Goal: Task Accomplishment & Management: Manage account settings

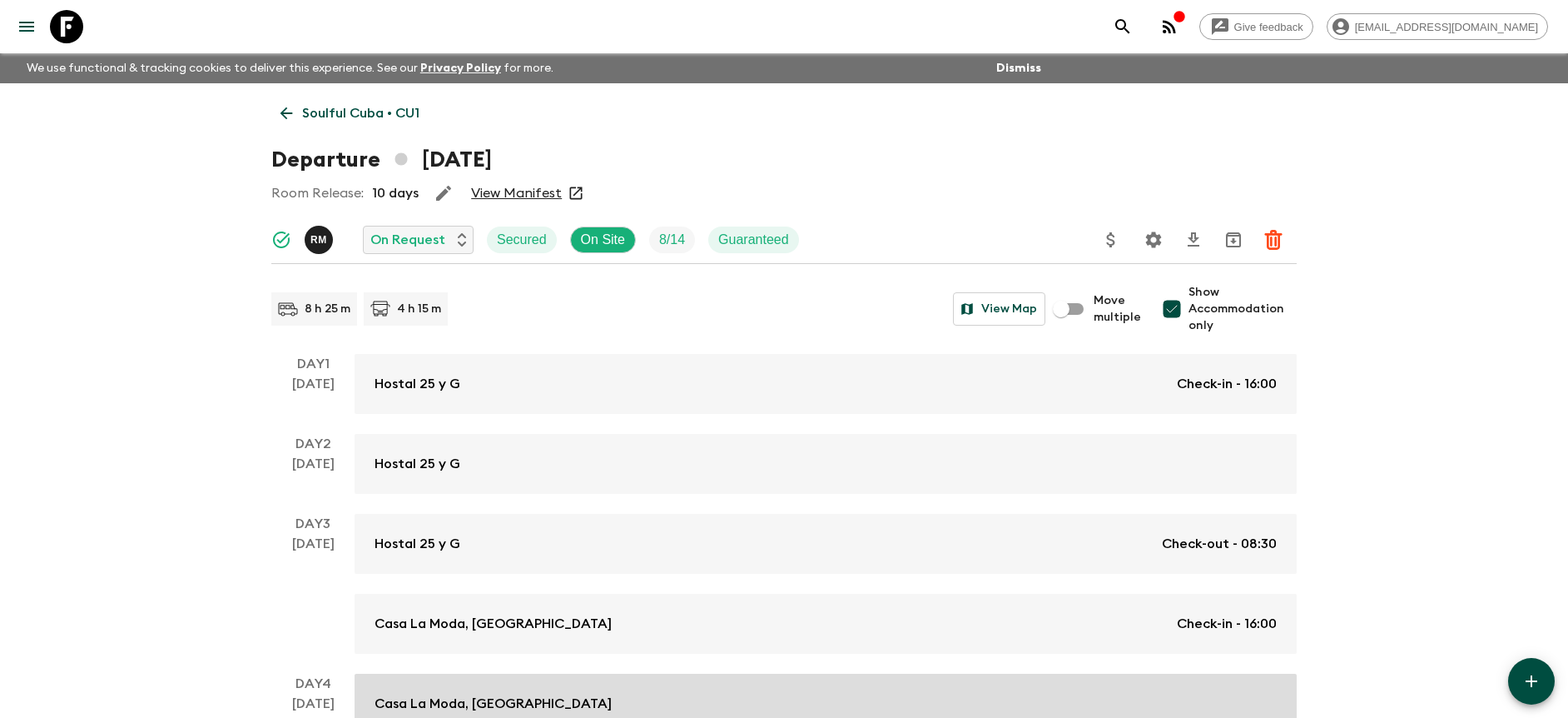
scroll to position [419, 0]
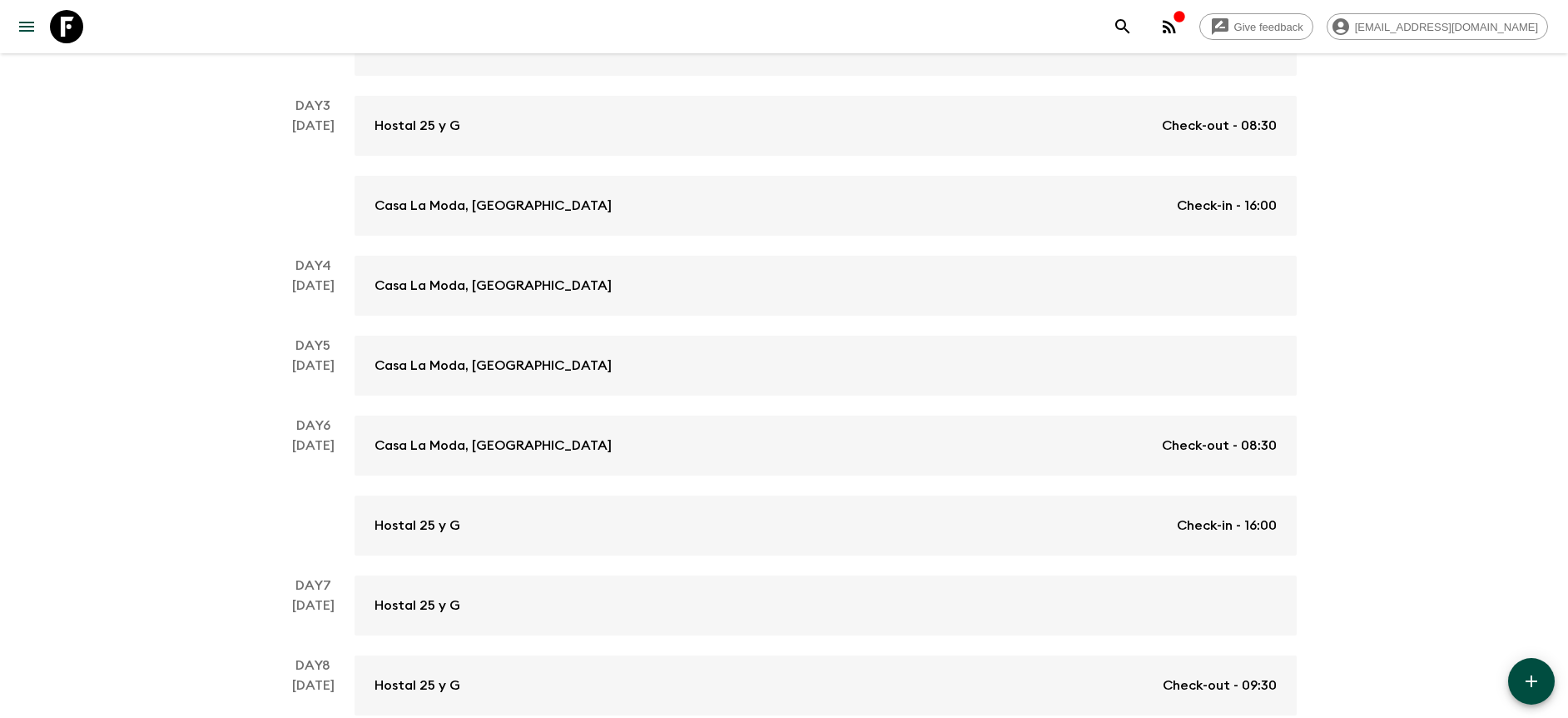
click at [1378, 244] on div "Give feedback [PERSON_NAME][EMAIL_ADDRESS][DOMAIN_NAME] We use functional & tra…" at bounding box center [784, 194] width 1568 height 1225
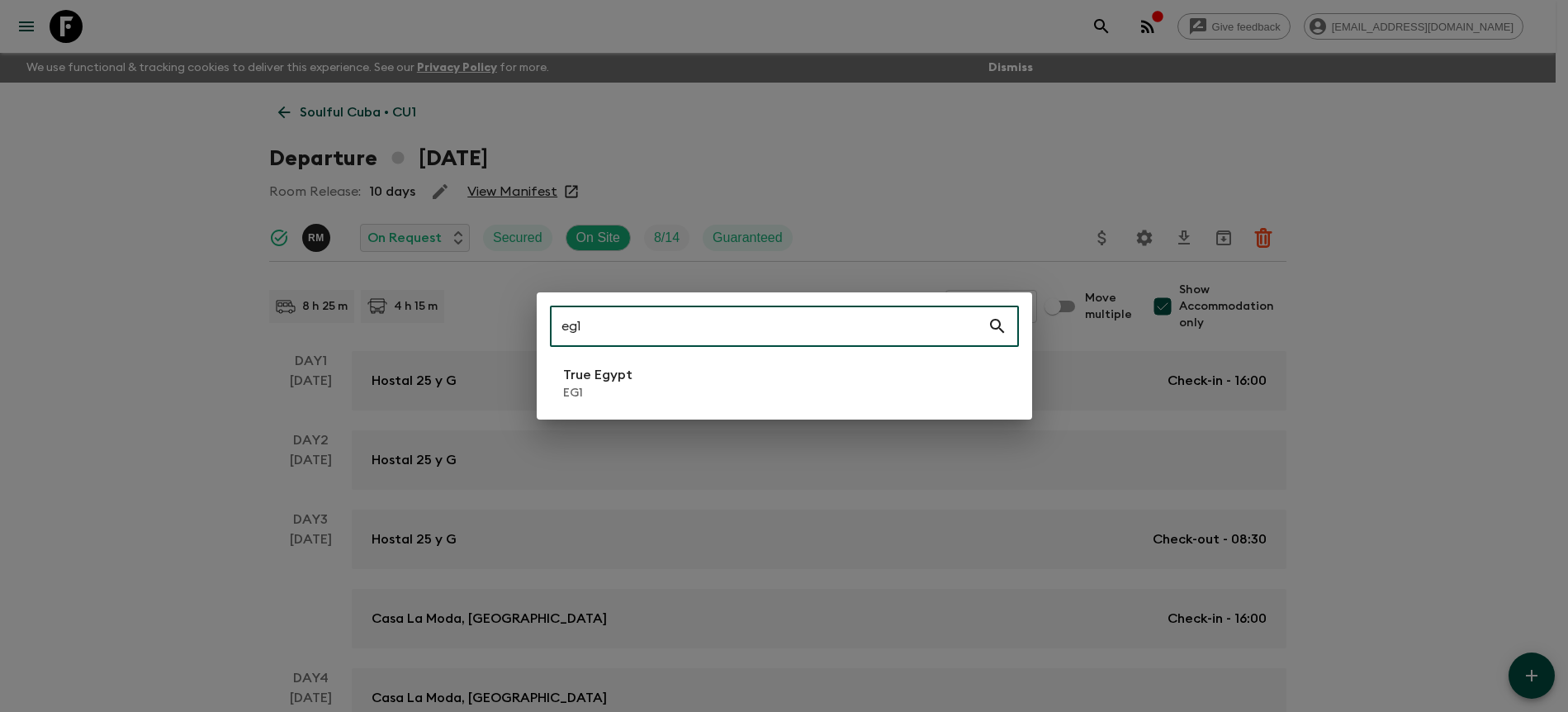
type input "eg1"
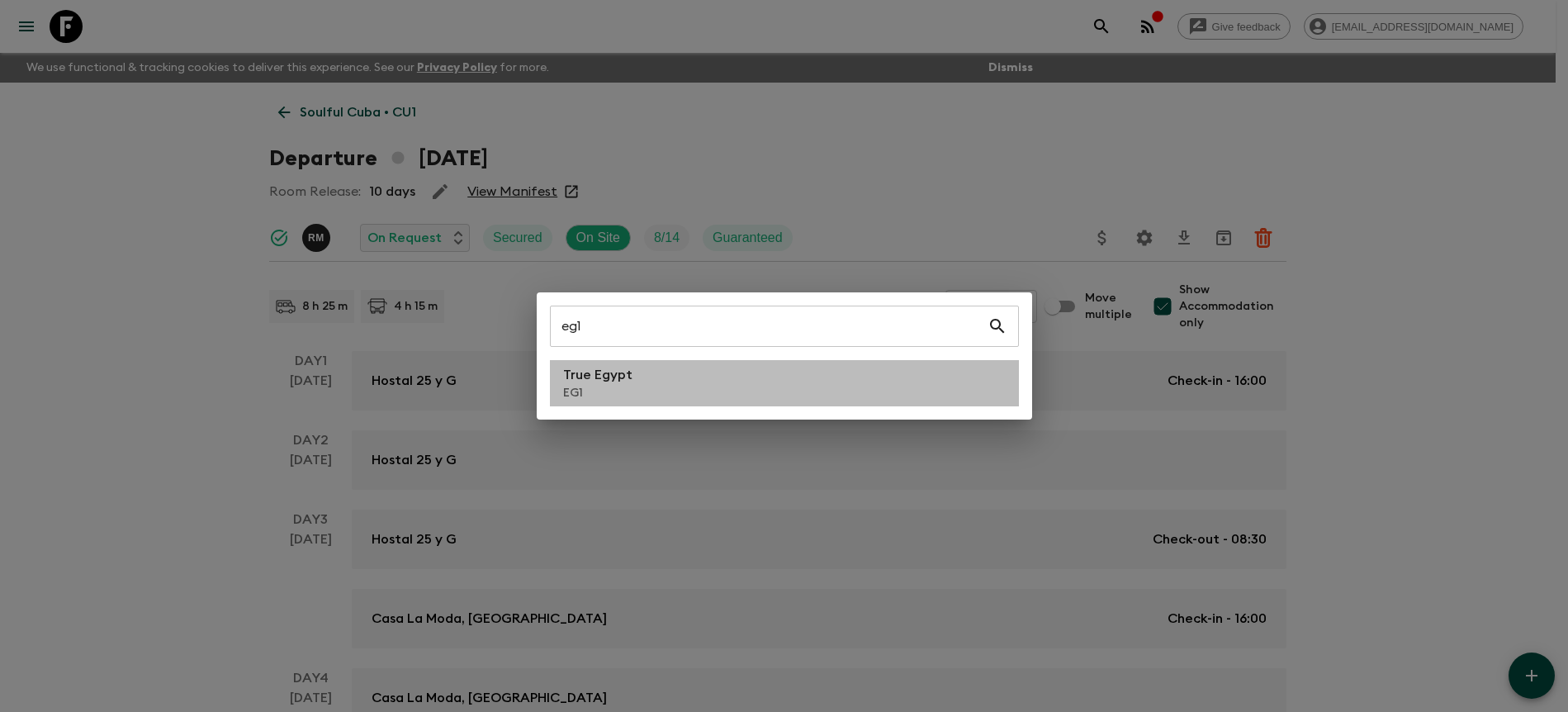
click at [814, 385] on li "True Egypt EG1" at bounding box center [784, 382] width 469 height 46
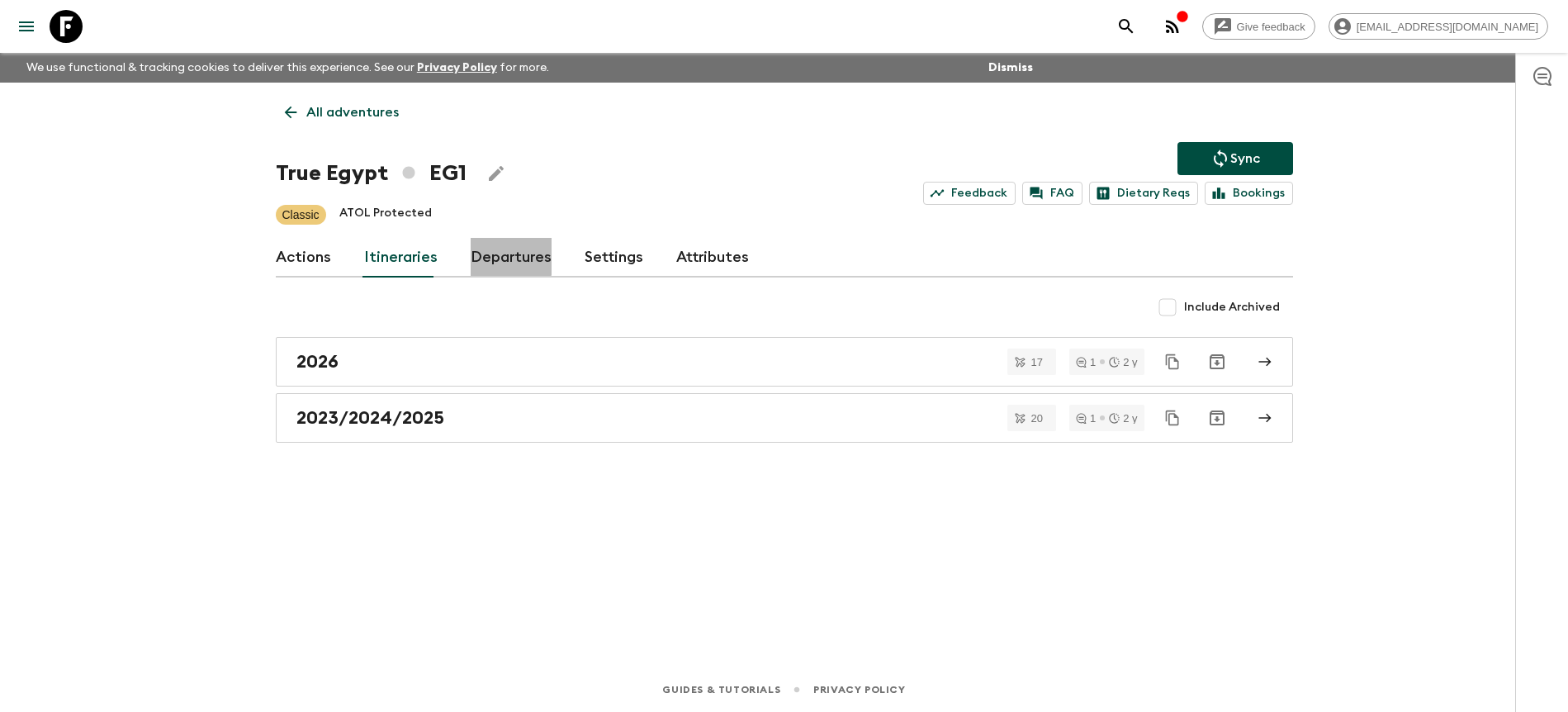
click at [498, 238] on link "Departures" at bounding box center [510, 258] width 81 height 40
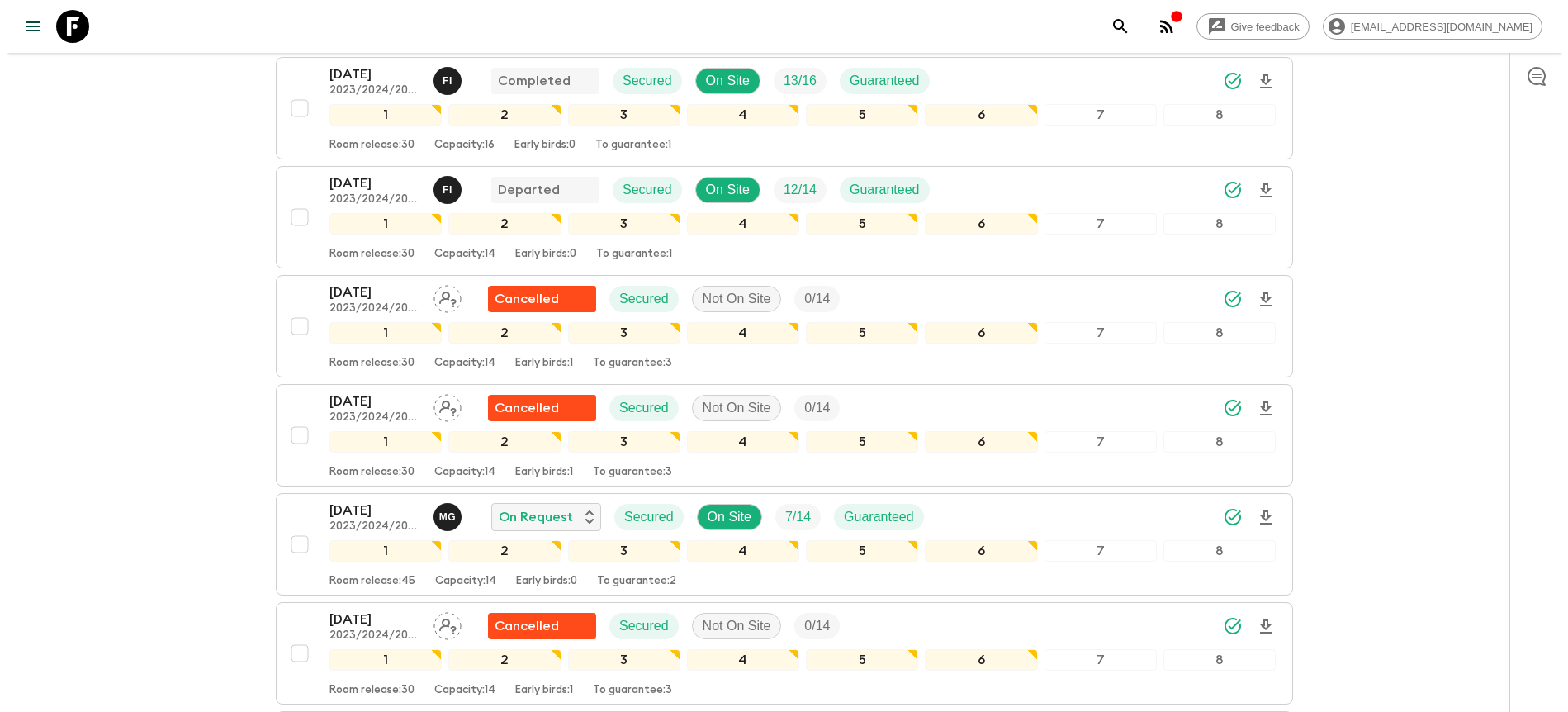
scroll to position [1217, 0]
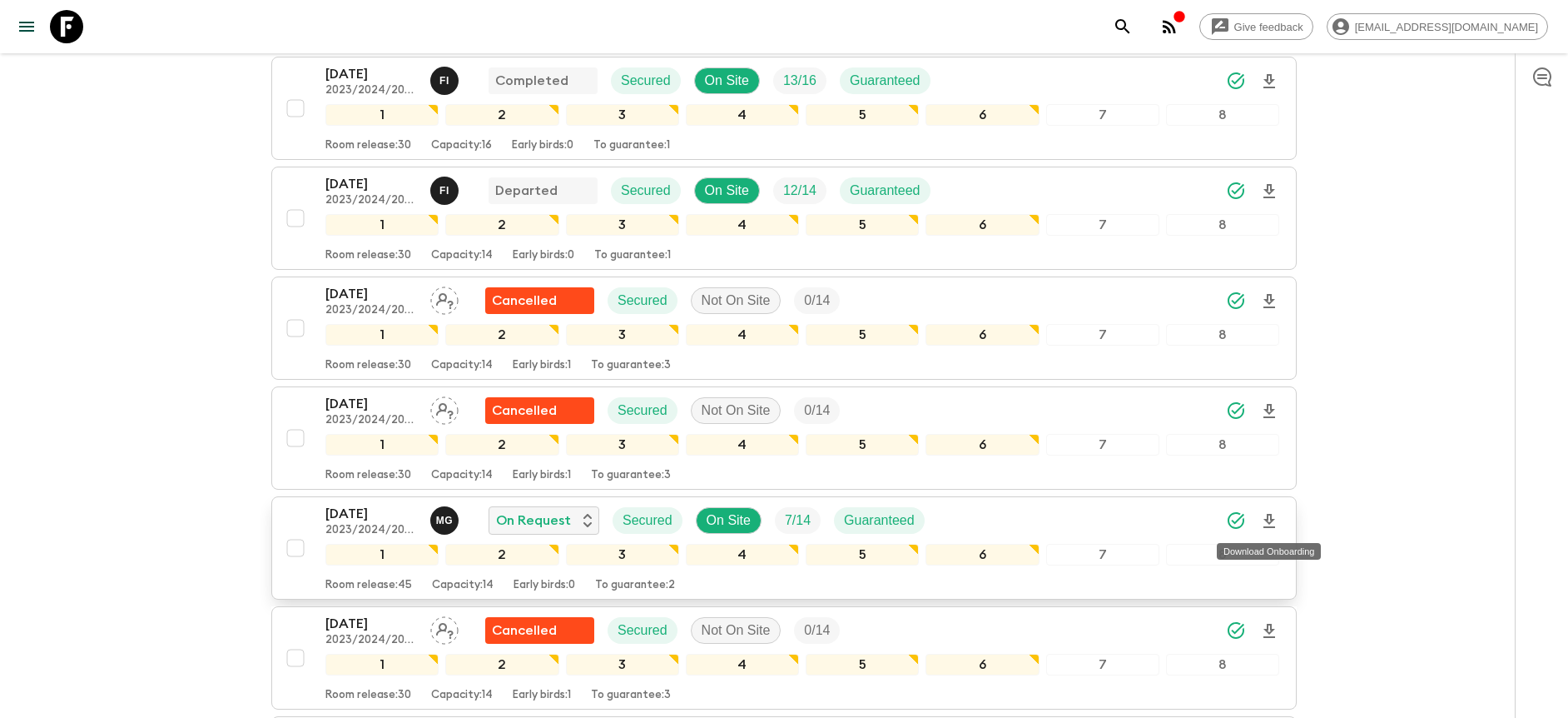
click at [1271, 520] on icon "Download Onboarding" at bounding box center [1269, 520] width 12 height 14
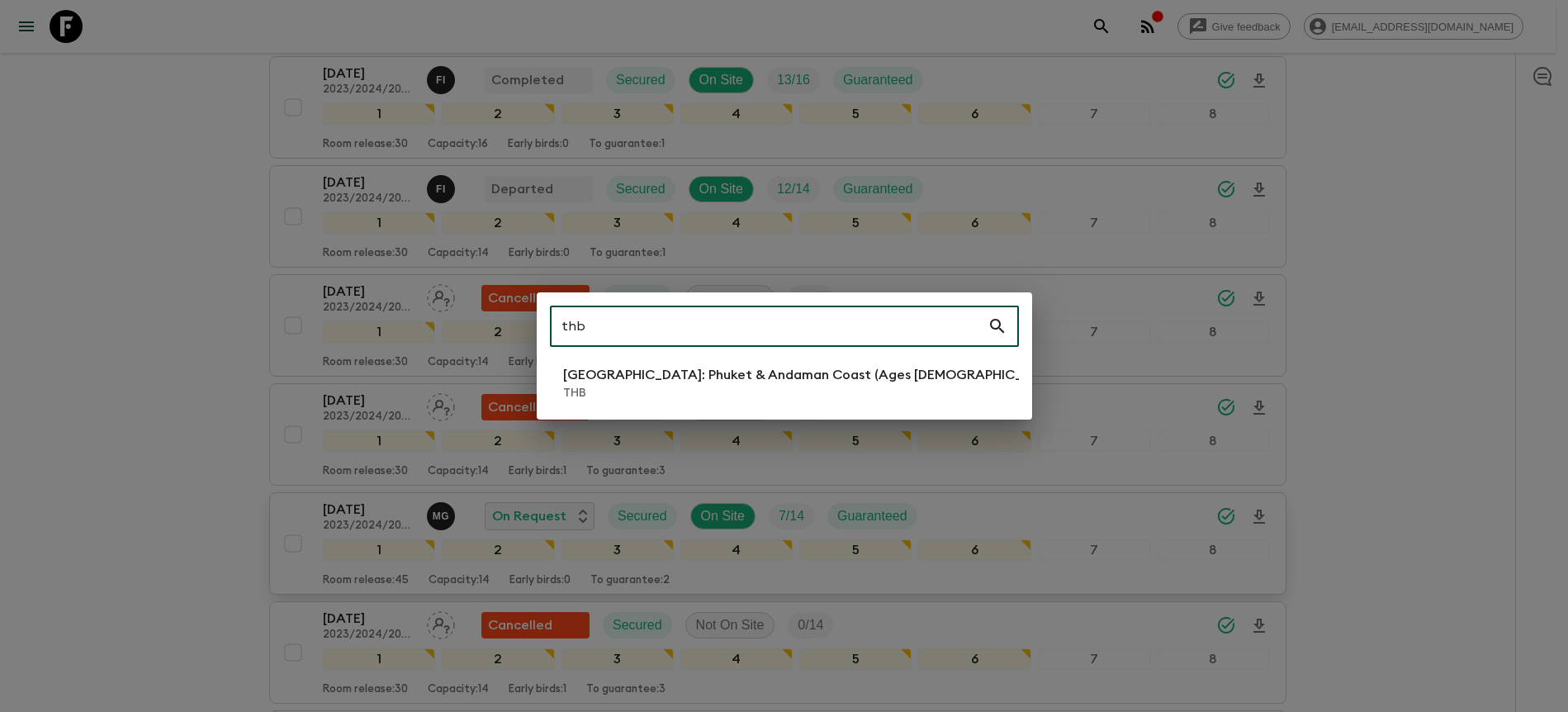
type input "thb"
click at [625, 393] on p "THB" at bounding box center [814, 393] width 502 height 16
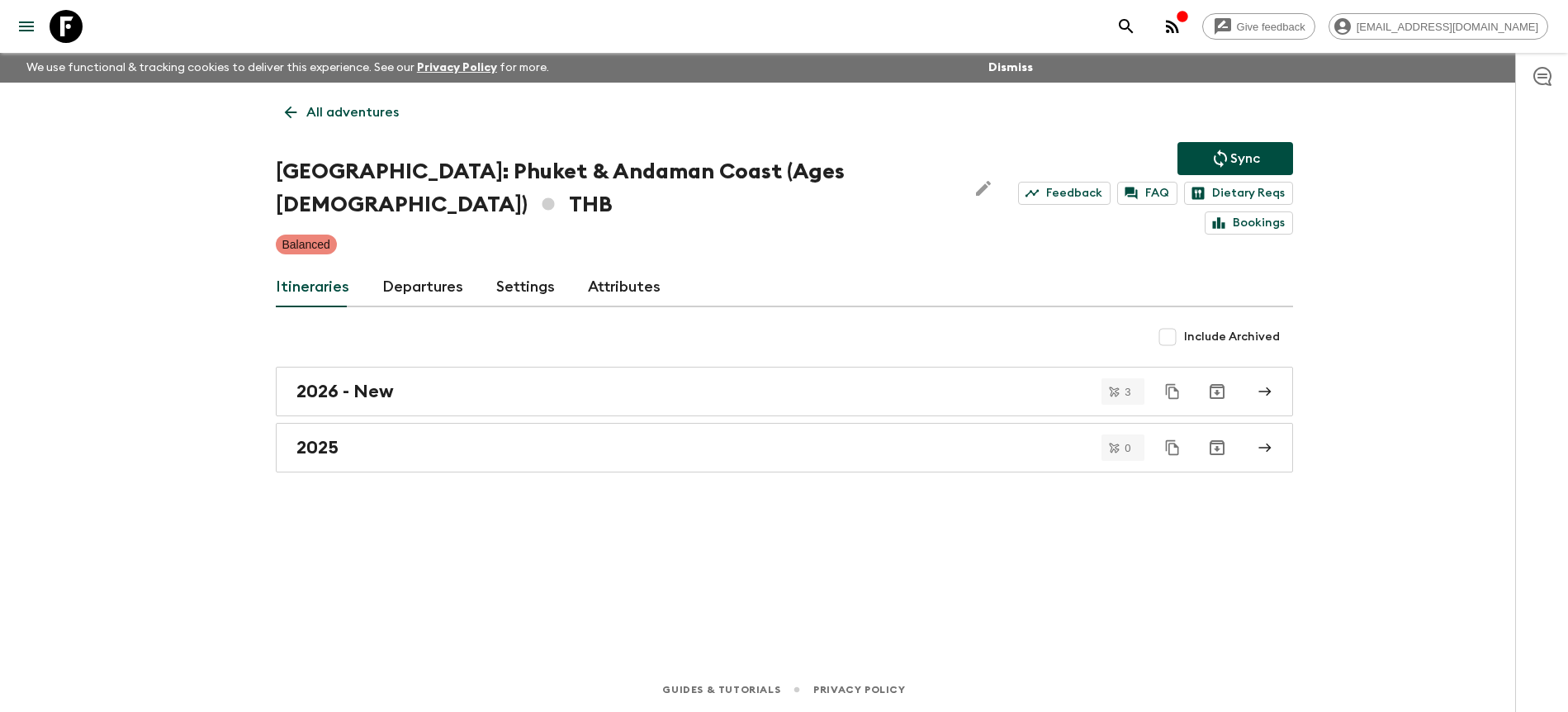
click at [443, 272] on link "Departures" at bounding box center [422, 288] width 81 height 40
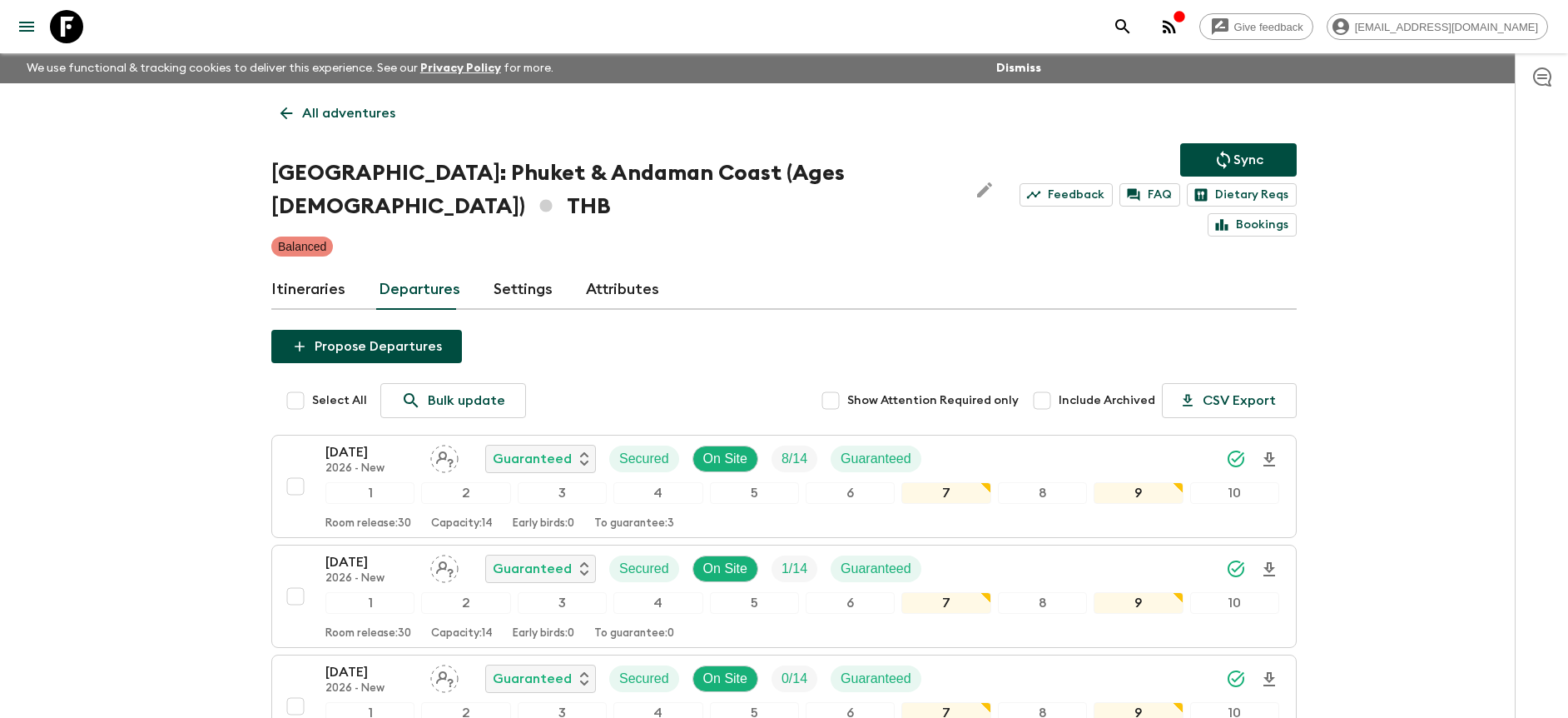
click at [1448, 347] on div "Give feedback [PERSON_NAME][EMAIL_ADDRESS][DOMAIN_NAME] We use functional & tra…" at bounding box center [784, 454] width 1568 height 909
click at [1099, 442] on div "[DATE] 2026 - New Guaranteed Secured On Site 8 / 14 Guaranteed" at bounding box center [803, 459] width 954 height 33
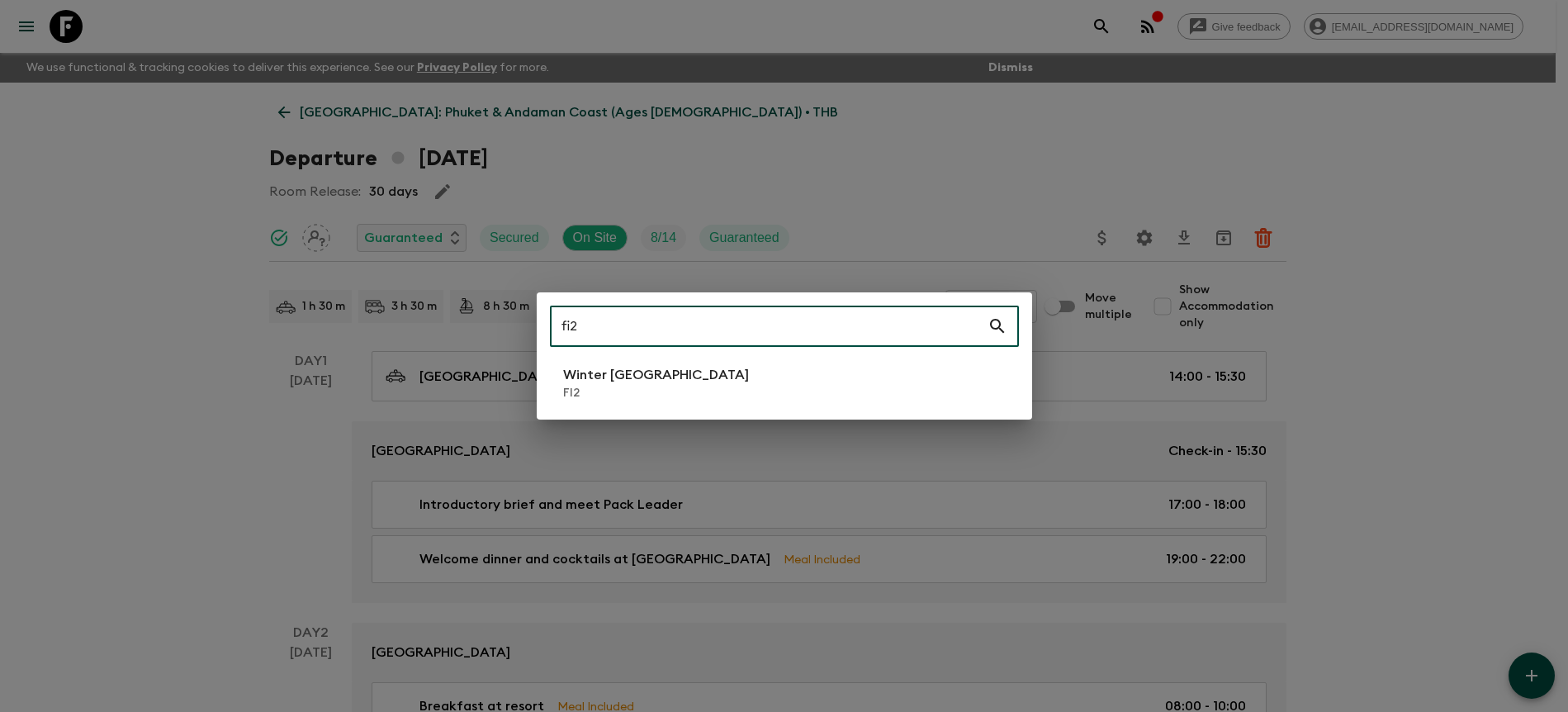
type input "fi2"
click at [648, 378] on p "Winter [GEOGRAPHIC_DATA]" at bounding box center [656, 375] width 186 height 20
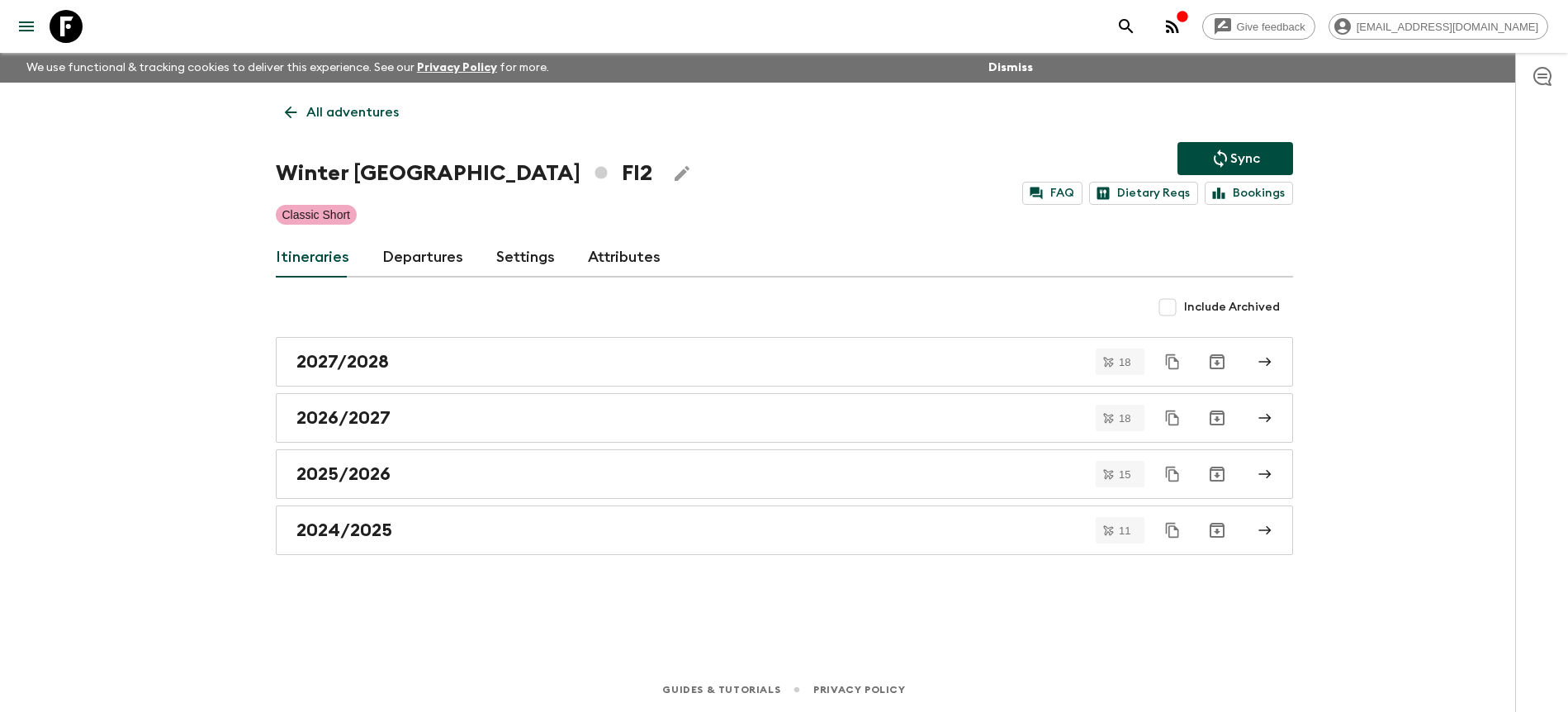
click at [416, 271] on link "Departures" at bounding box center [422, 258] width 81 height 40
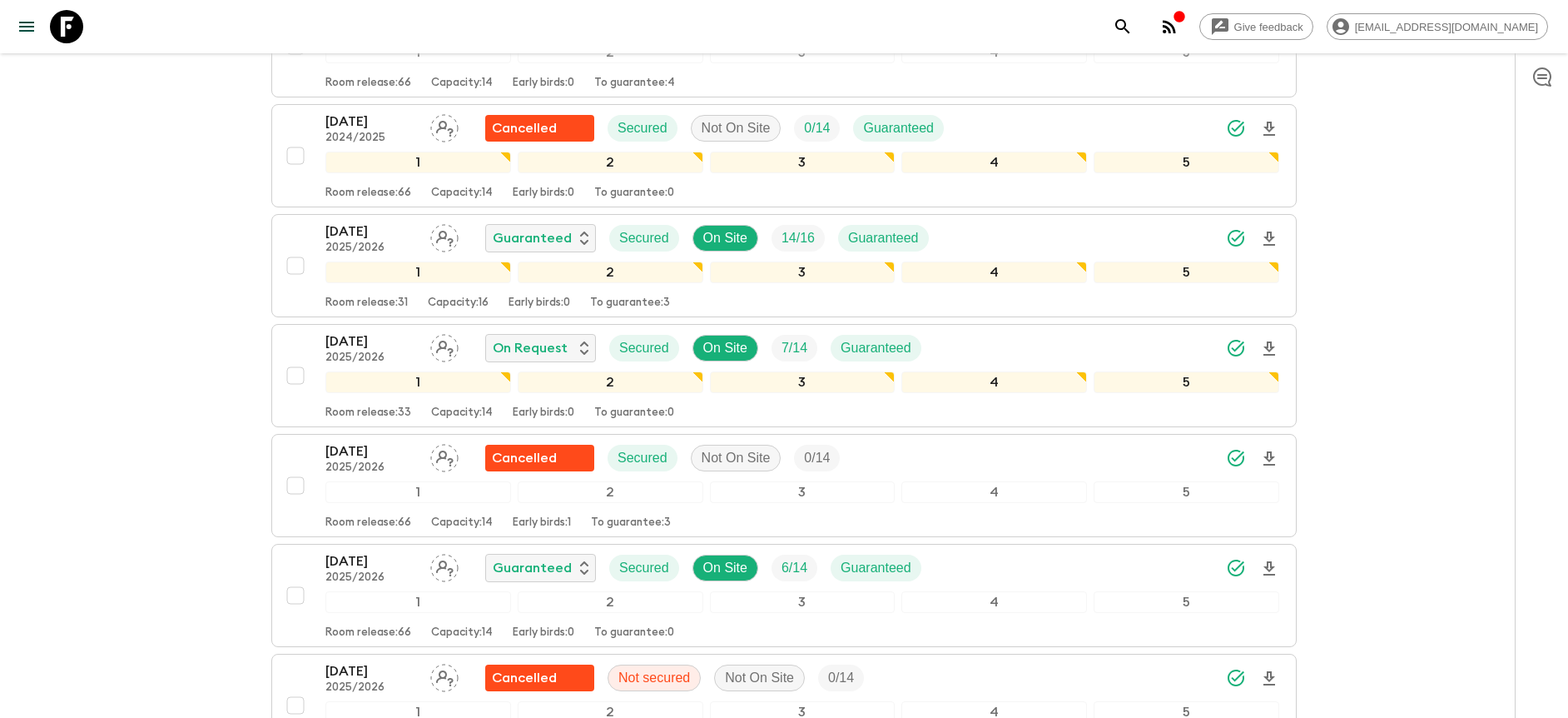
scroll to position [1464, 0]
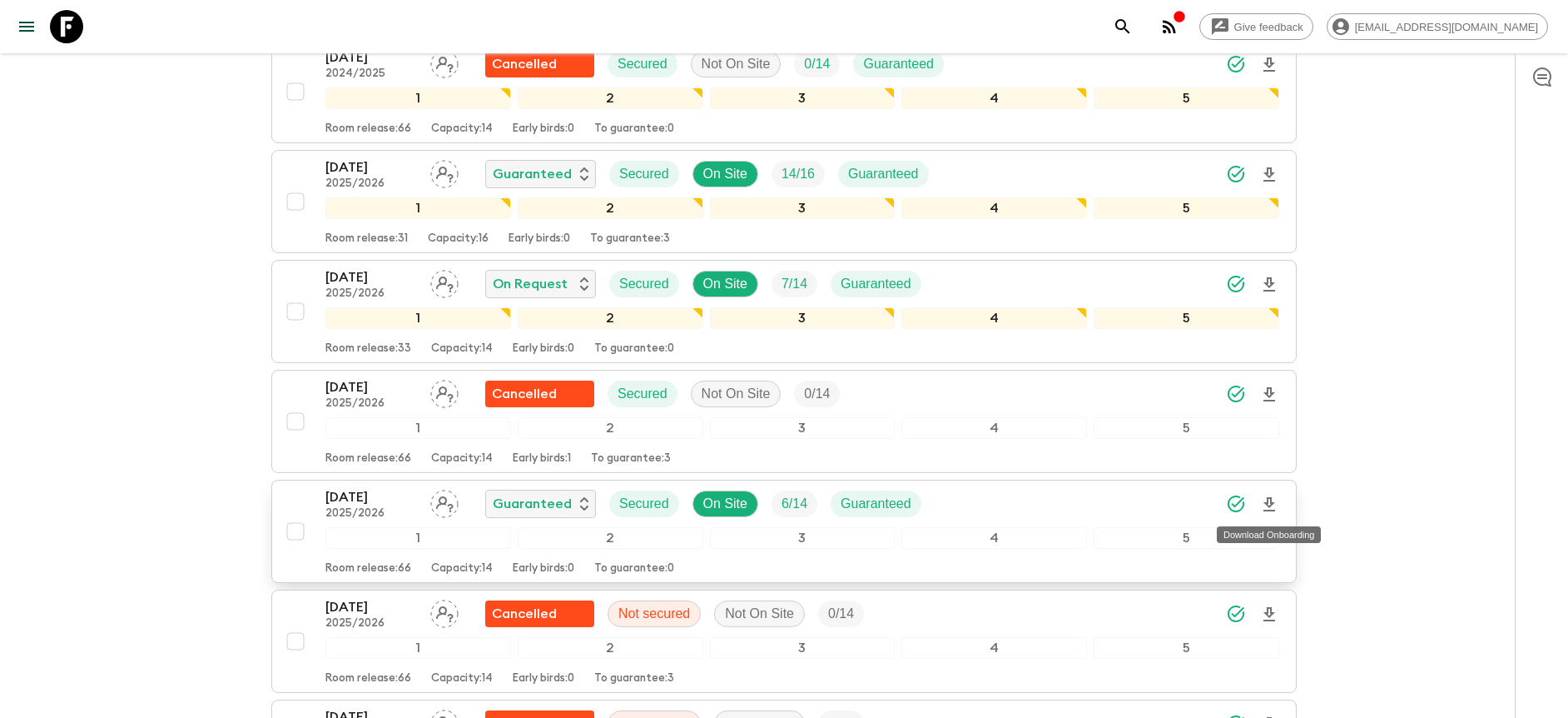
click at [1272, 506] on icon "Download Onboarding" at bounding box center [1270, 505] width 20 height 20
click at [1012, 512] on div "[DATE] 2025/2026 Guaranteed Secured On Site 6 / 14 Guaranteed" at bounding box center [803, 504] width 954 height 33
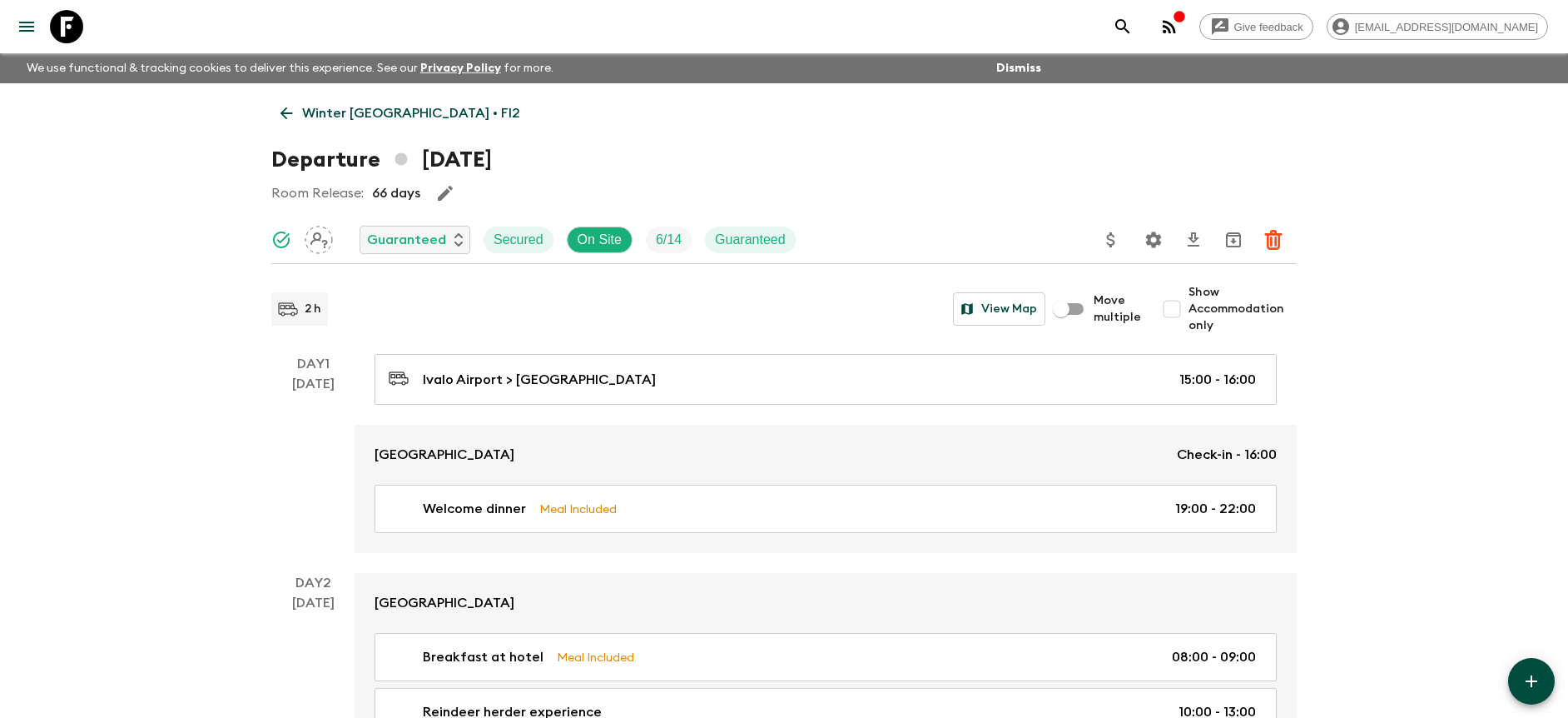
click at [1208, 314] on span "Show Accommodation only" at bounding box center [1243, 309] width 108 height 50
click at [1189, 314] on input "Show Accommodation only" at bounding box center [1172, 309] width 33 height 33
checkbox input "true"
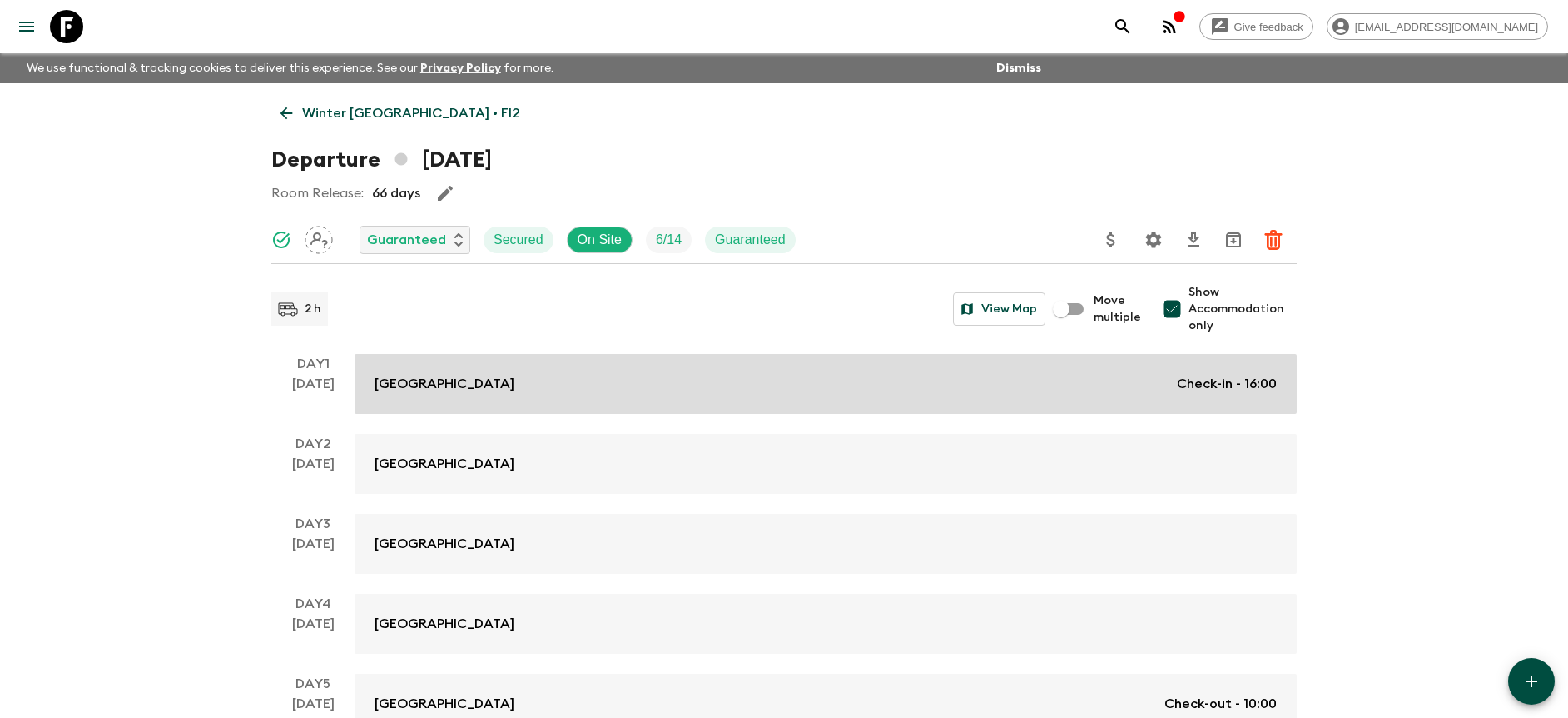
click at [1188, 368] on link "Wilderness Hotel Juutua Check-in - 16:00" at bounding box center [825, 383] width 942 height 60
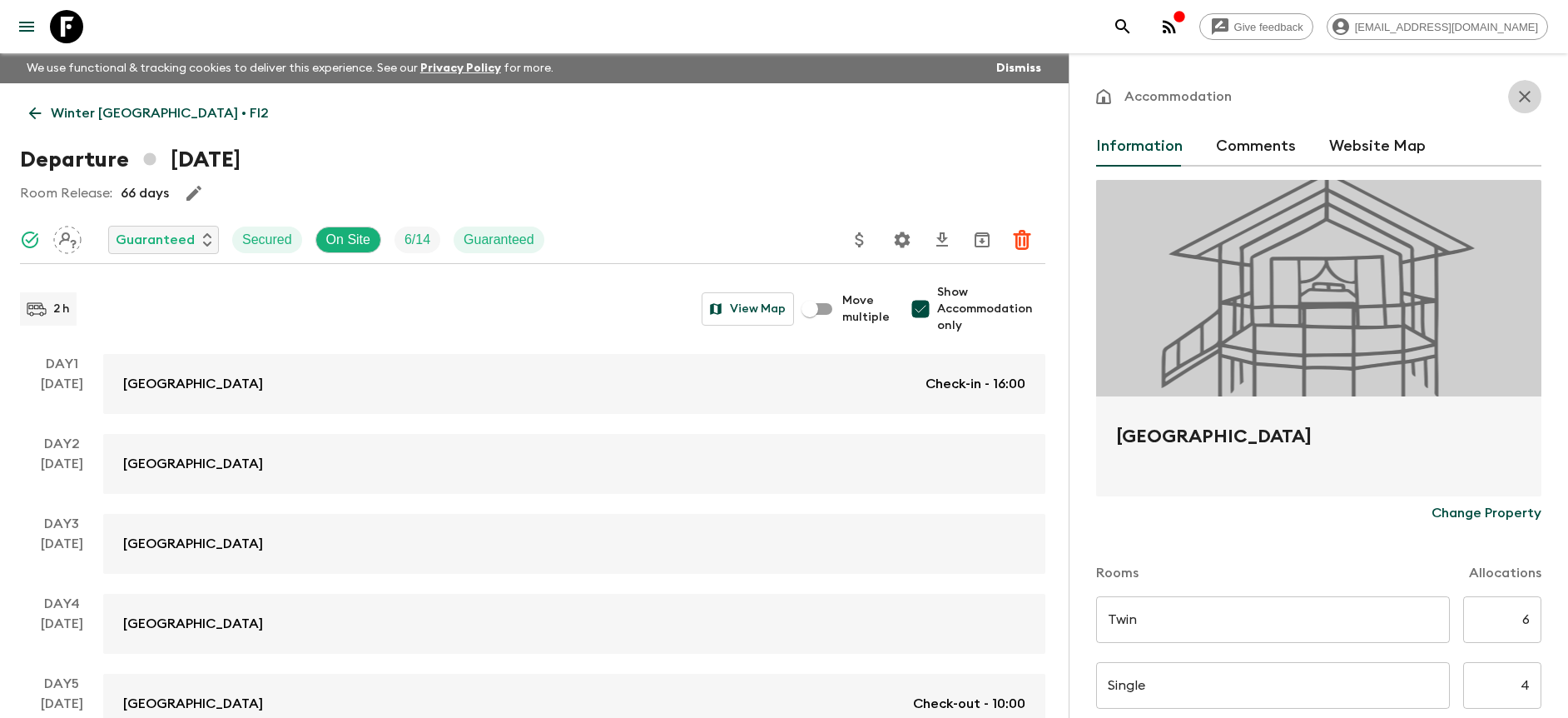
click at [1520, 94] on icon "button" at bounding box center [1525, 97] width 20 height 20
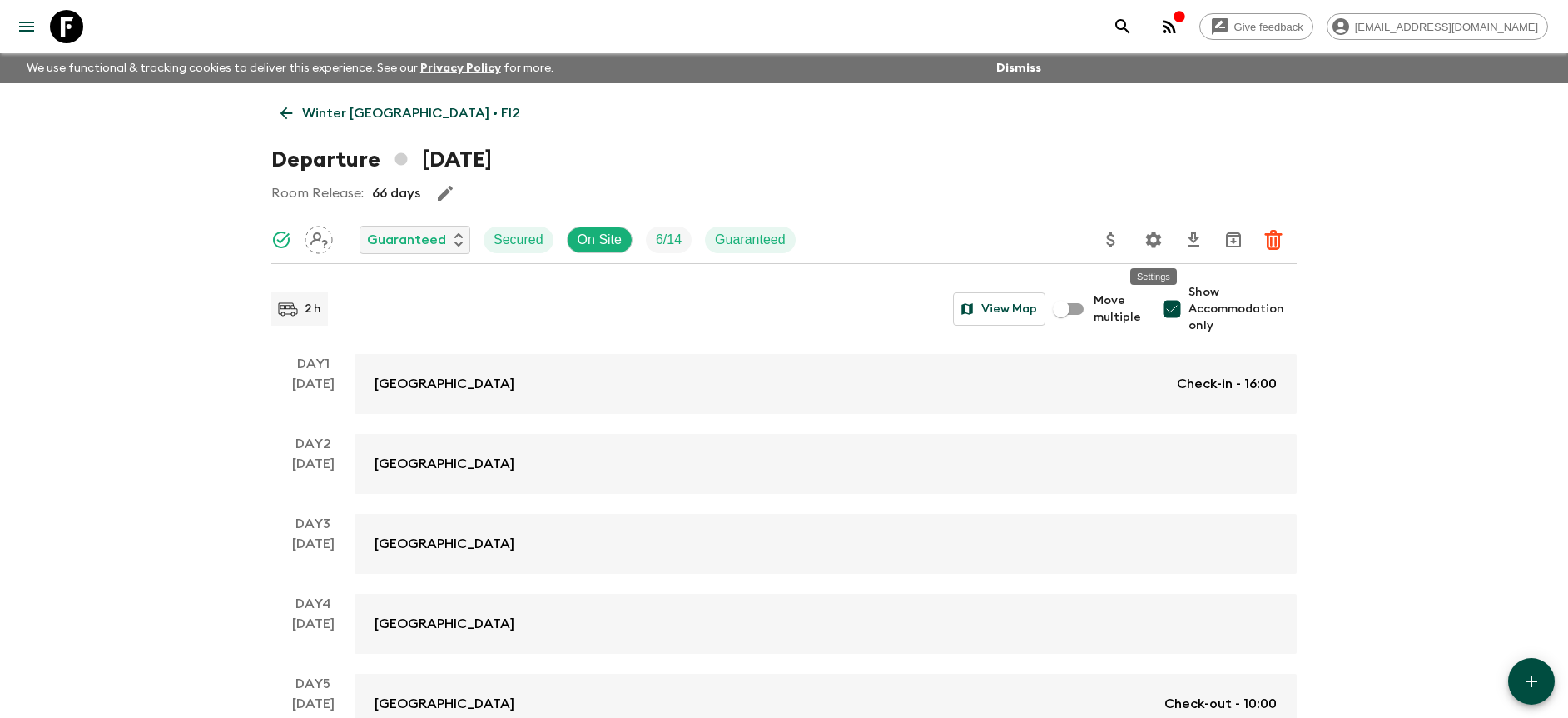
click at [1164, 243] on button "Settings" at bounding box center [1153, 240] width 33 height 33
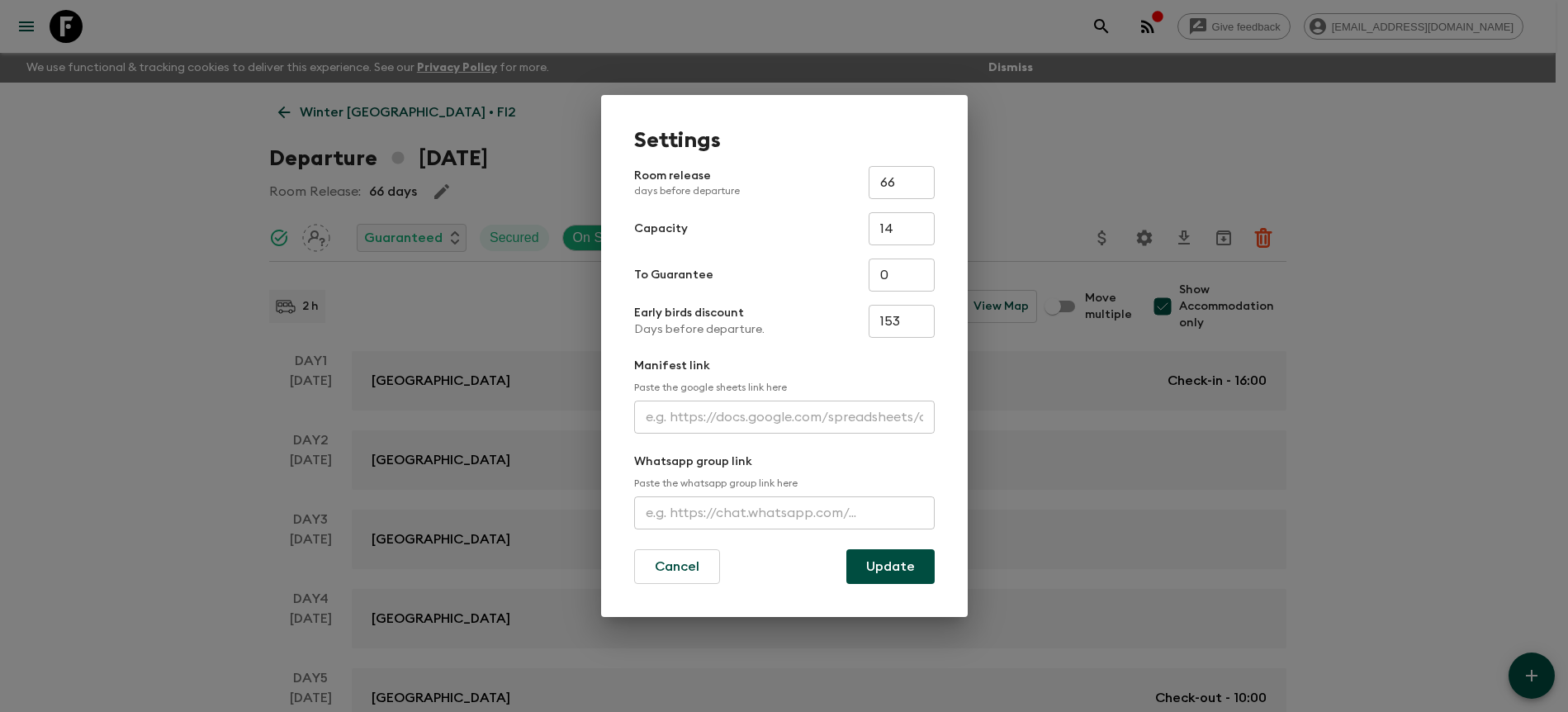
click at [726, 422] on input "text" at bounding box center [784, 417] width 301 height 33
paste input "[URL][DOMAIN_NAME]"
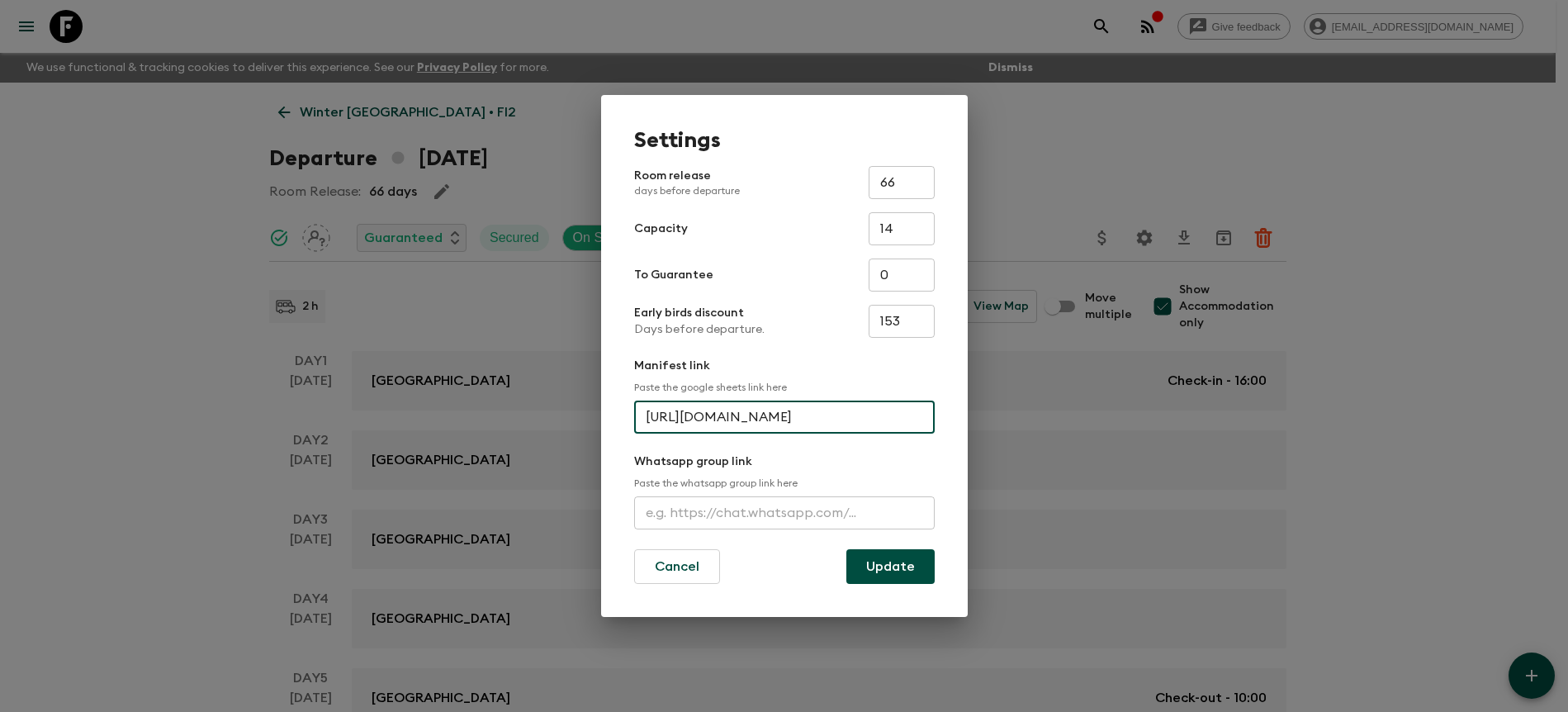
scroll to position [0, 442]
type input "[URL][DOMAIN_NAME]"
click at [916, 578] on button "Update" at bounding box center [890, 567] width 88 height 35
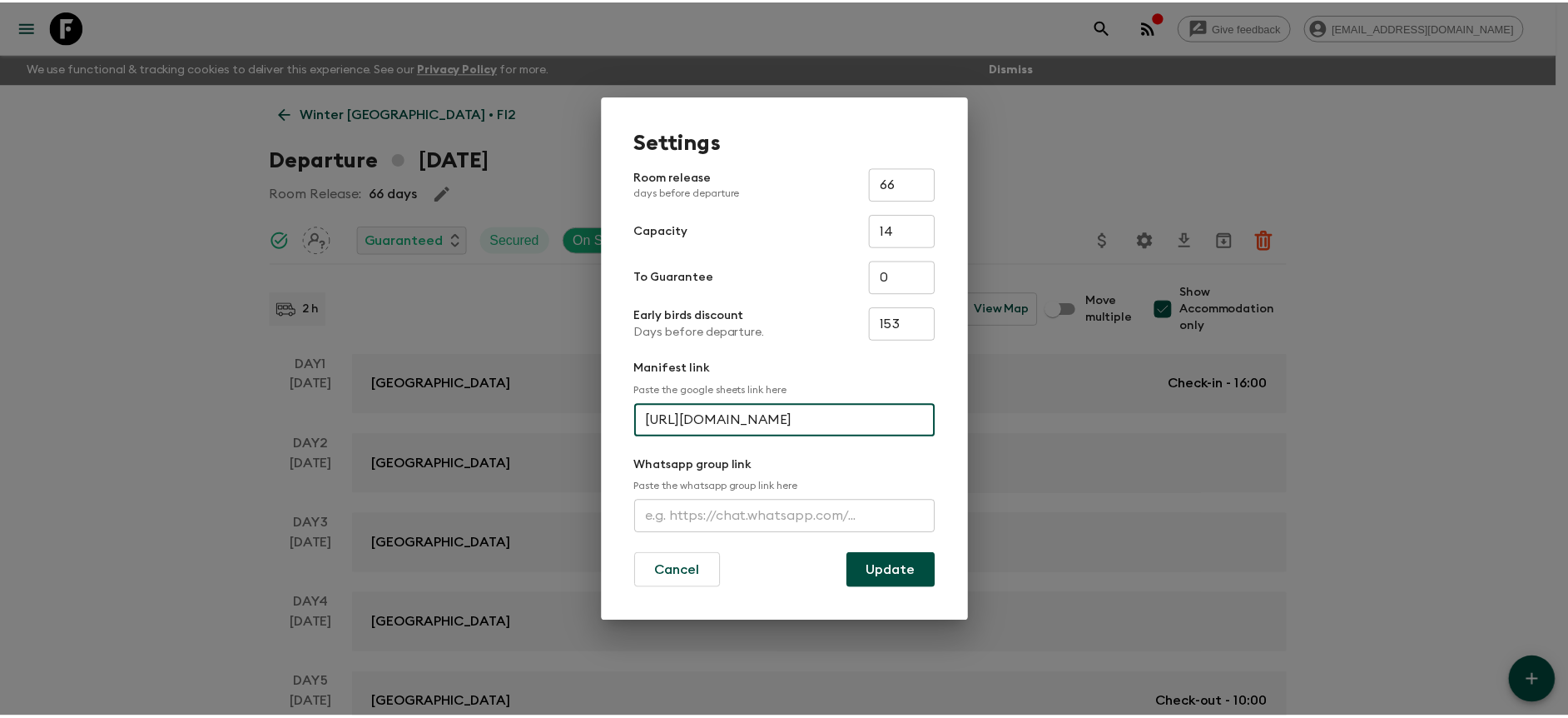
scroll to position [0, 0]
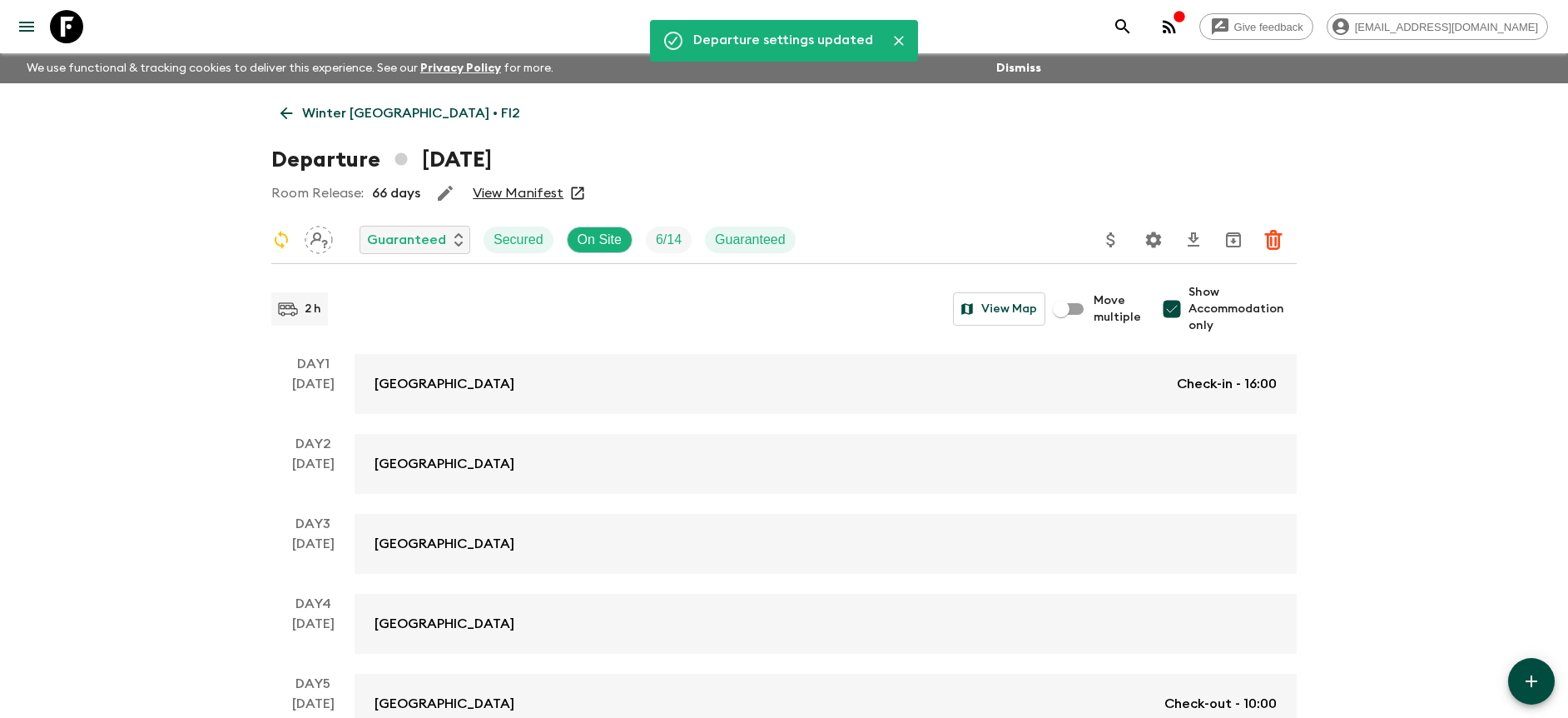
click at [819, 181] on div "Room Release: 66 days View Manifest" at bounding box center [784, 193] width 1025 height 33
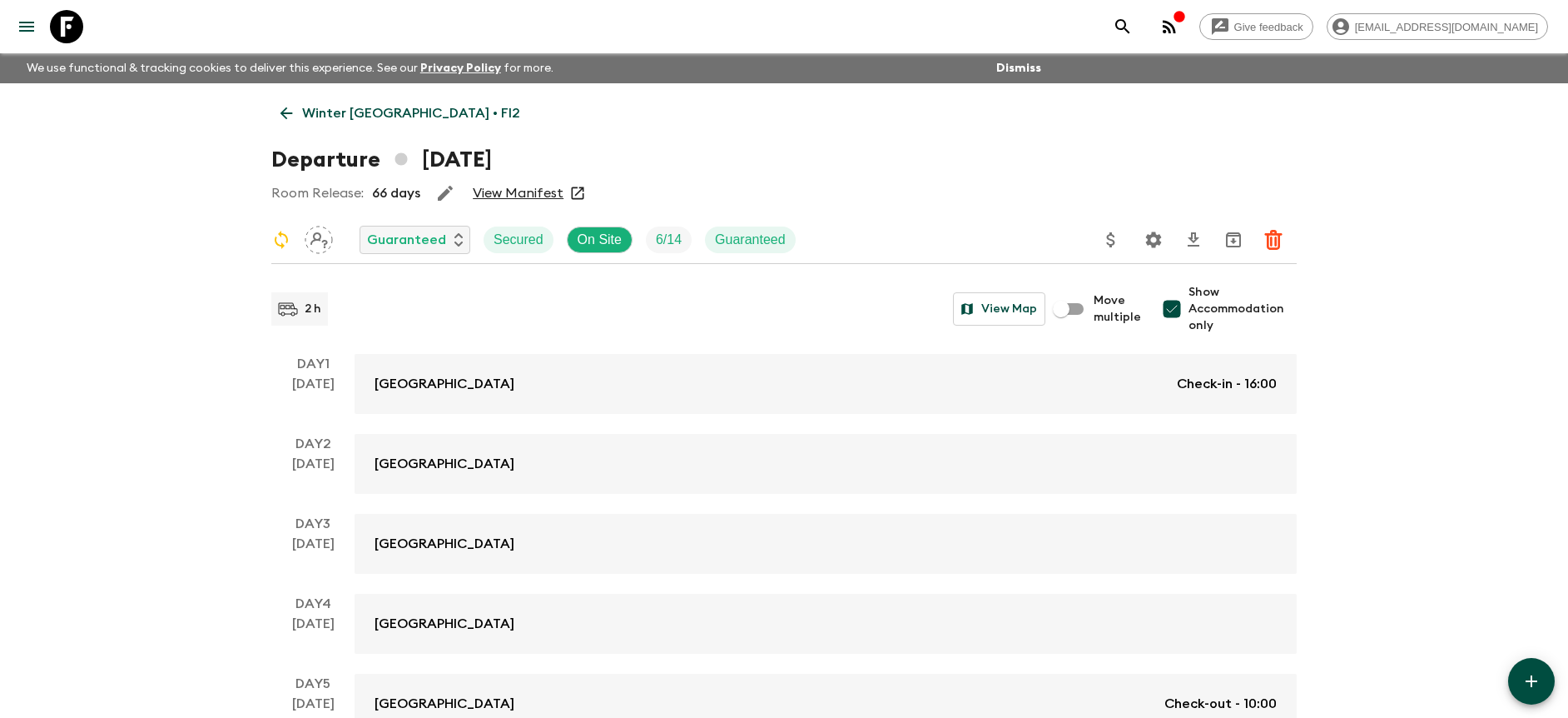
click at [405, 112] on p "Winter [GEOGRAPHIC_DATA] • FI2" at bounding box center [411, 114] width 218 height 20
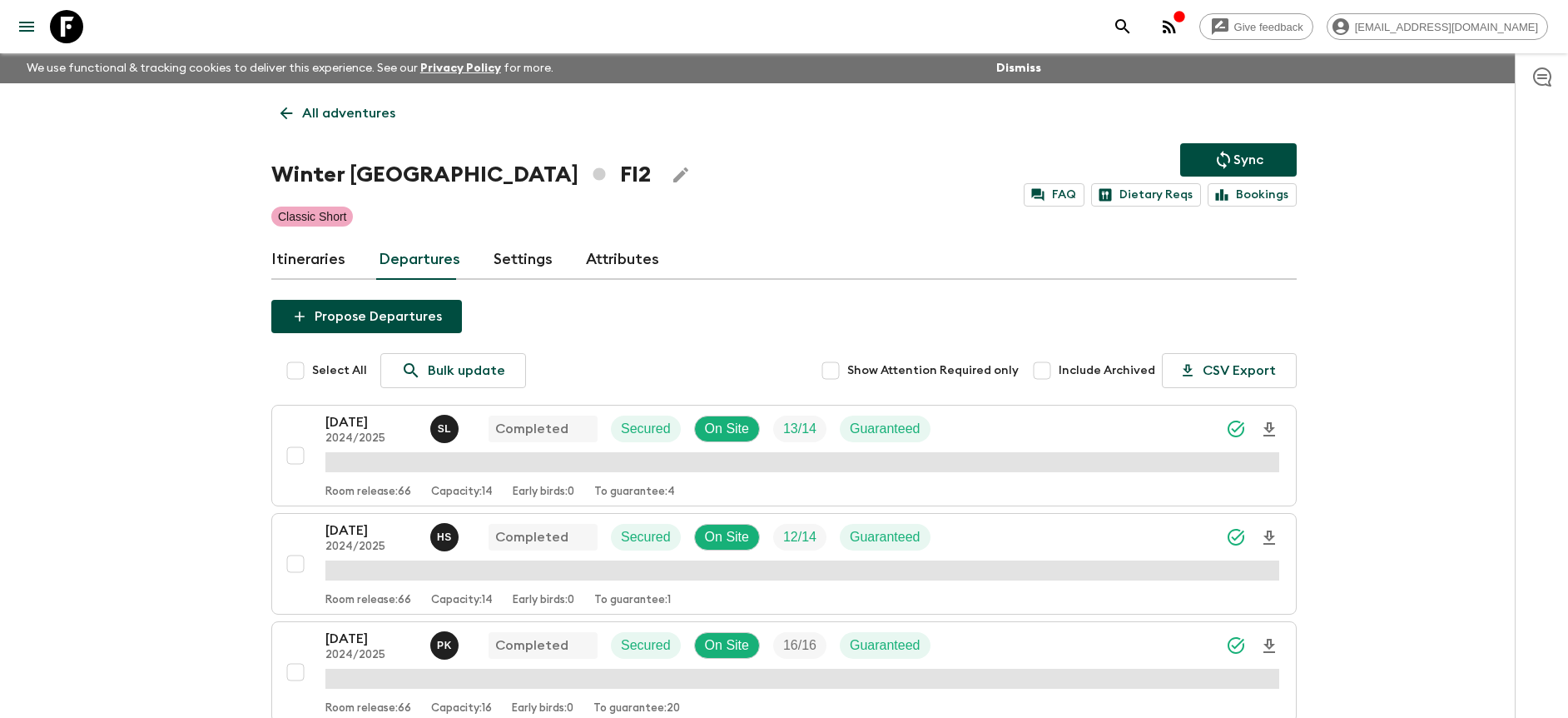
click at [1221, 155] on icon "Sync adventure departures to the booking engine" at bounding box center [1224, 160] width 20 height 20
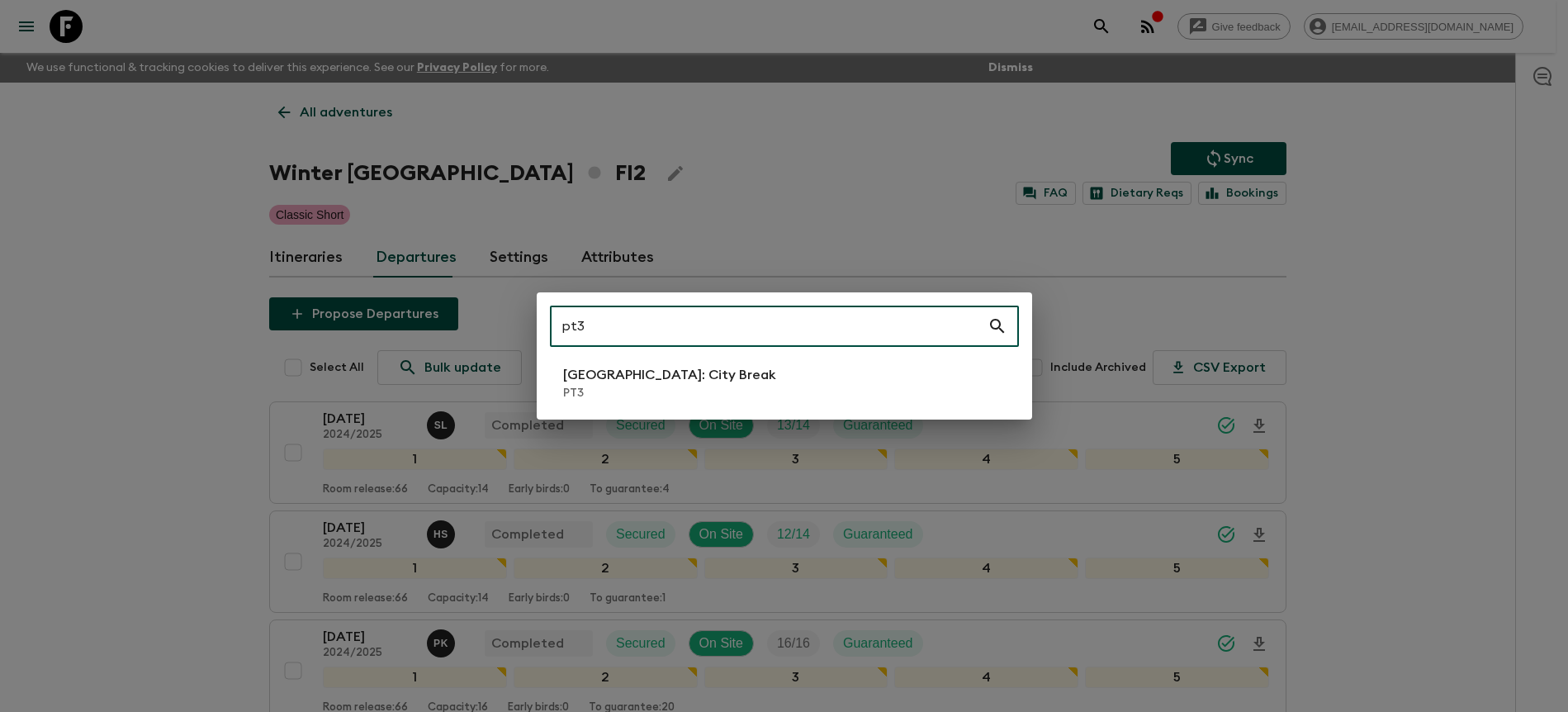
type input "pt3"
click at [762, 403] on li "[GEOGRAPHIC_DATA]: City Break PT3" at bounding box center [784, 382] width 469 height 46
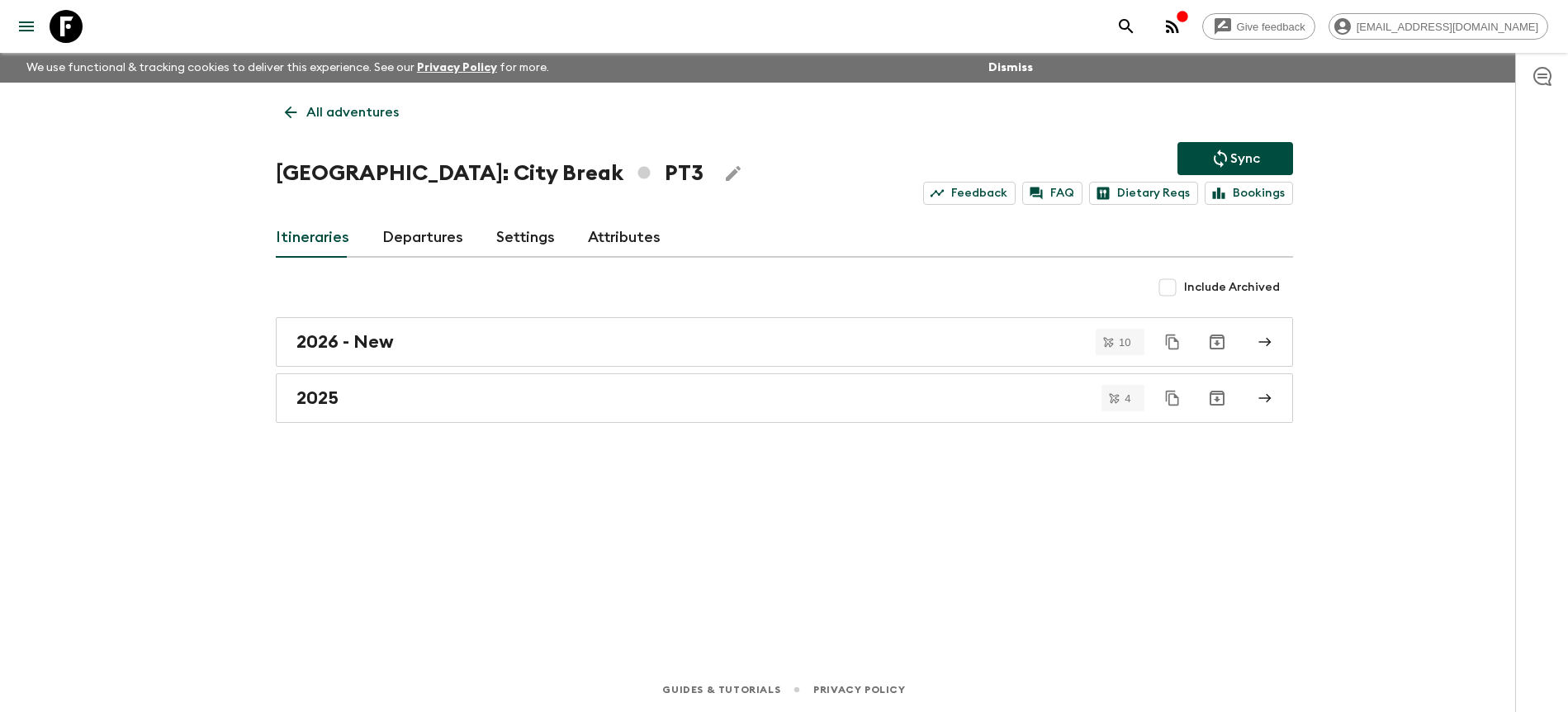
click at [445, 232] on link "Departures" at bounding box center [422, 238] width 81 height 40
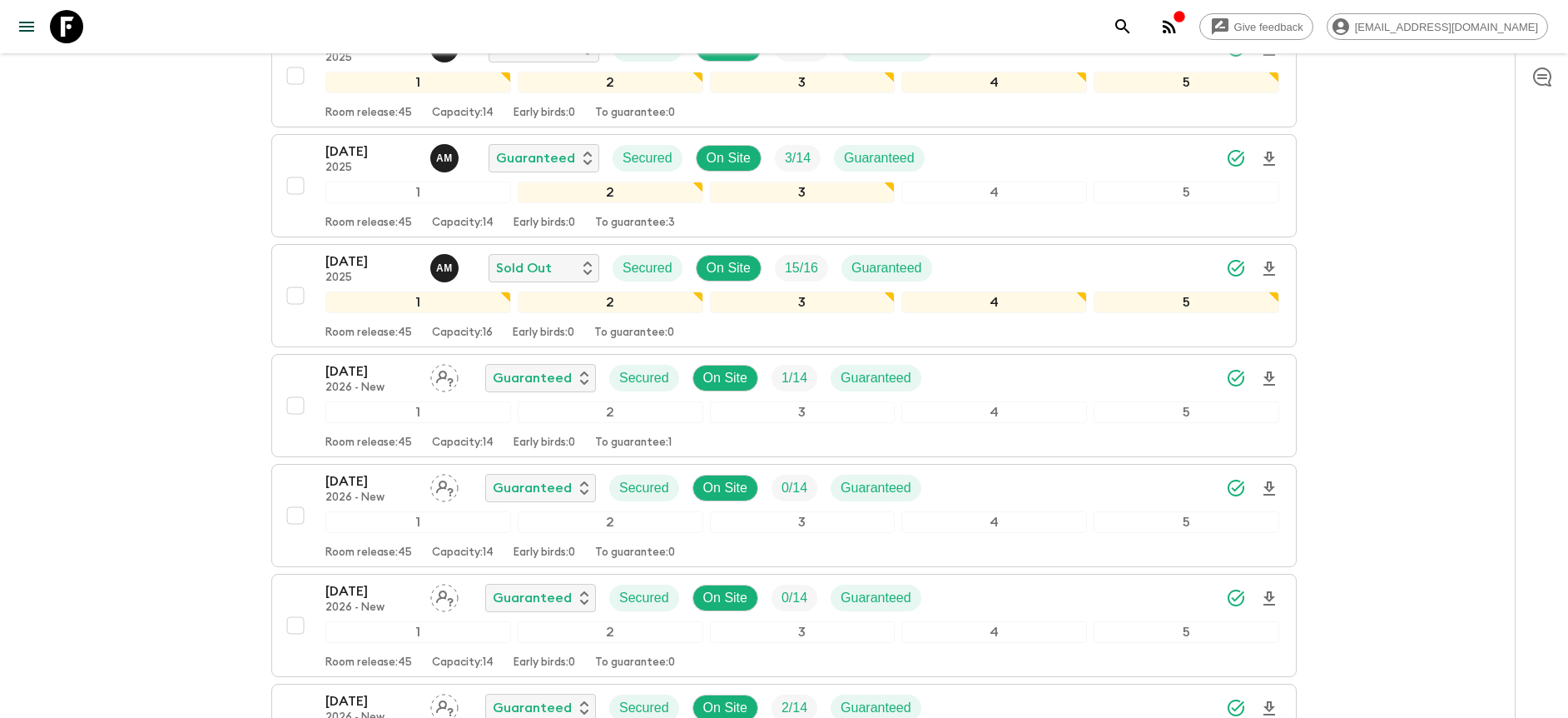
scroll to position [333, 0]
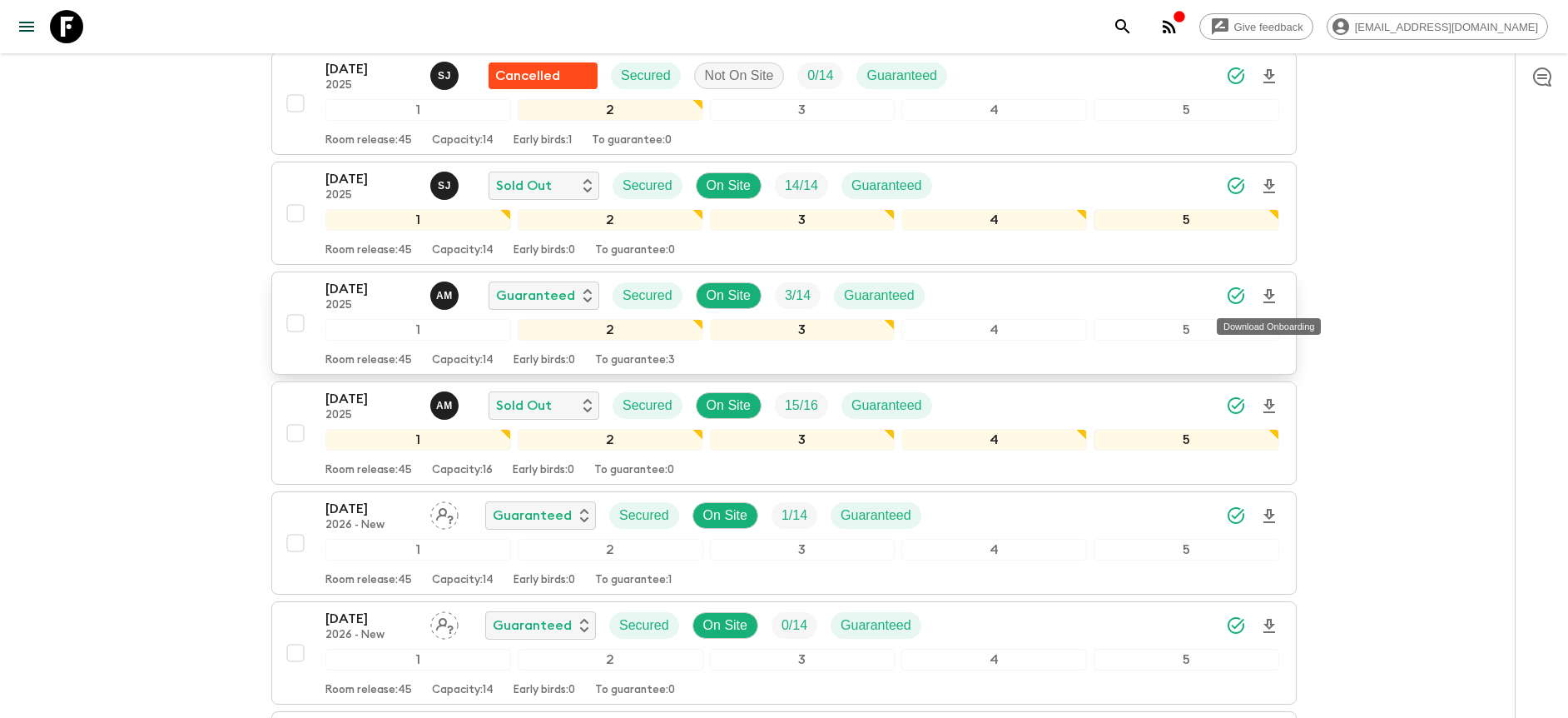
click at [1264, 290] on icon "Download Onboarding" at bounding box center [1270, 297] width 20 height 20
click at [1056, 288] on div "[DATE] 2025 A M Guaranteed Secured On Site 3 / 14 Guaranteed" at bounding box center [803, 296] width 954 height 33
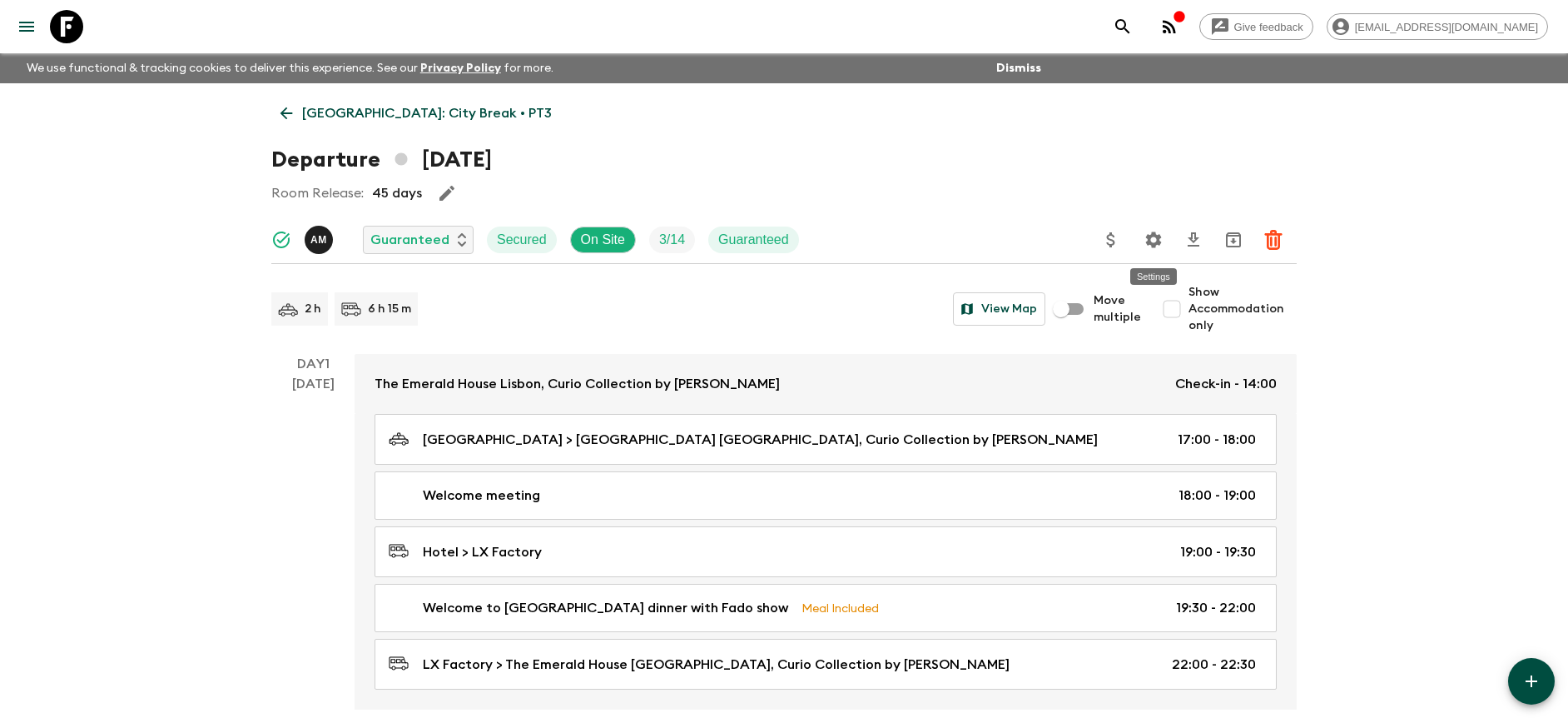
click at [1153, 244] on icon "Settings" at bounding box center [1153, 239] width 16 height 16
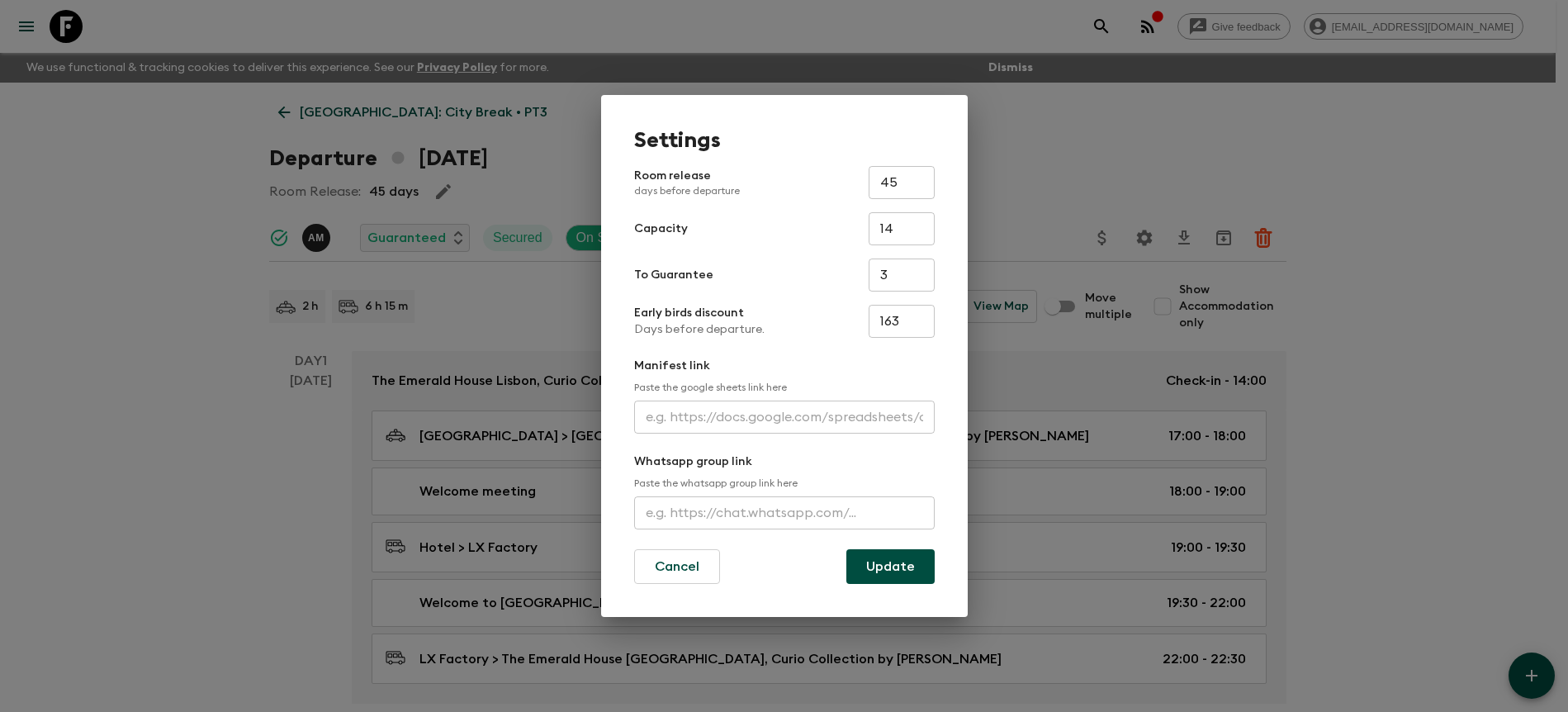
click at [742, 418] on input "text" at bounding box center [784, 417] width 301 height 33
paste input "[URL][DOMAIN_NAME]"
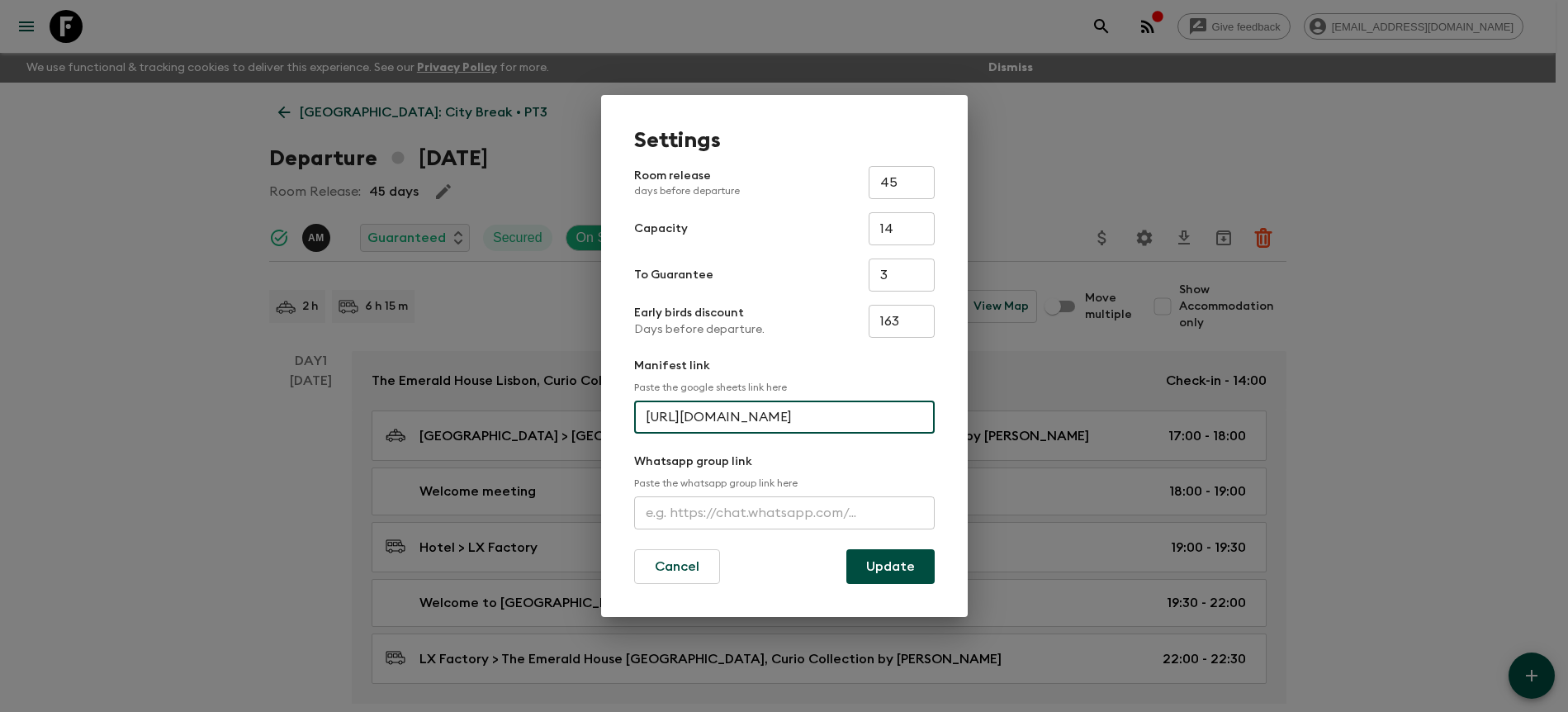
scroll to position [0, 421]
type input "[URL][DOMAIN_NAME]"
click at [867, 551] on button "Update" at bounding box center [890, 567] width 88 height 35
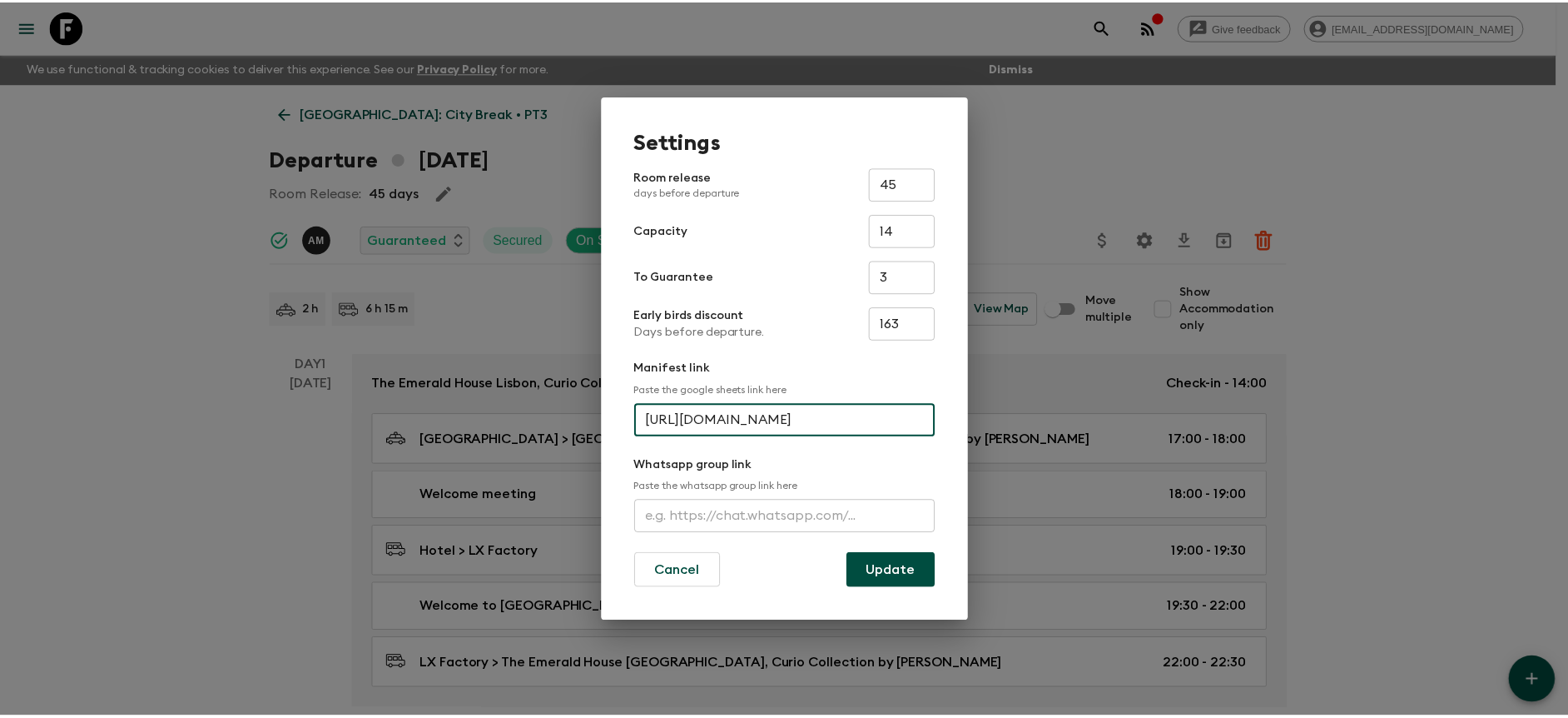
scroll to position [0, 0]
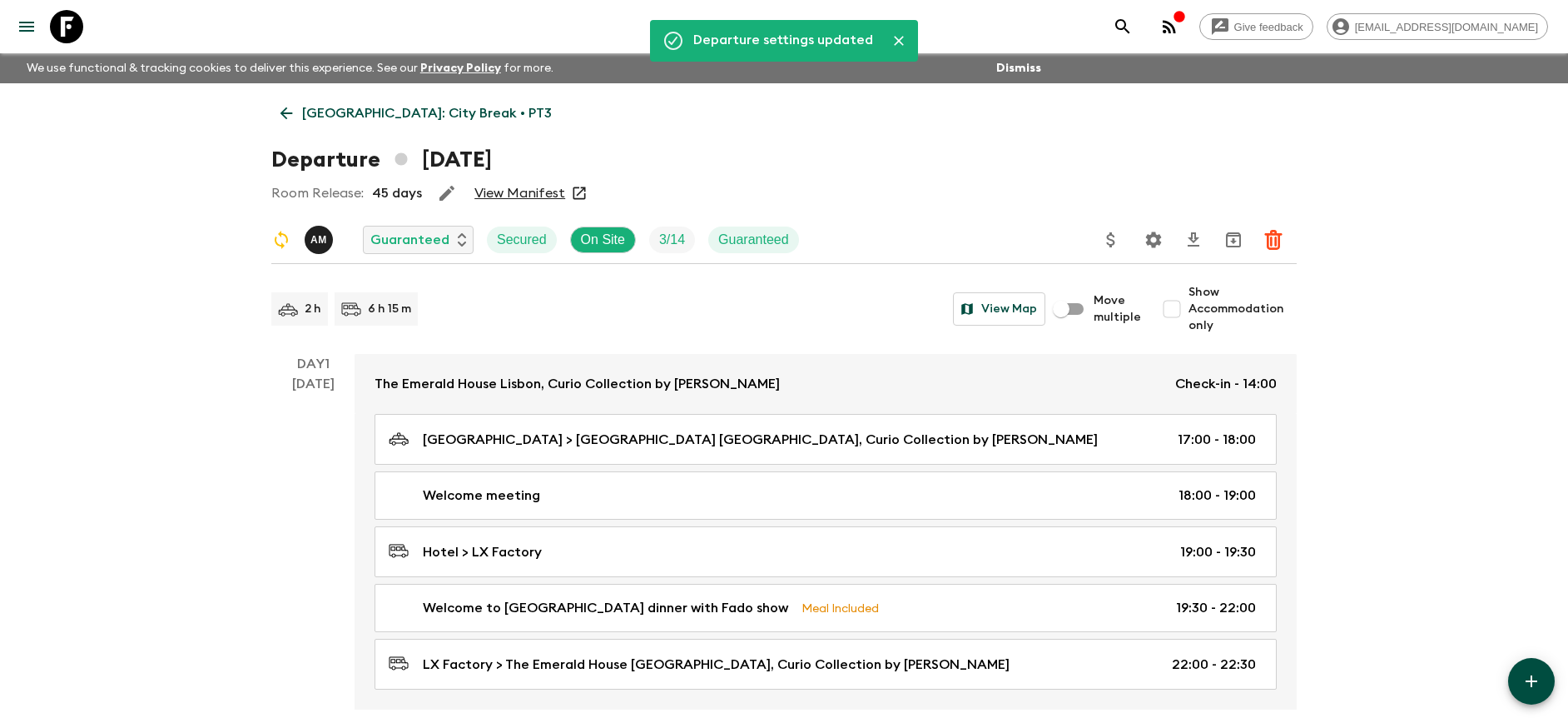
click at [535, 197] on link "View Manifest" at bounding box center [519, 193] width 91 height 16
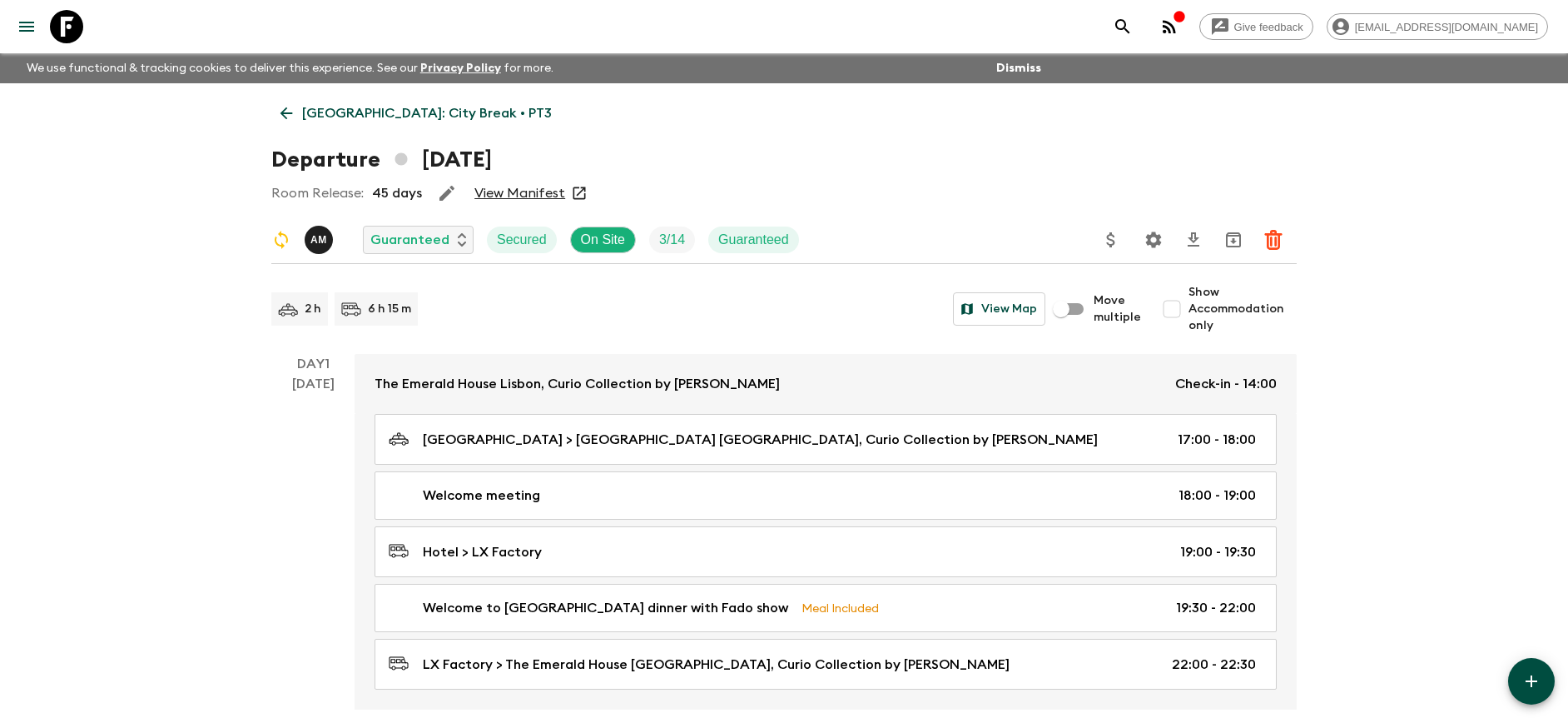
click at [391, 111] on p "[GEOGRAPHIC_DATA]: City Break • PT3" at bounding box center [427, 114] width 250 height 20
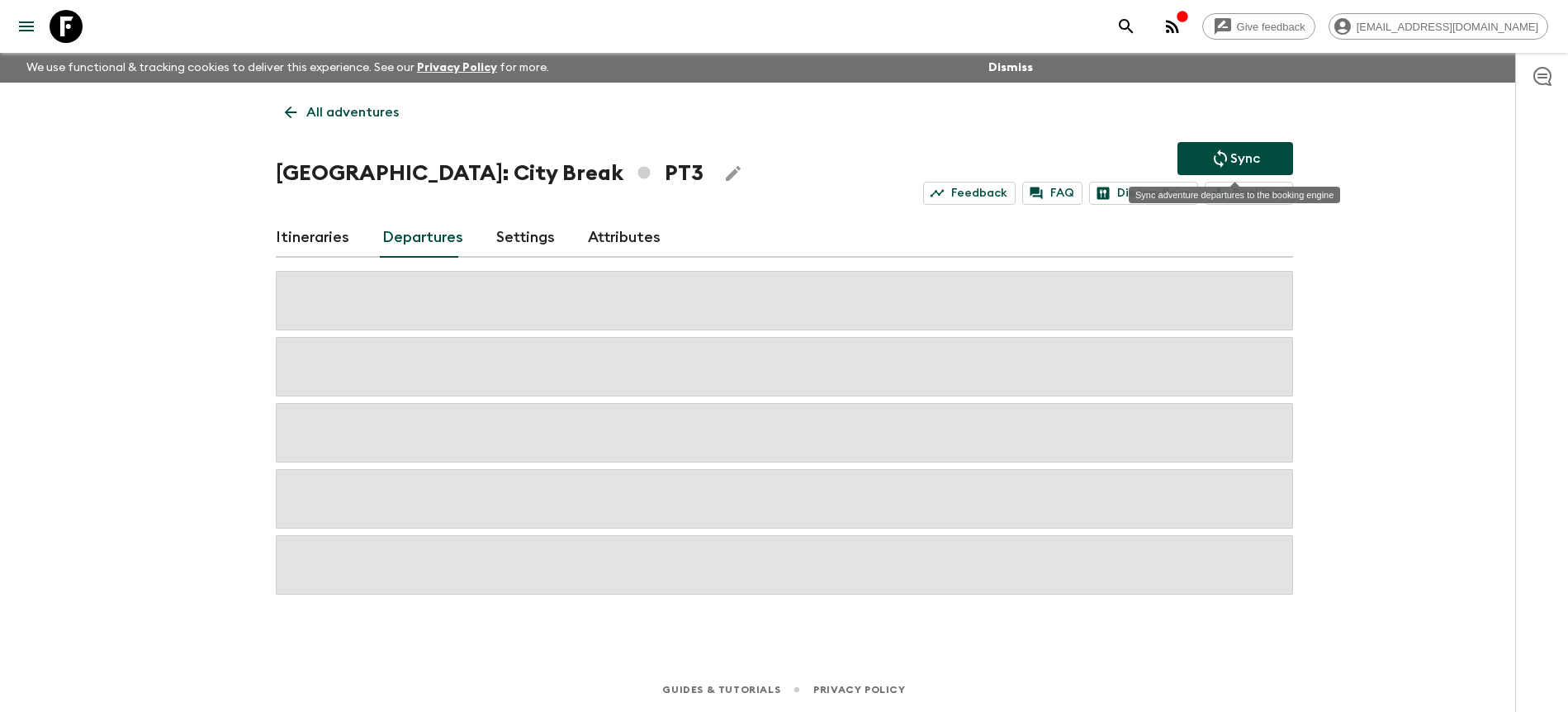
click at [1196, 158] on button "Sync" at bounding box center [1235, 158] width 115 height 33
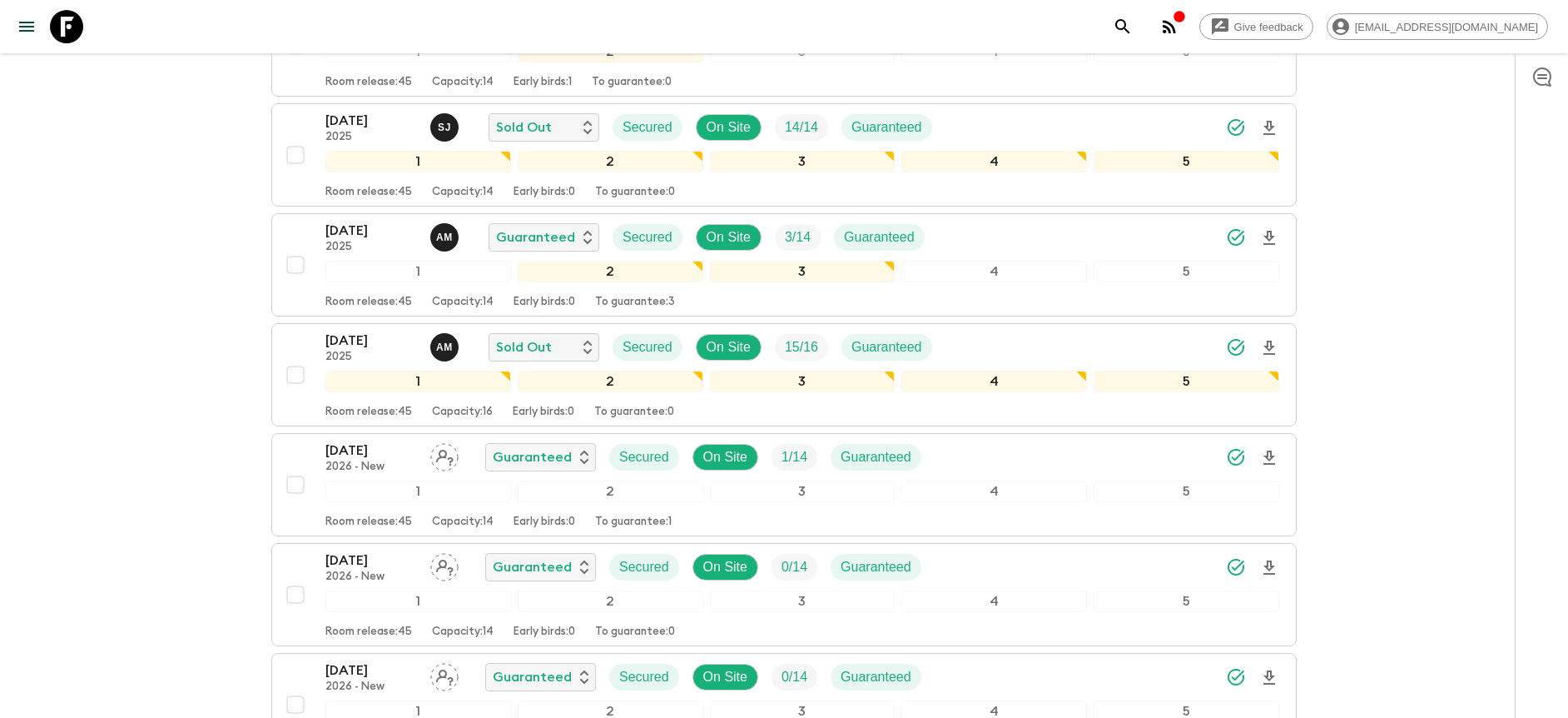
scroll to position [346, 0]
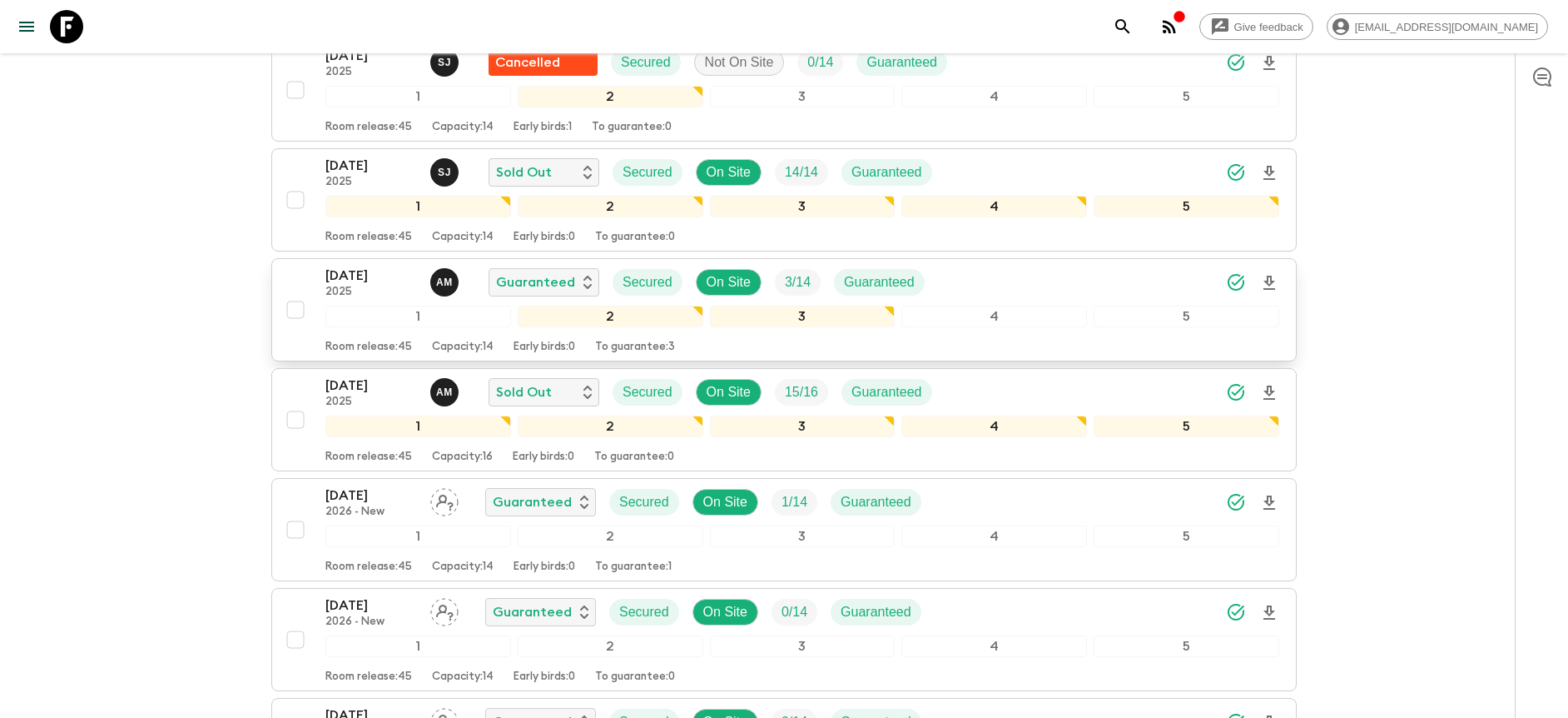
click at [1073, 287] on div "[DATE] 2025 A M Guaranteed Secured On Site 3 / 14 Guaranteed" at bounding box center [803, 282] width 954 height 33
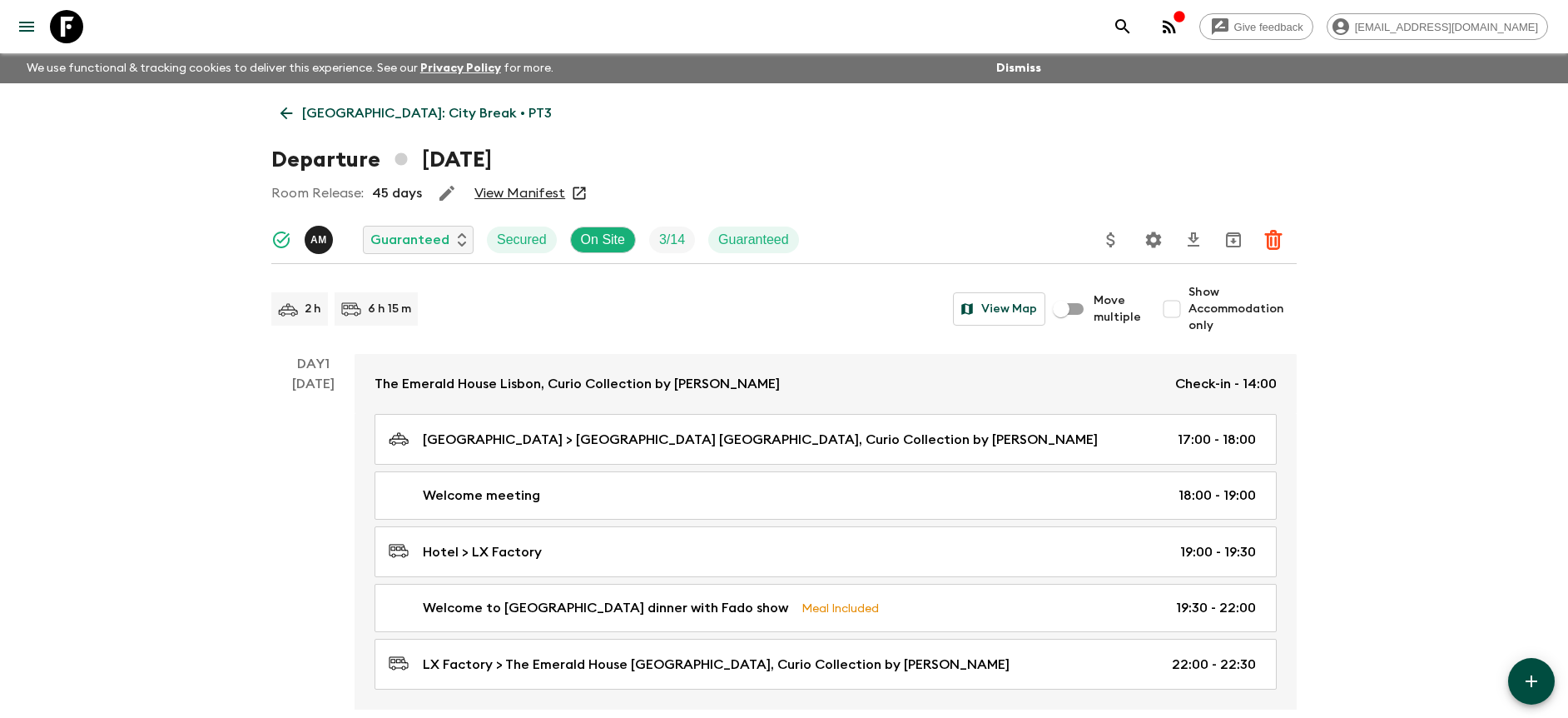
click at [1195, 294] on span "Show Accommodation only" at bounding box center [1243, 309] width 108 height 50
click at [1189, 294] on input "Show Accommodation only" at bounding box center [1172, 309] width 33 height 33
checkbox input "true"
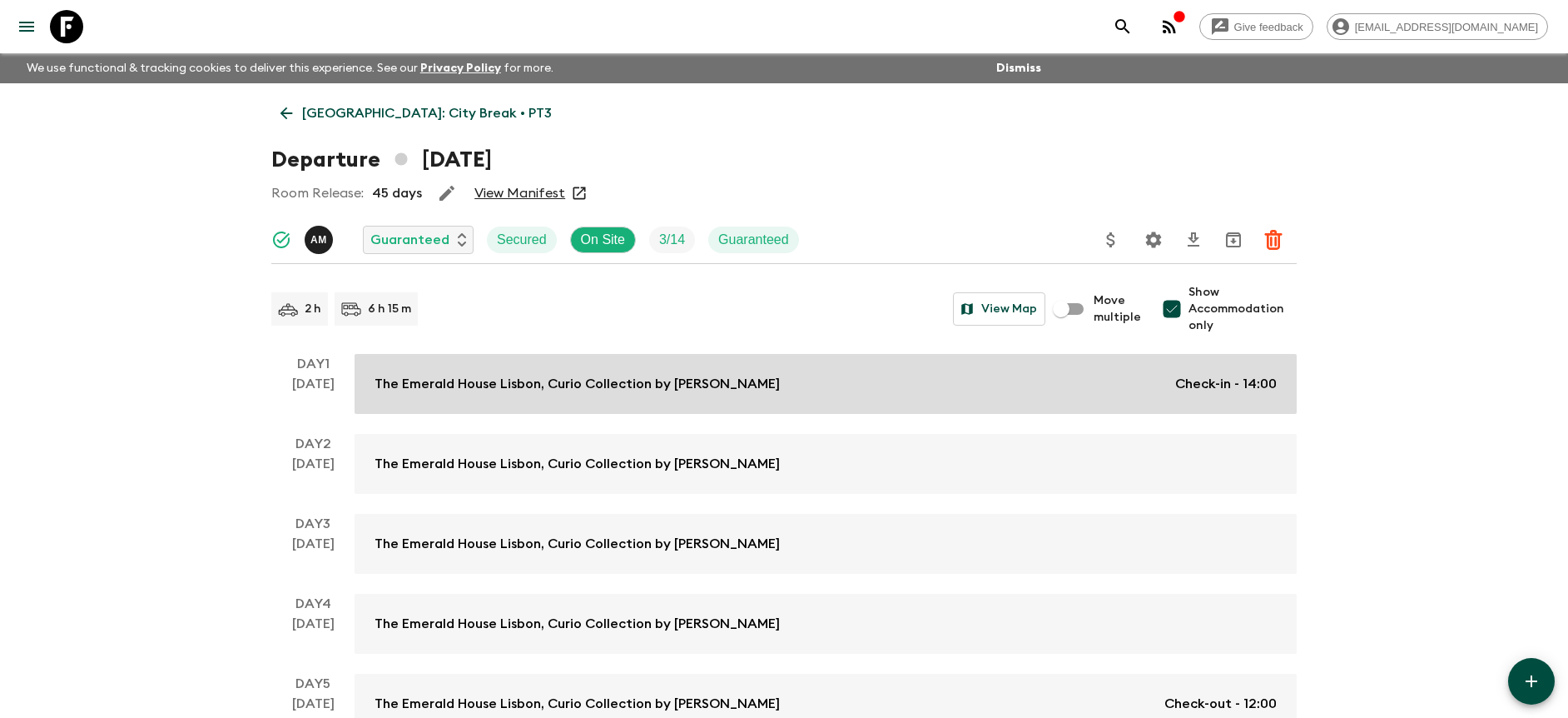
click at [1123, 386] on div "The Emerald House [GEOGRAPHIC_DATA], Curio Collection by Hilton Check-in - 14:00" at bounding box center [826, 384] width 903 height 20
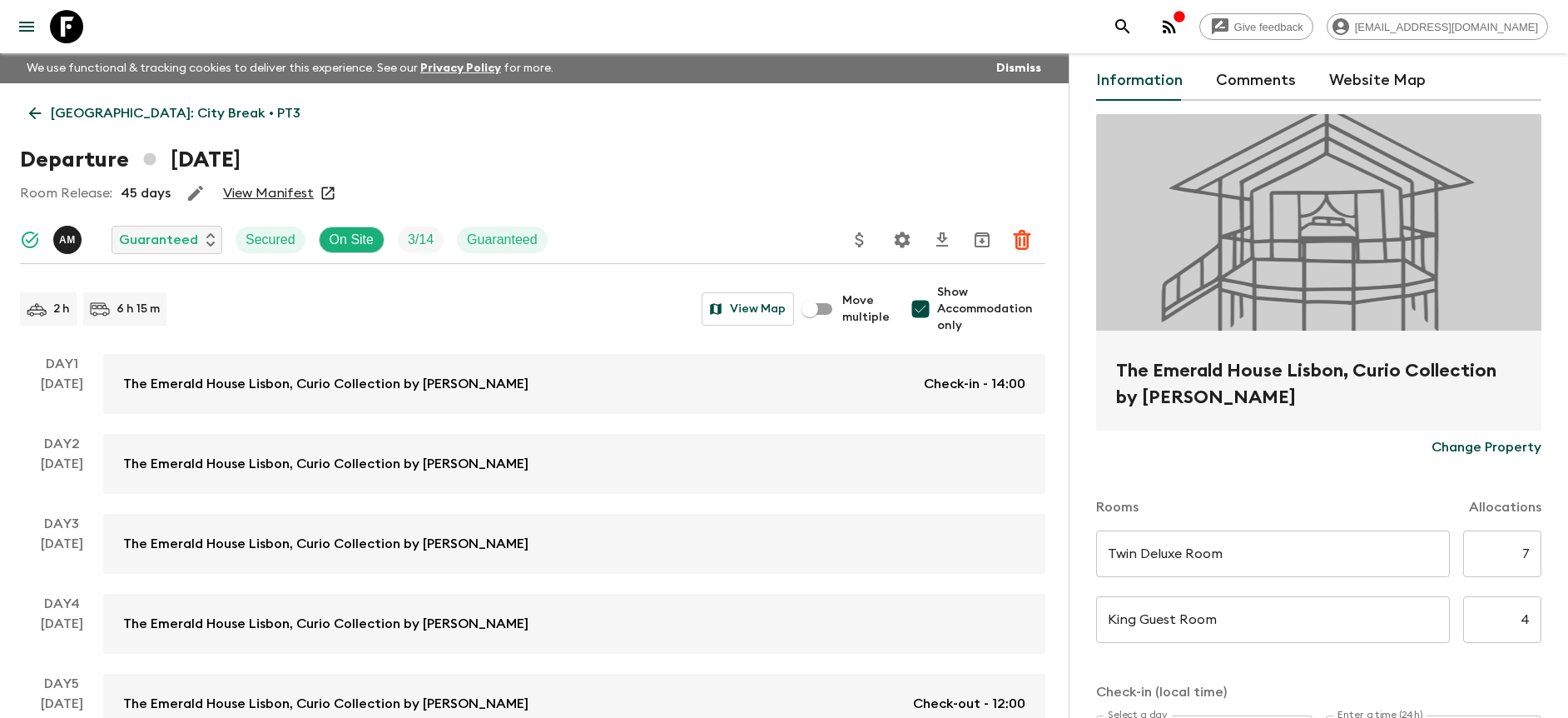
scroll to position [354, 0]
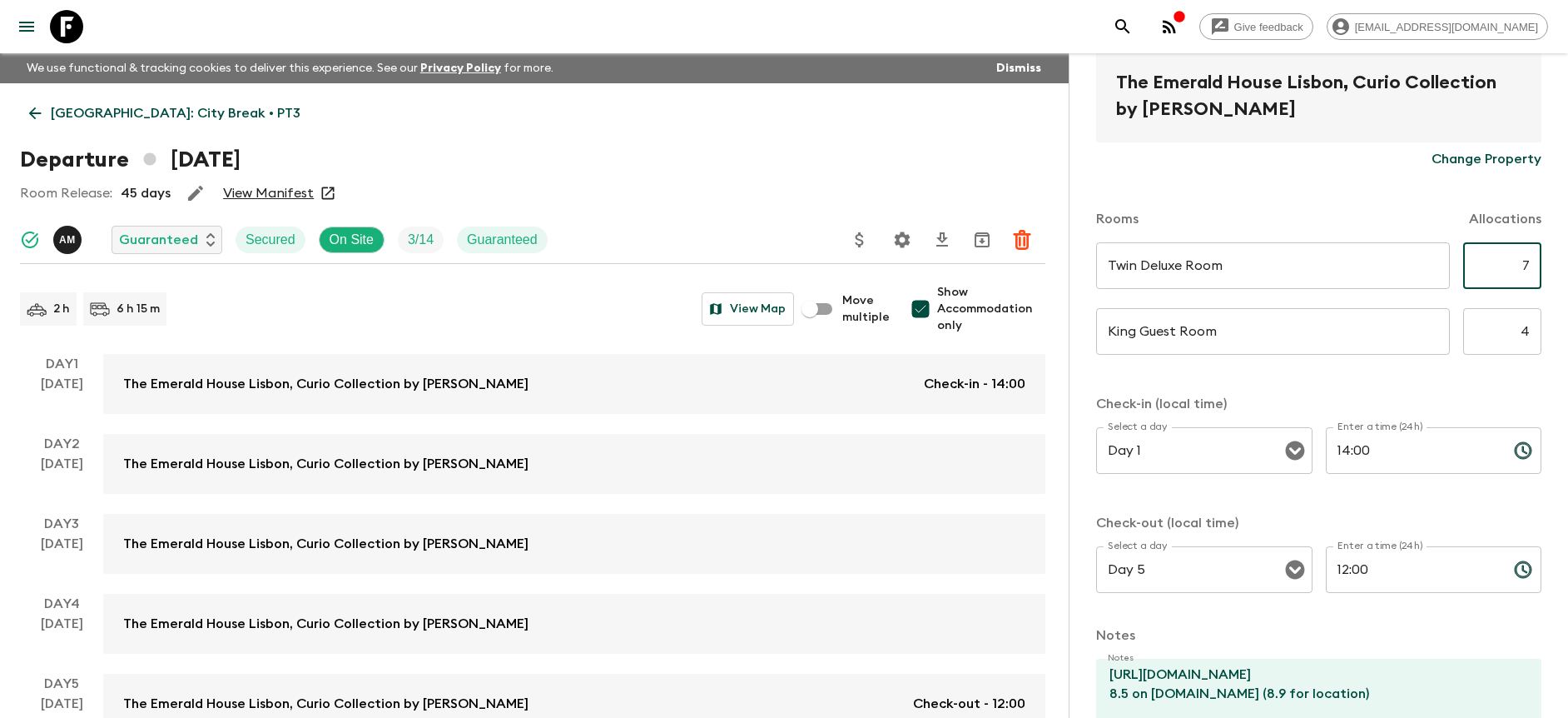
drag, startPoint x: 1496, startPoint y: 271, endPoint x: 1518, endPoint y: 265, distance: 22.8
click at [1518, 265] on input "7" at bounding box center [1502, 266] width 78 height 47
type input "3"
drag, startPoint x: 1485, startPoint y: 329, endPoint x: 1522, endPoint y: 335, distance: 37.5
click at [1522, 335] on input "4" at bounding box center [1502, 331] width 78 height 47
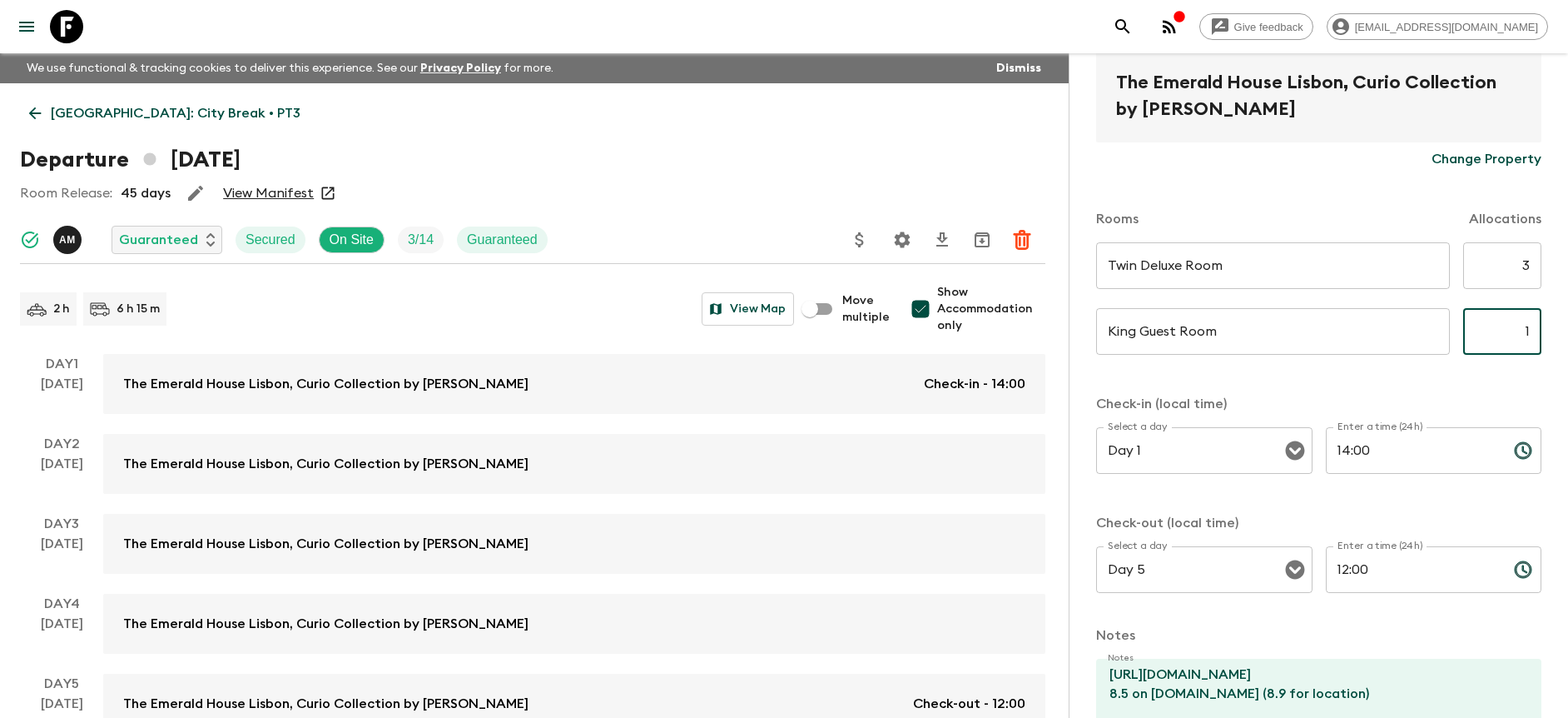
type input "1"
click at [1444, 389] on form "The [GEOGRAPHIC_DATA] [GEOGRAPHIC_DATA], Curio Collection by Hilton Change Prop…" at bounding box center [1319, 330] width 446 height 1008
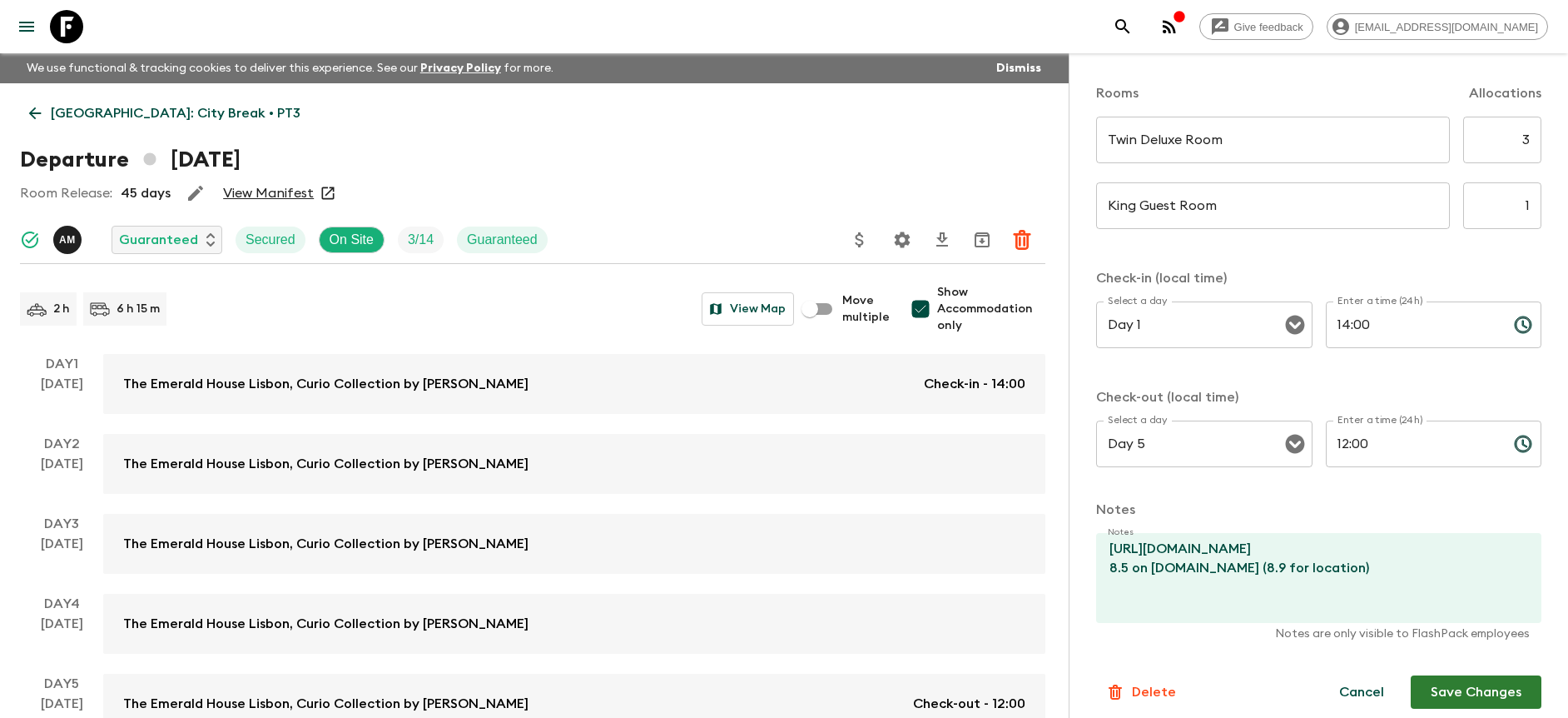
scroll to position [491, 0]
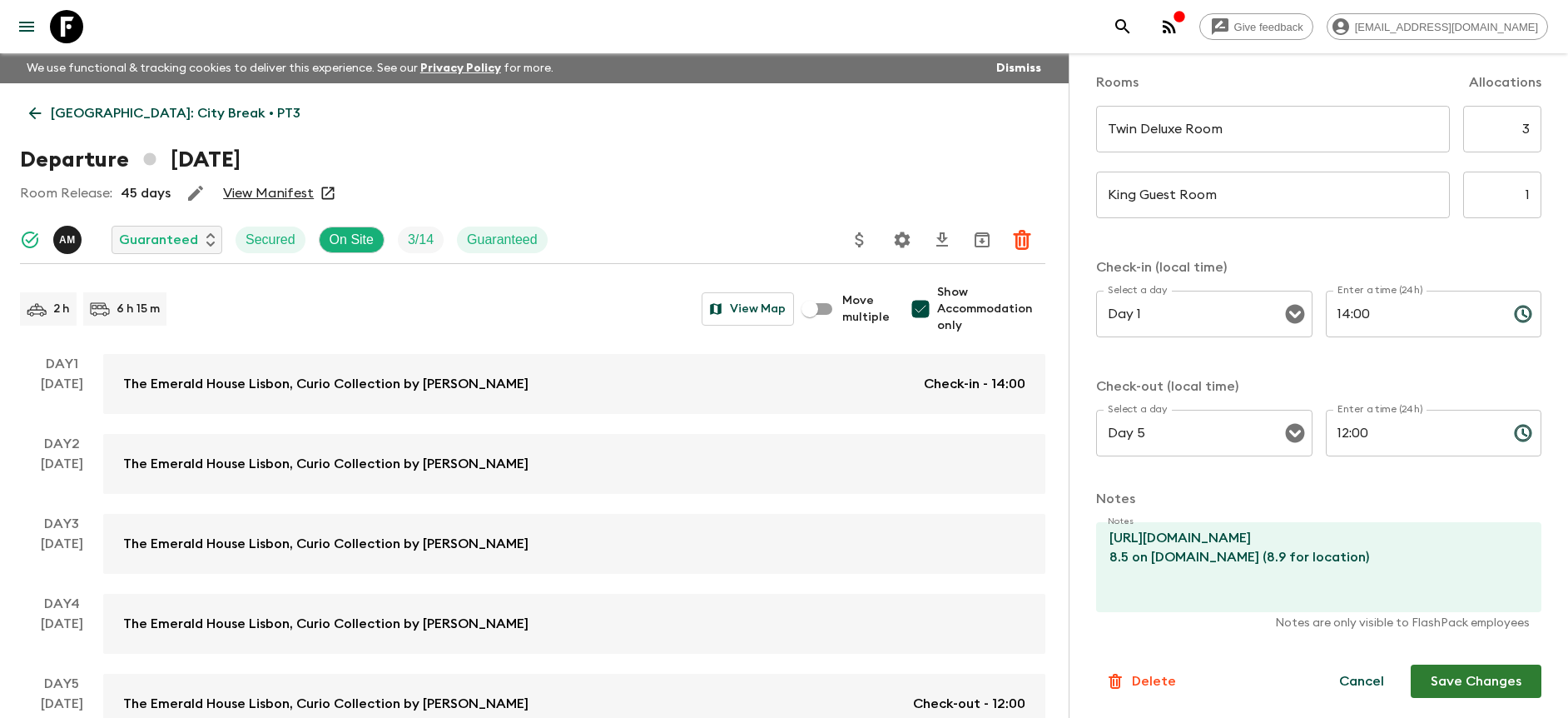
click at [1492, 682] on button "Save Changes" at bounding box center [1476, 681] width 131 height 33
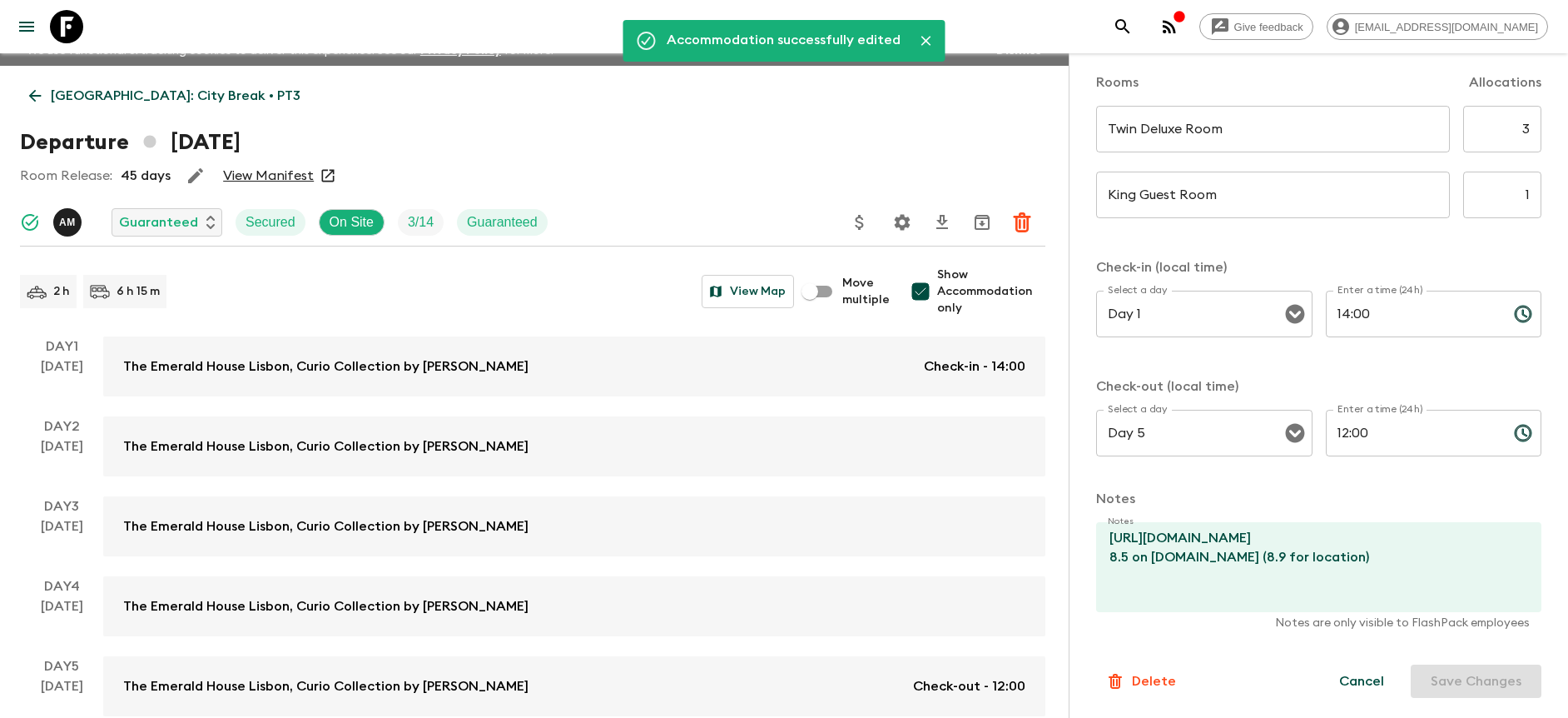
scroll to position [0, 0]
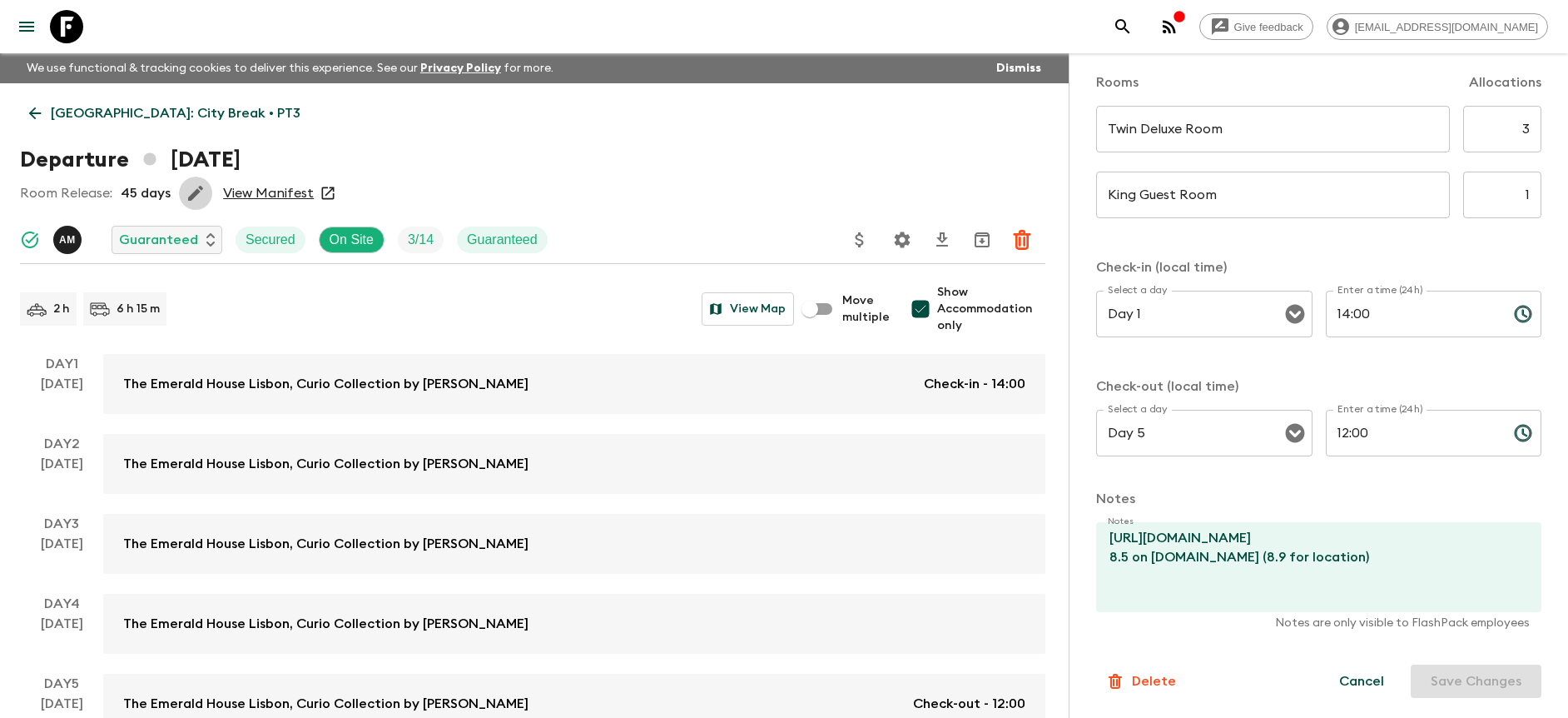
click at [196, 192] on icon "button" at bounding box center [196, 193] width 15 height 15
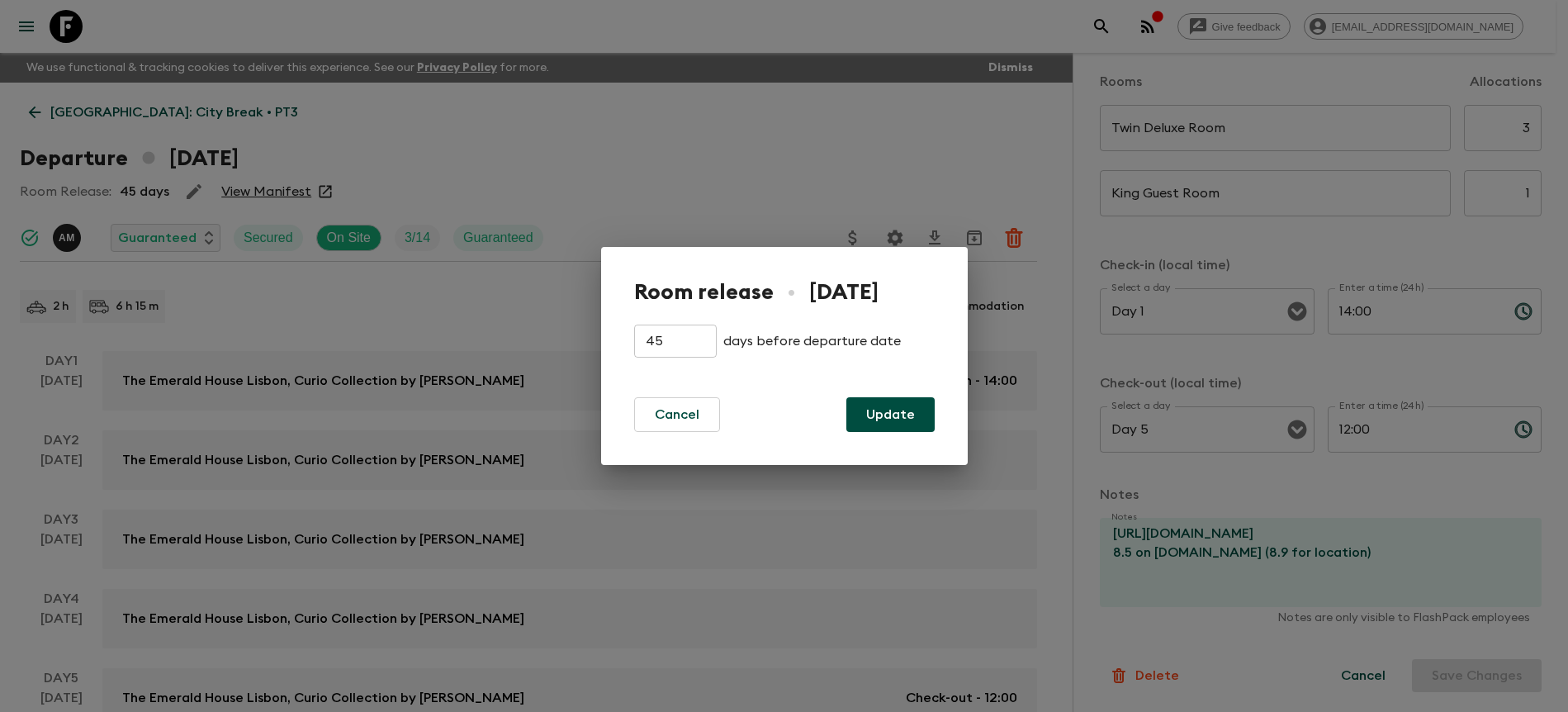
click at [657, 332] on input "45" at bounding box center [675, 341] width 83 height 33
type input "4"
click at [877, 407] on button "Update" at bounding box center [890, 414] width 88 height 35
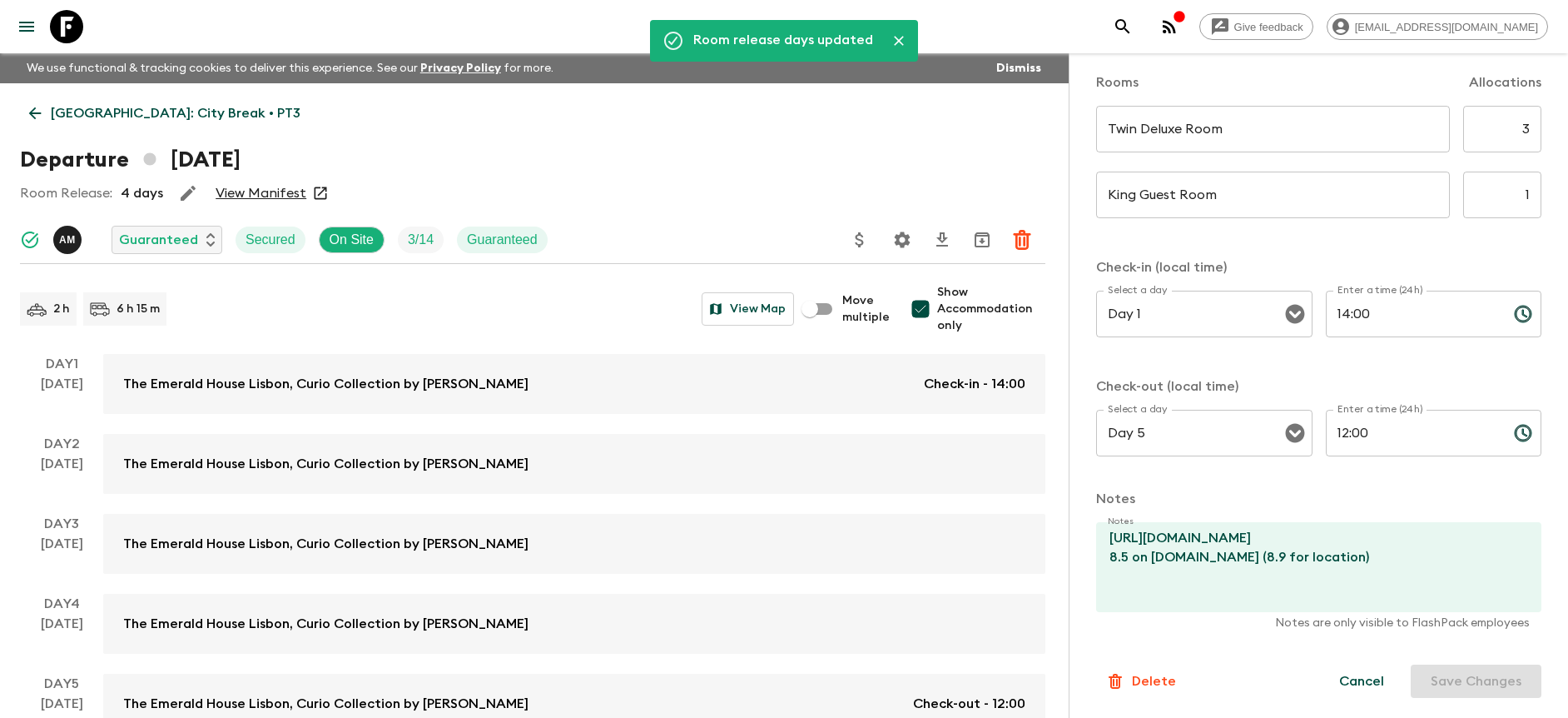
click at [601, 170] on div "Departure [DATE]" at bounding box center [533, 159] width 1025 height 33
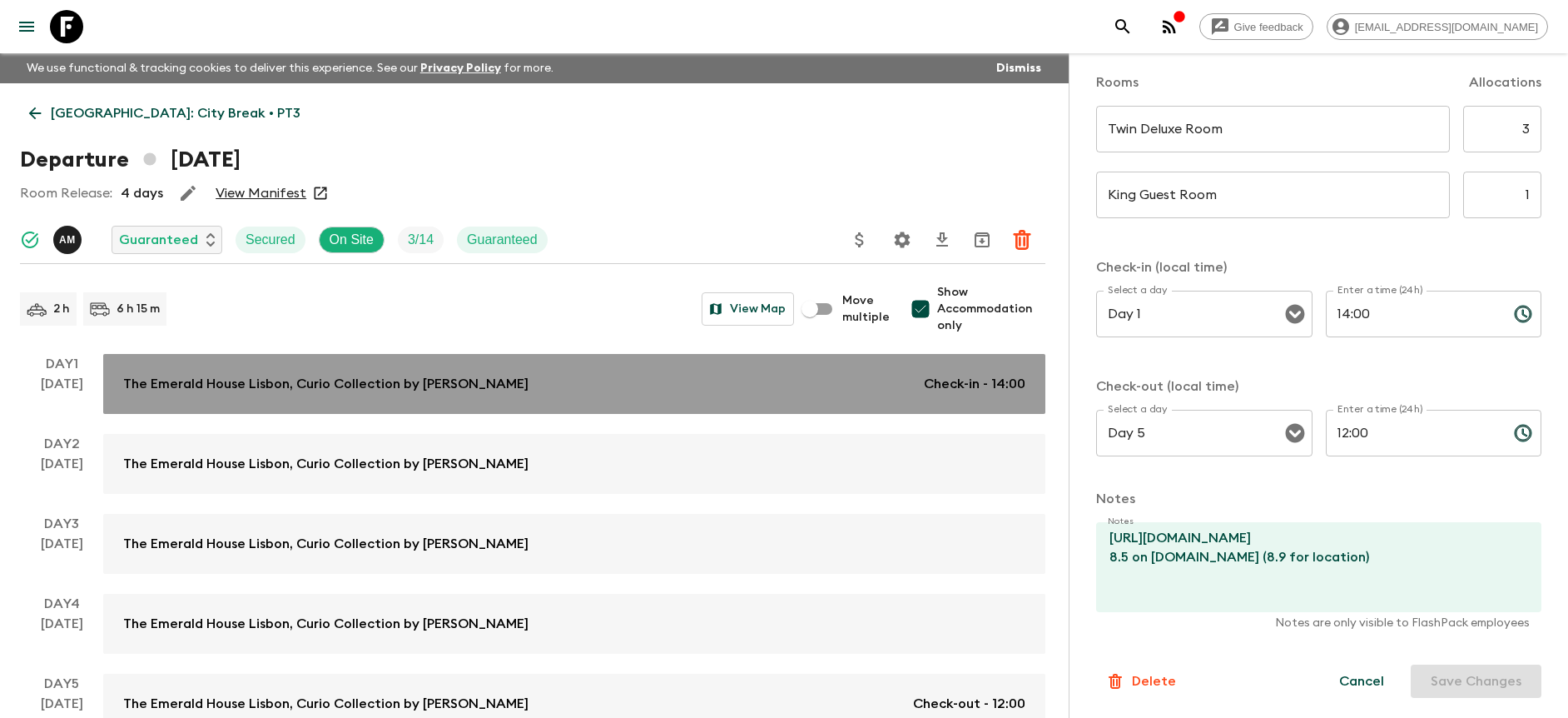
click at [662, 368] on link "The Emerald House [GEOGRAPHIC_DATA], Curio Collection by Hilton Check-in - 14:00" at bounding box center [574, 383] width 942 height 60
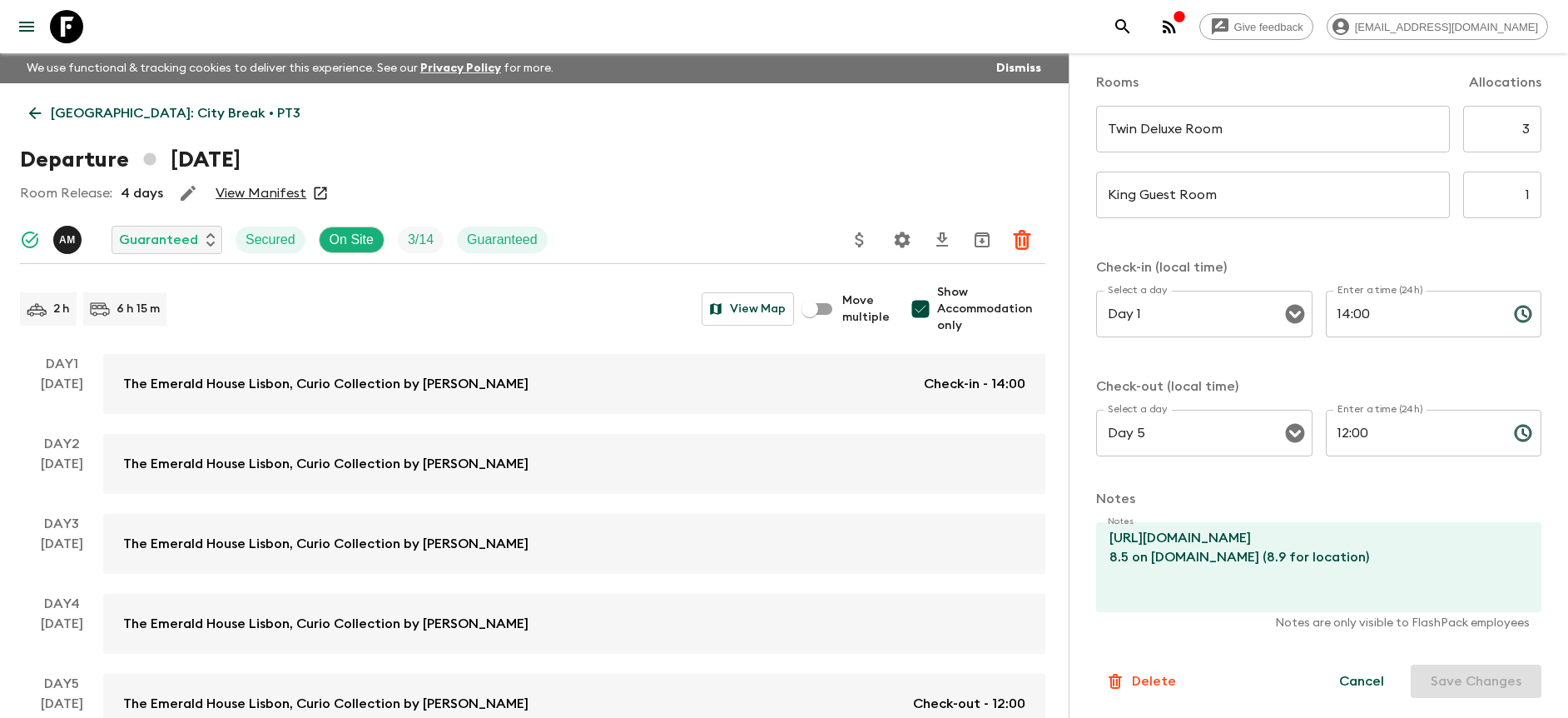
click at [1521, 687] on div "Cancel Save Changes" at bounding box center [1430, 681] width 222 height 33
click at [126, 116] on p "[GEOGRAPHIC_DATA]: City Break • PT3" at bounding box center [175, 114] width 250 height 20
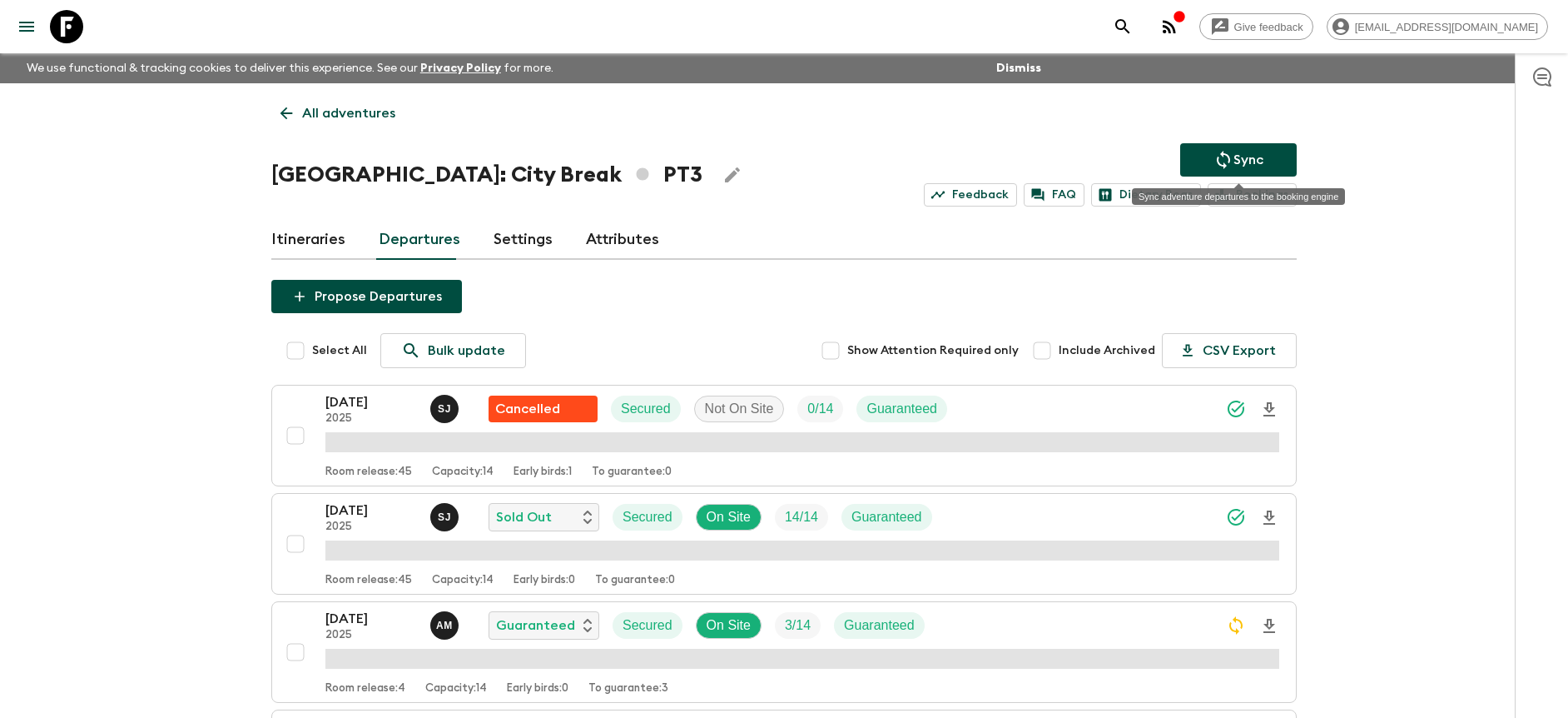
click at [1236, 160] on p "Sync" at bounding box center [1249, 160] width 30 height 20
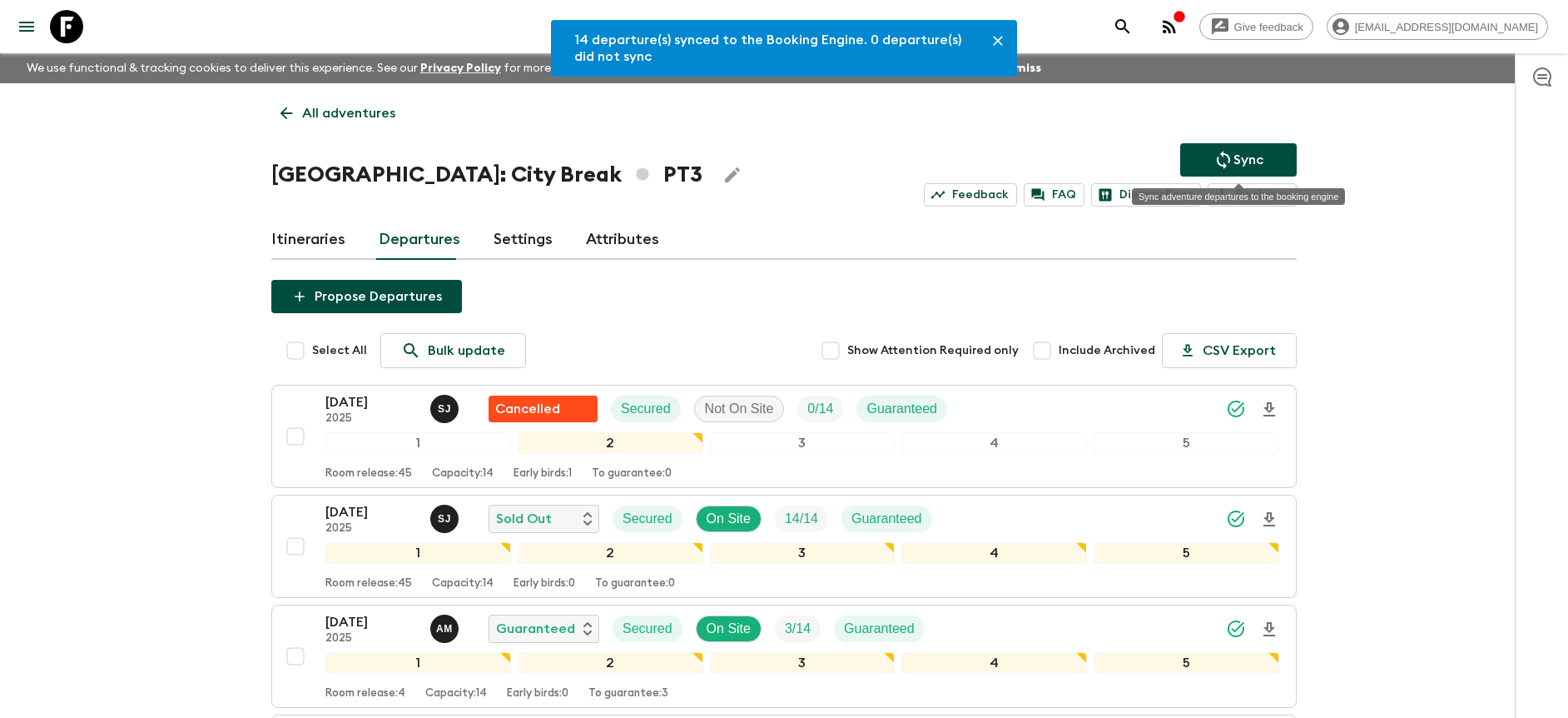
click at [1195, 165] on button "Sync" at bounding box center [1238, 159] width 116 height 33
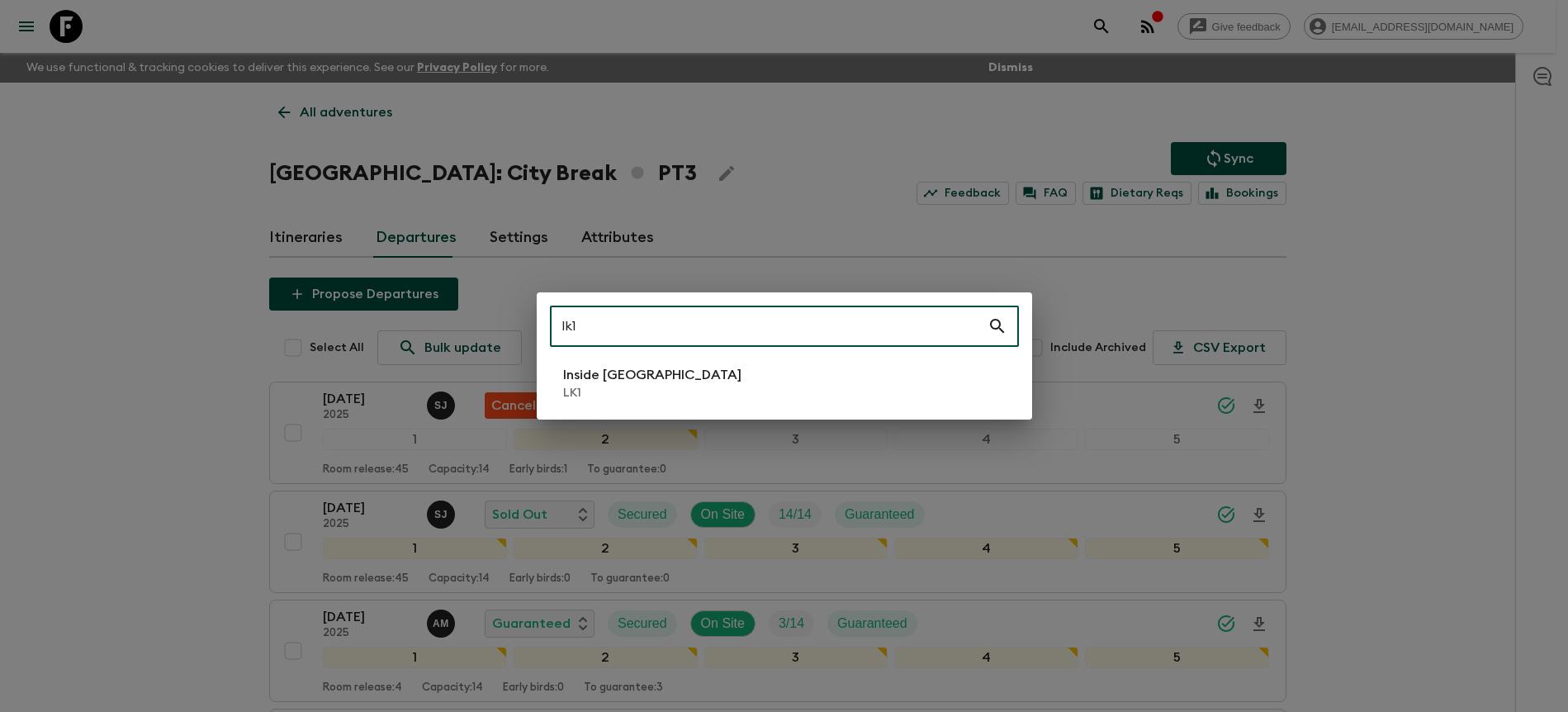
type input "lk1"
click at [597, 382] on p "Inside [GEOGRAPHIC_DATA]" at bounding box center [652, 375] width 178 height 20
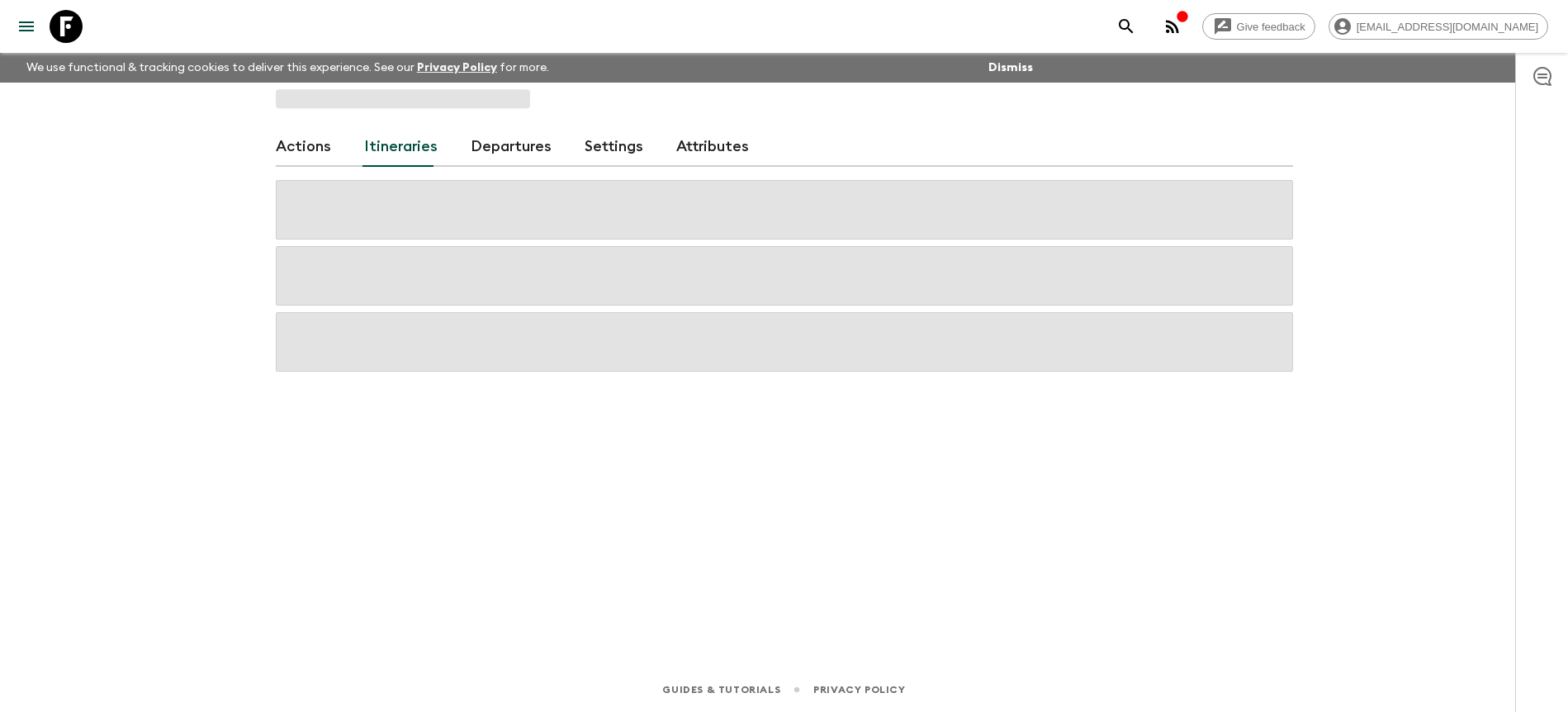
click at [509, 156] on link "Departures" at bounding box center [510, 147] width 81 height 40
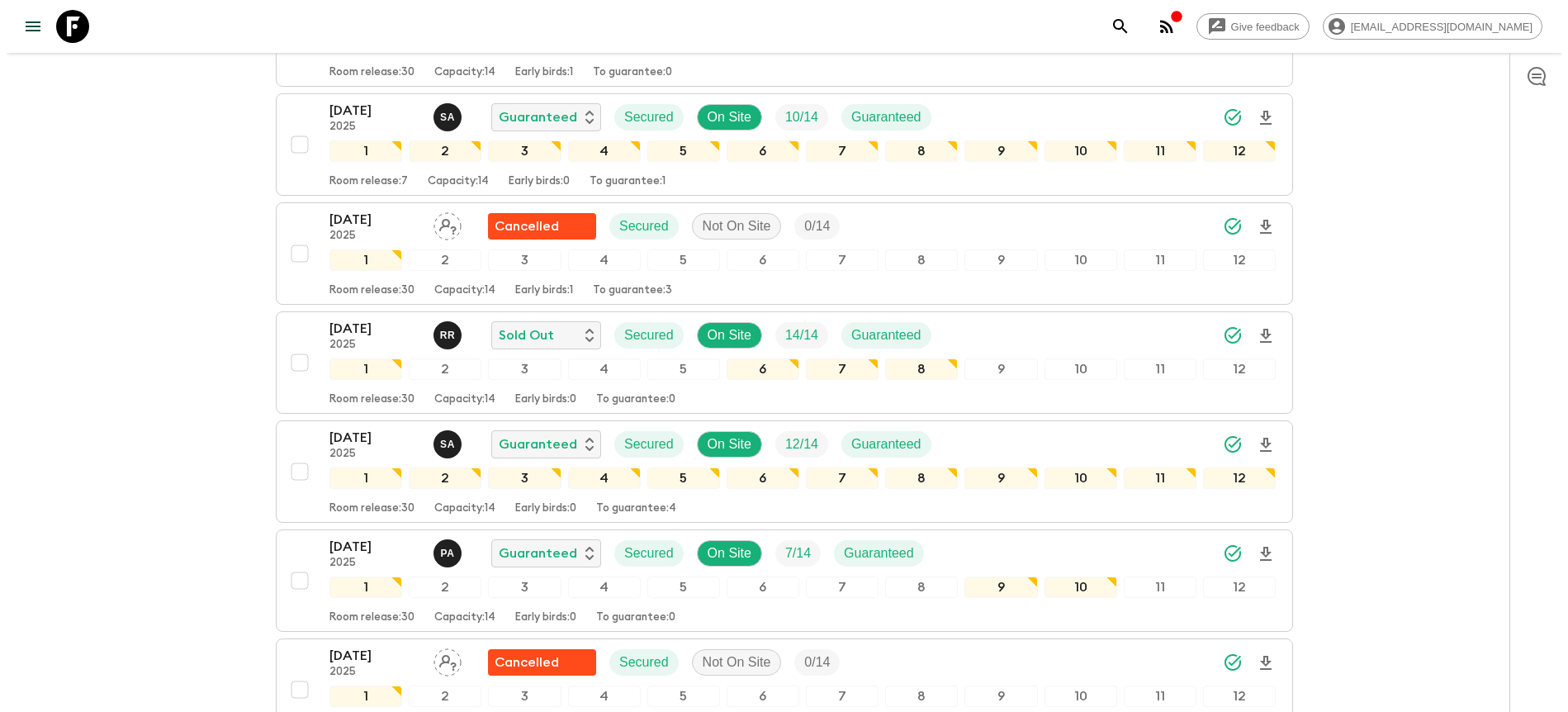
scroll to position [1765, 0]
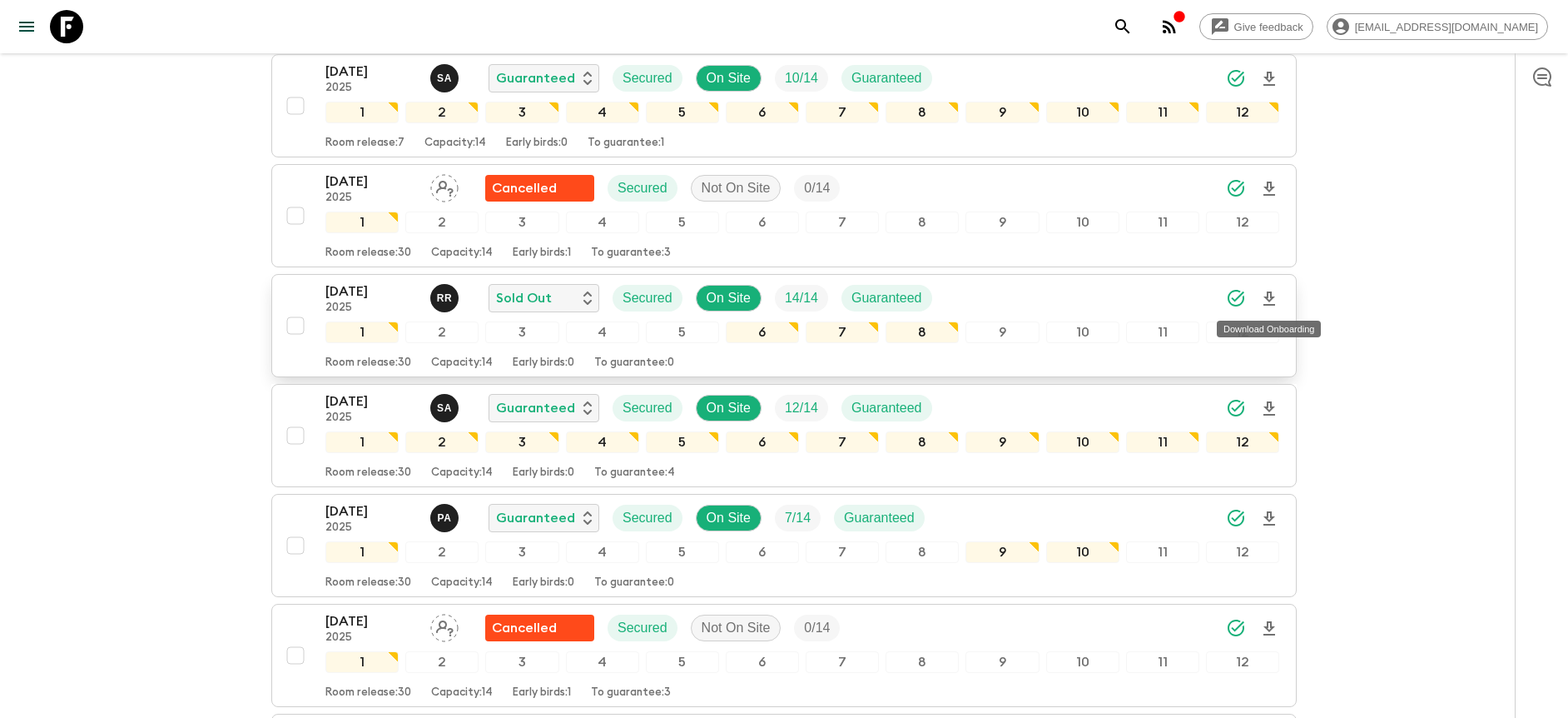
click at [1272, 299] on icon "Download Onboarding" at bounding box center [1270, 299] width 20 height 20
click at [1275, 295] on icon "Download Onboarding" at bounding box center [1270, 299] width 20 height 20
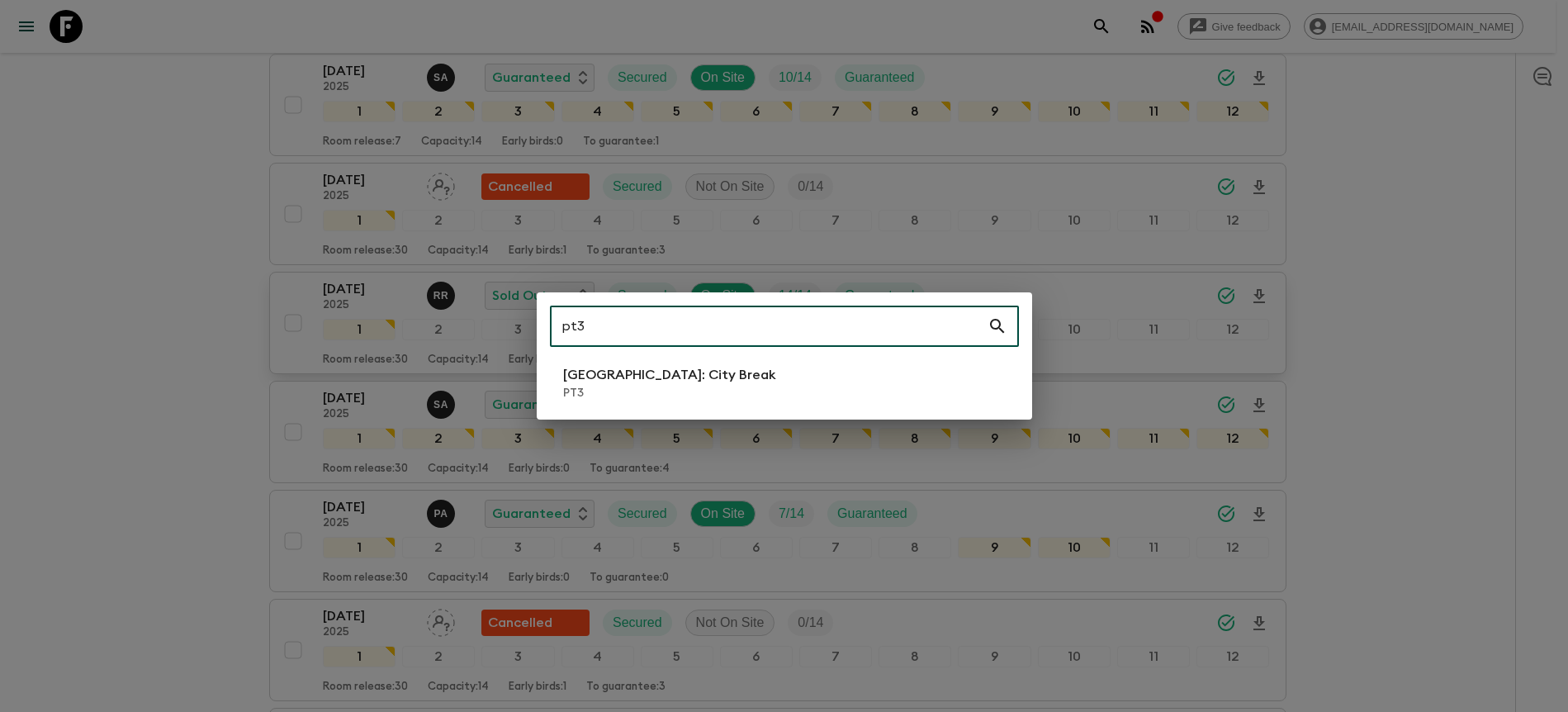
type input "pt3"
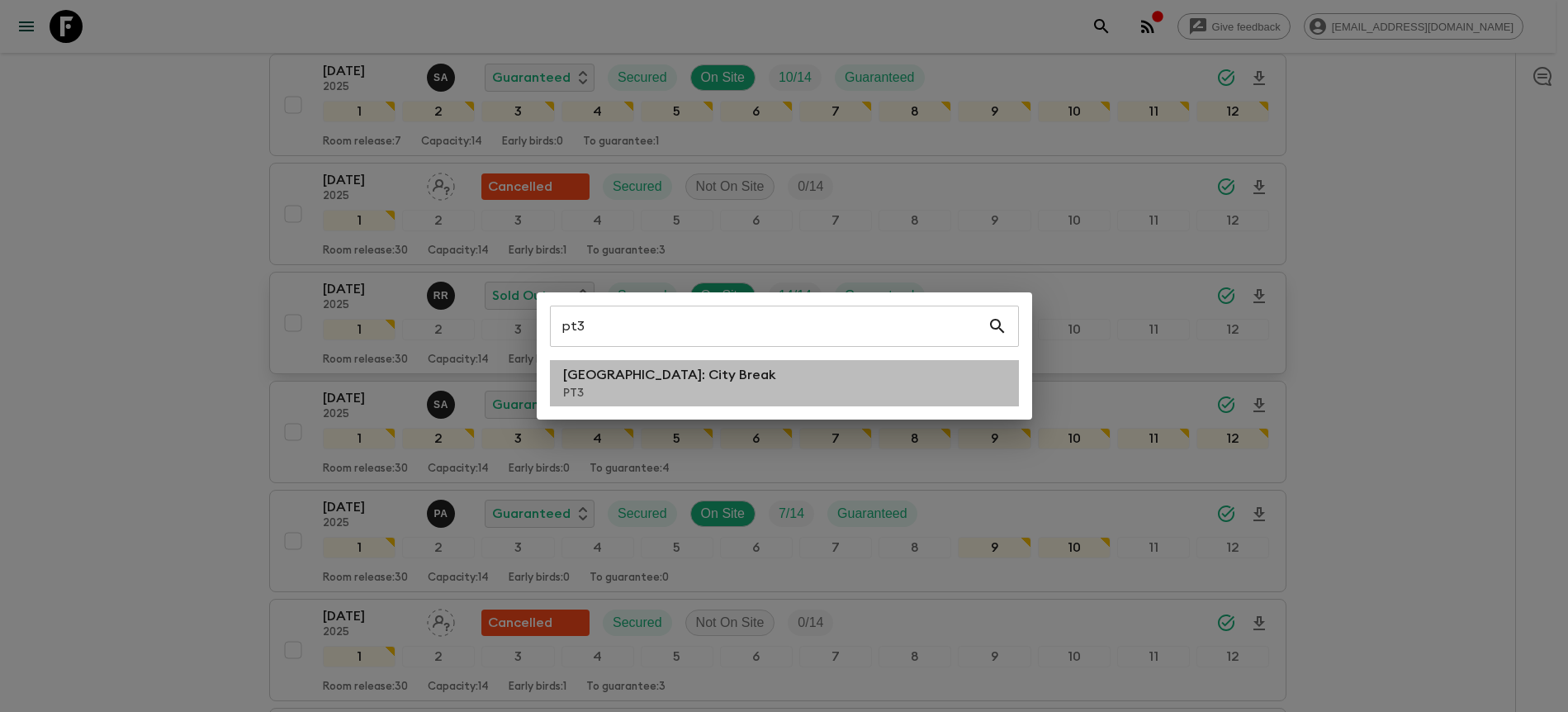
click at [729, 400] on li "[GEOGRAPHIC_DATA]: City Break PT3" at bounding box center [784, 382] width 469 height 46
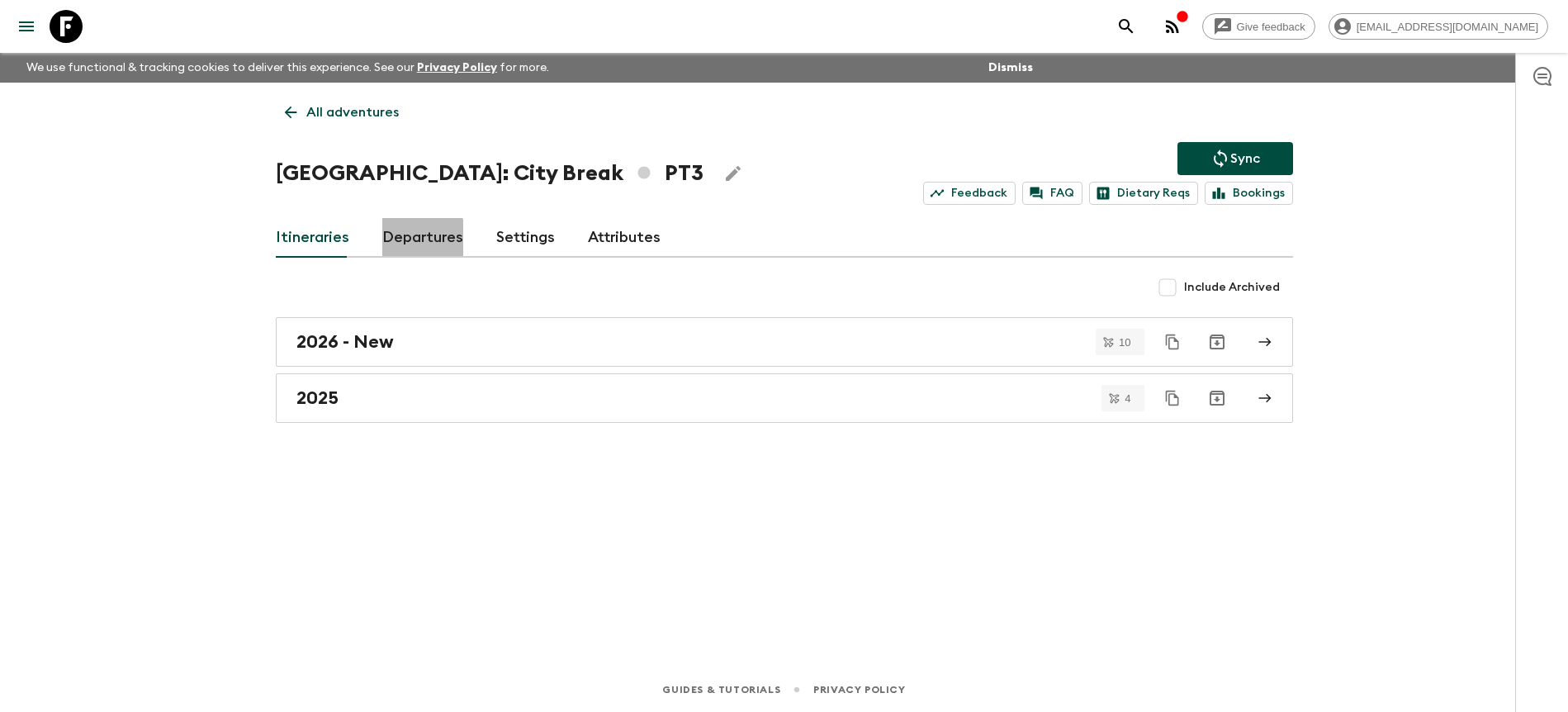
click at [408, 238] on link "Departures" at bounding box center [422, 238] width 81 height 40
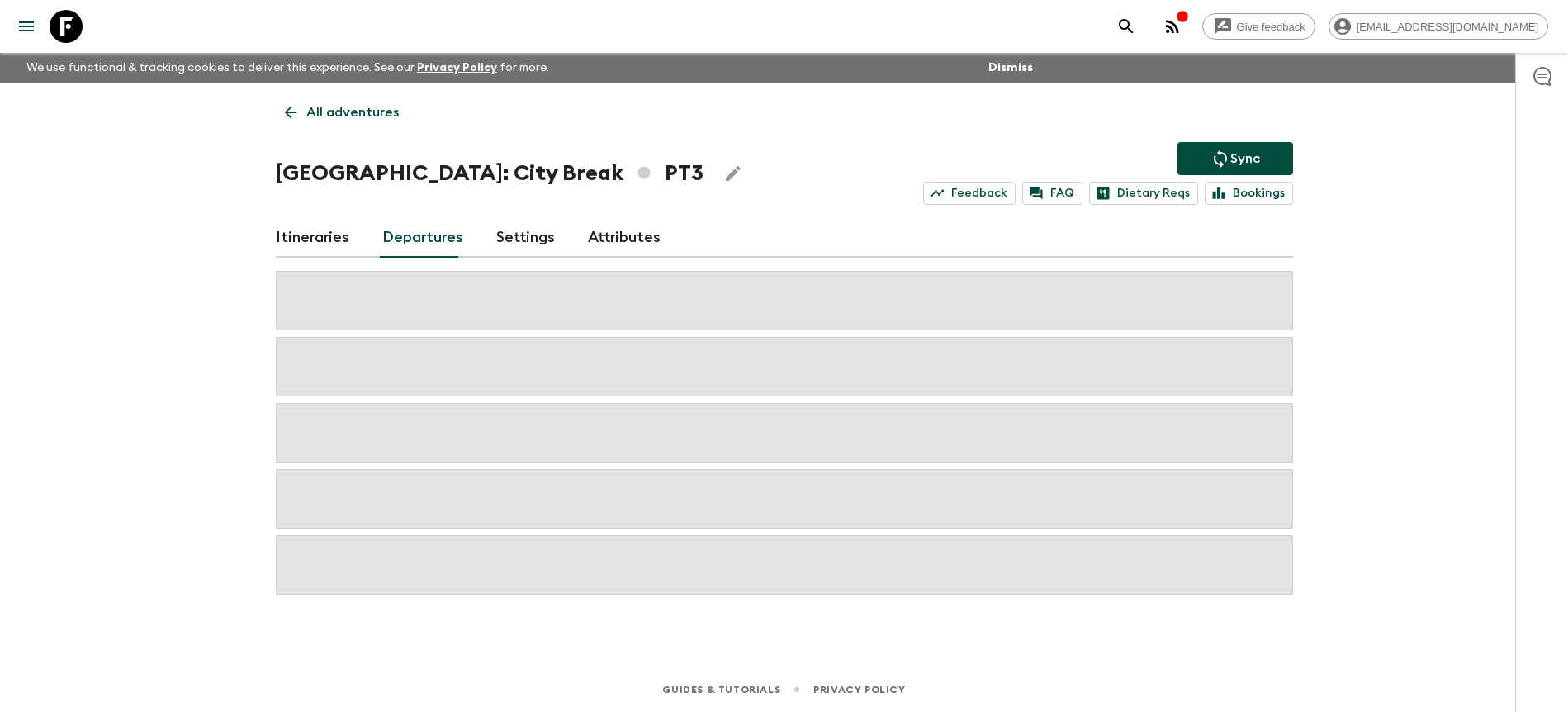
click at [1328, 391] on div "Give feedback [PERSON_NAME][EMAIL_ADDRESS][DOMAIN_NAME] We use functional & tra…" at bounding box center [784, 356] width 1568 height 712
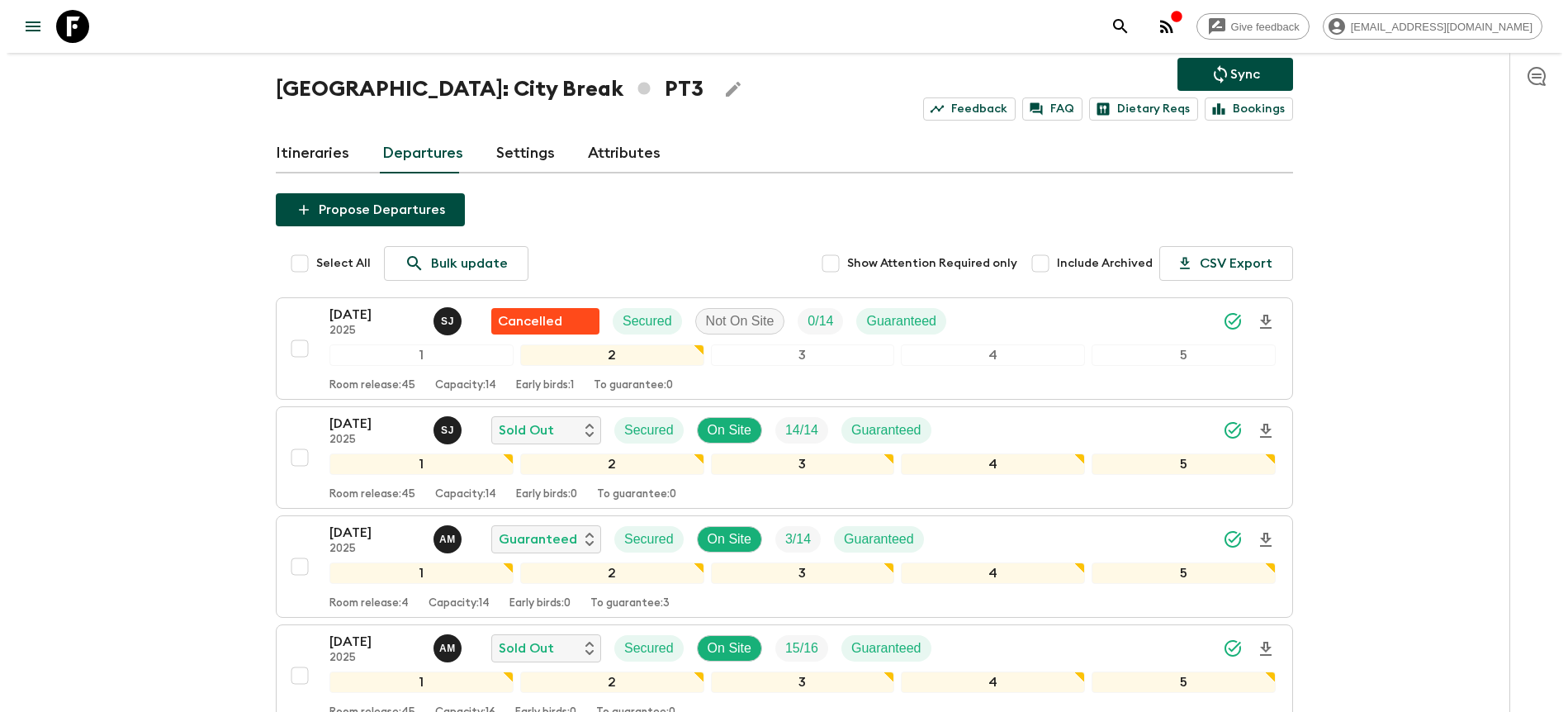
scroll to position [86, 0]
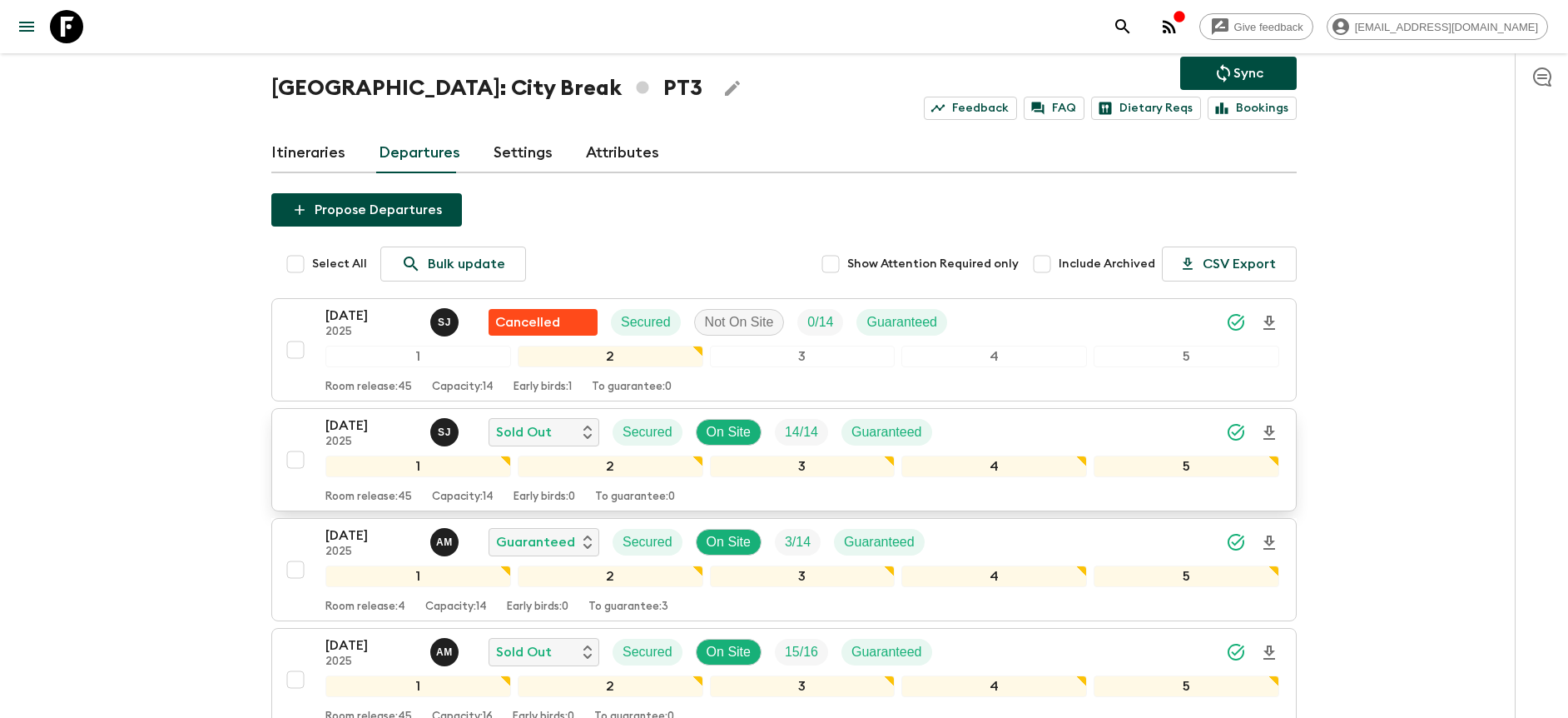
click at [1271, 431] on icon "Download Onboarding" at bounding box center [1269, 432] width 12 height 14
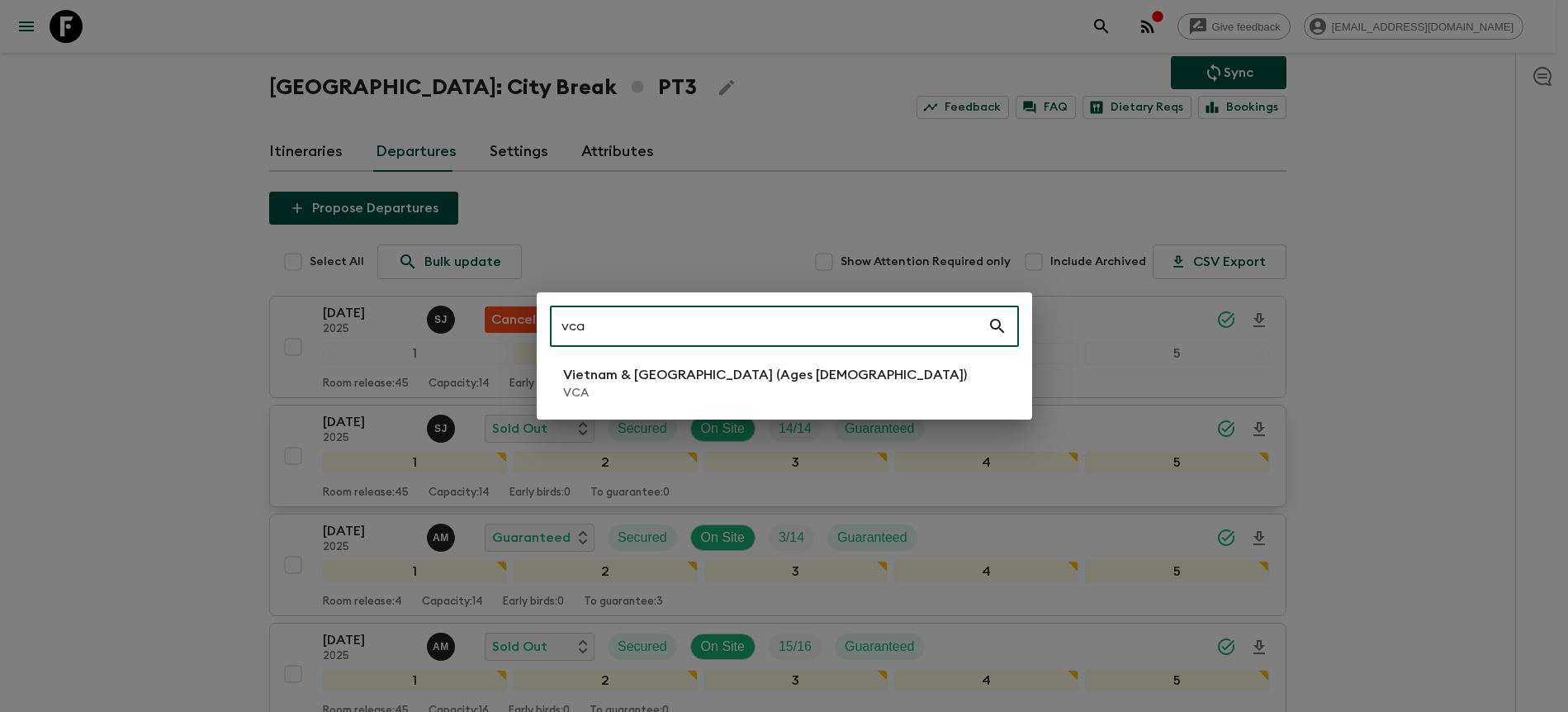
type input "vca"
click at [706, 388] on p "VCA" at bounding box center [764, 393] width 404 height 16
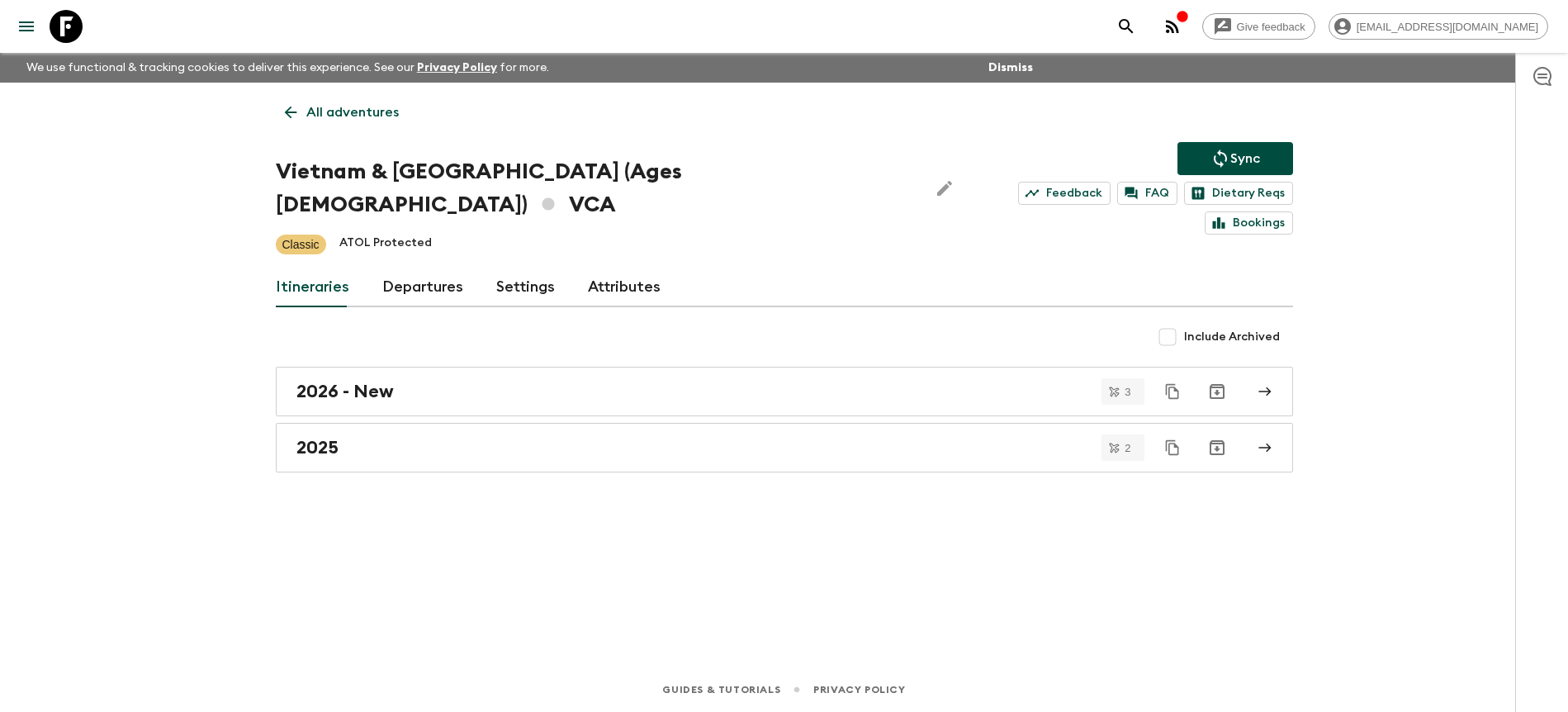
click at [422, 268] on link "Departures" at bounding box center [422, 288] width 81 height 40
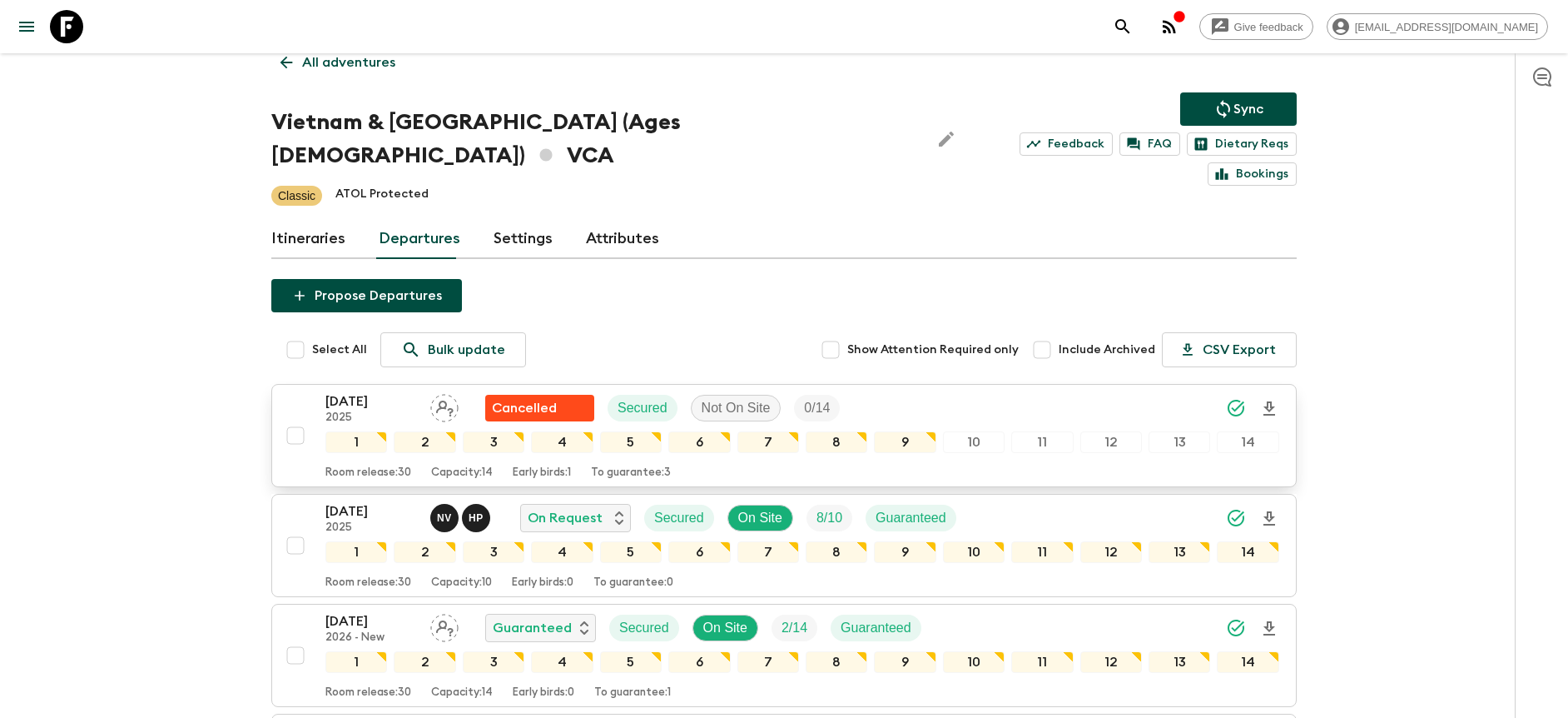
scroll to position [95, 0]
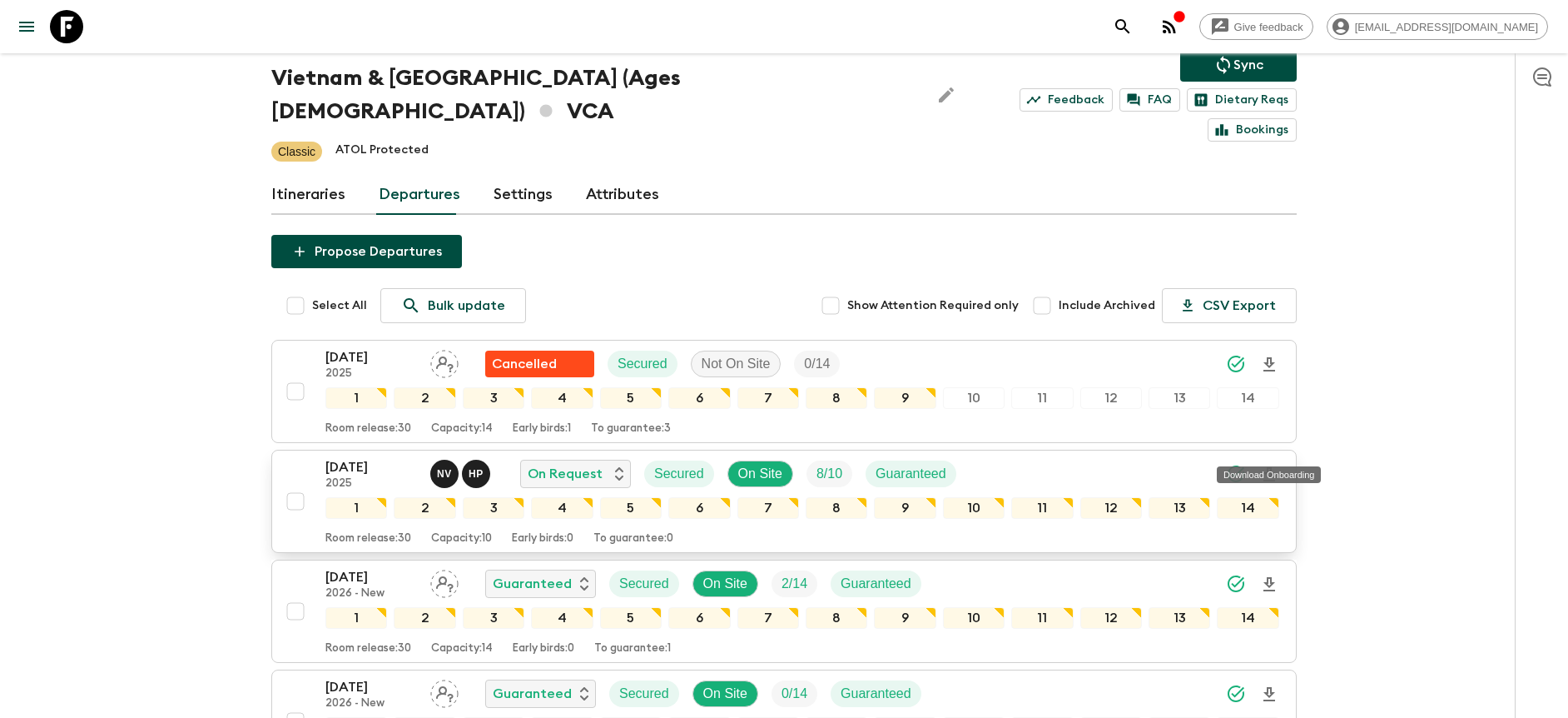
click at [1269, 467] on icon "Download Onboarding" at bounding box center [1269, 473] width 12 height 14
